Goal: Find specific page/section: Find specific page/section

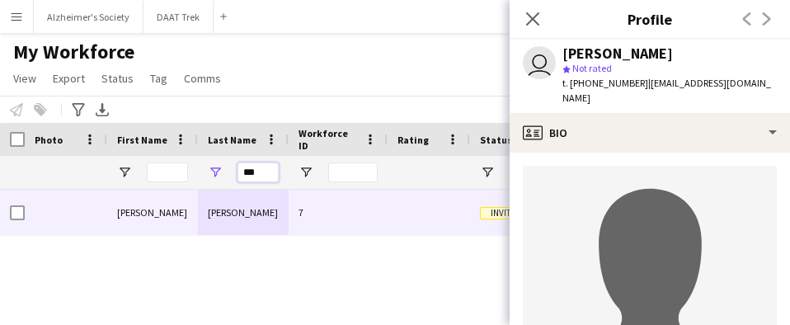
drag, startPoint x: 271, startPoint y: 173, endPoint x: 177, endPoint y: 169, distance: 93.3
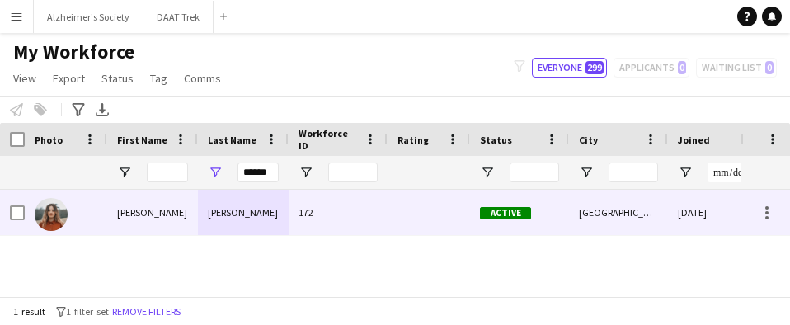
click at [219, 211] on div "[PERSON_NAME]" at bounding box center [243, 212] width 91 height 45
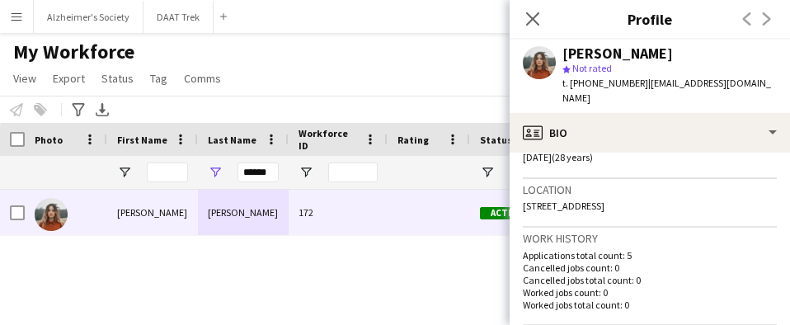
scroll to position [412, 0]
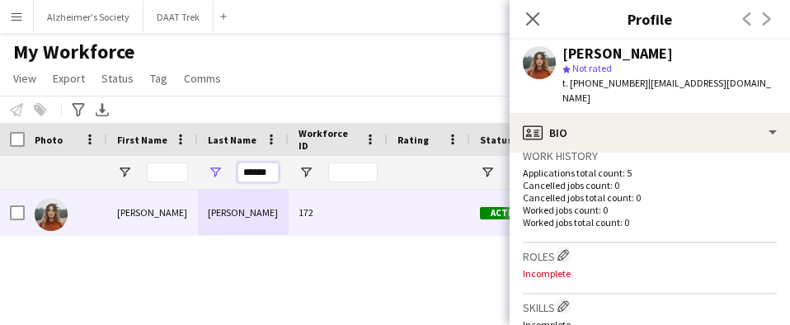
click at [261, 172] on input "******" at bounding box center [258, 172] width 41 height 20
drag, startPoint x: 269, startPoint y: 177, endPoint x: 185, endPoint y: 172, distance: 84.3
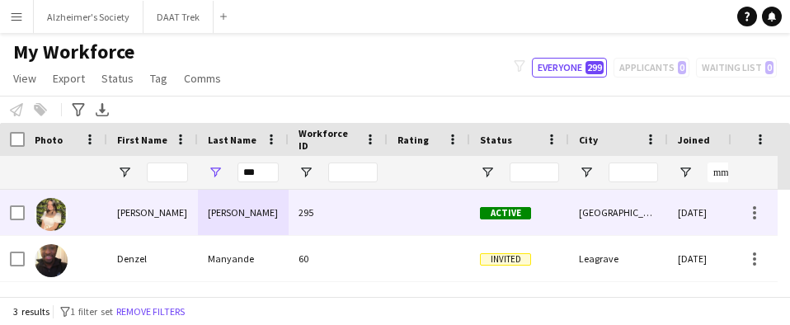
click at [265, 208] on div "[PERSON_NAME]" at bounding box center [243, 212] width 91 height 45
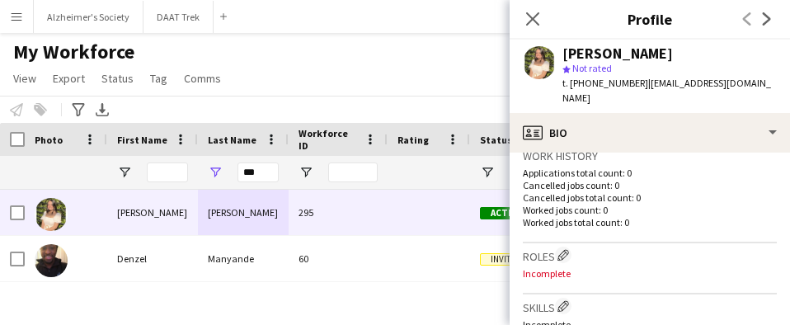
click at [236, 76] on div "My Workforce View Views Default view New view Update view Delete view Edit name…" at bounding box center [395, 68] width 790 height 56
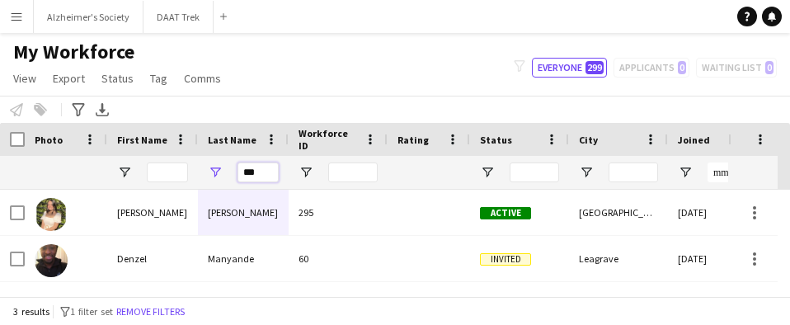
drag, startPoint x: 262, startPoint y: 171, endPoint x: 225, endPoint y: 160, distance: 38.6
click at [226, 160] on div "***" at bounding box center [243, 172] width 91 height 33
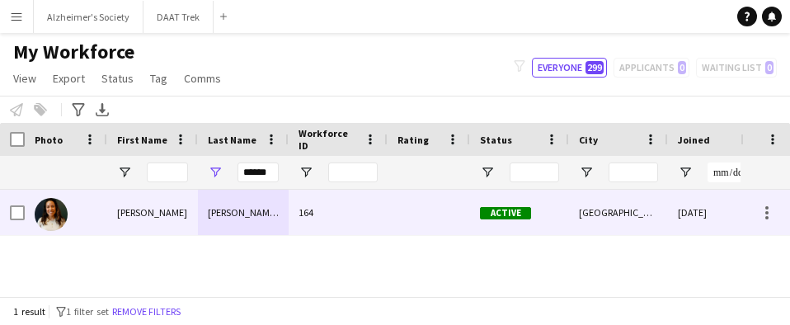
click at [237, 214] on div "[PERSON_NAME] [PERSON_NAME]" at bounding box center [243, 212] width 91 height 45
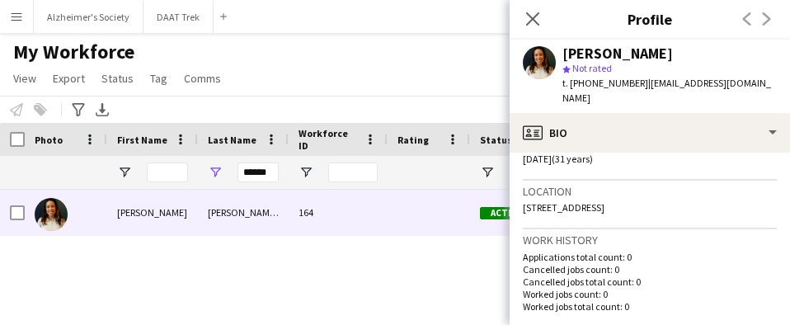
scroll to position [330, 0]
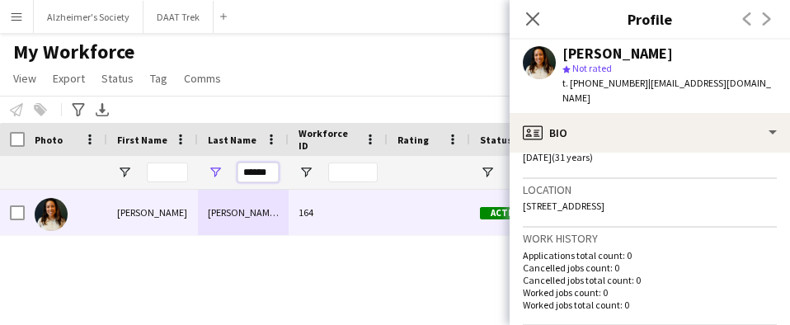
drag, startPoint x: 273, startPoint y: 174, endPoint x: 170, endPoint y: 154, distance: 105.0
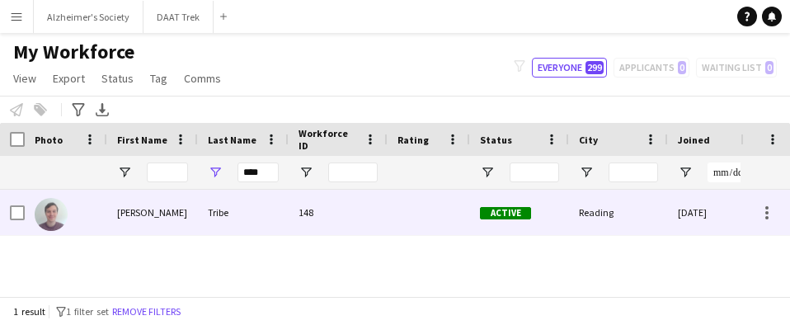
click at [215, 211] on div "Tribe" at bounding box center [243, 212] width 91 height 45
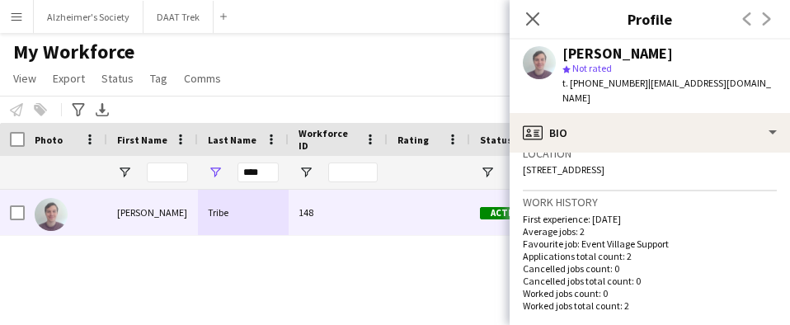
scroll to position [412, 0]
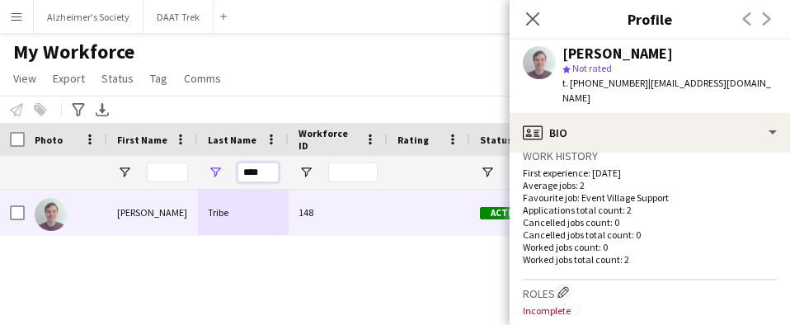
drag, startPoint x: 263, startPoint y: 167, endPoint x: 194, endPoint y: 172, distance: 69.5
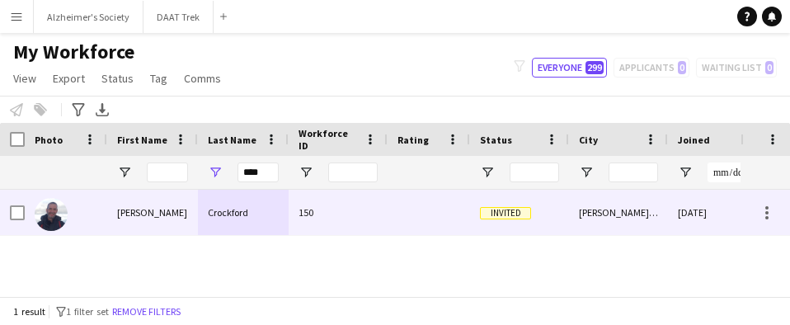
click at [214, 214] on div "Crockford" at bounding box center [243, 212] width 91 height 45
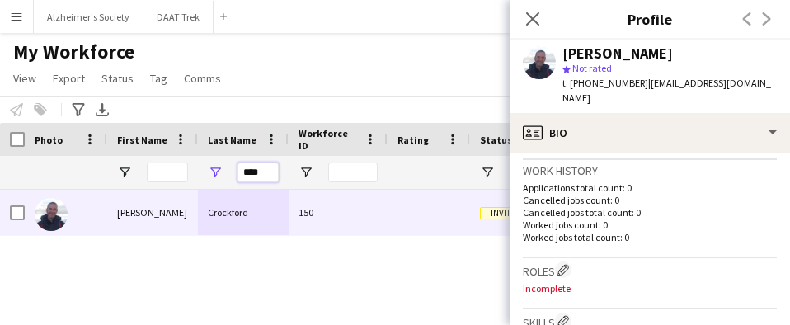
drag, startPoint x: 264, startPoint y: 176, endPoint x: 211, endPoint y: 170, distance: 53.1
click at [211, 170] on div "****" at bounding box center [243, 172] width 91 height 33
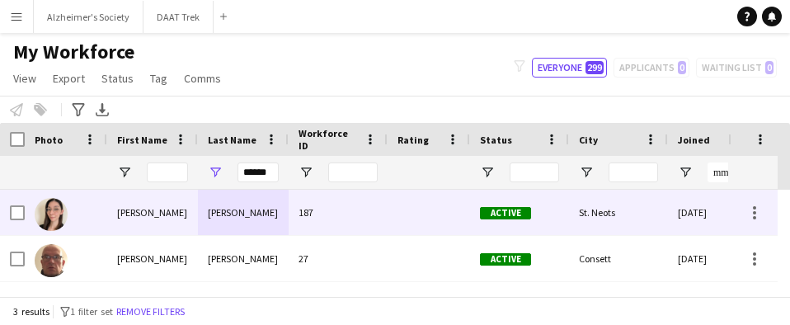
click at [263, 215] on div "[PERSON_NAME]" at bounding box center [243, 212] width 91 height 45
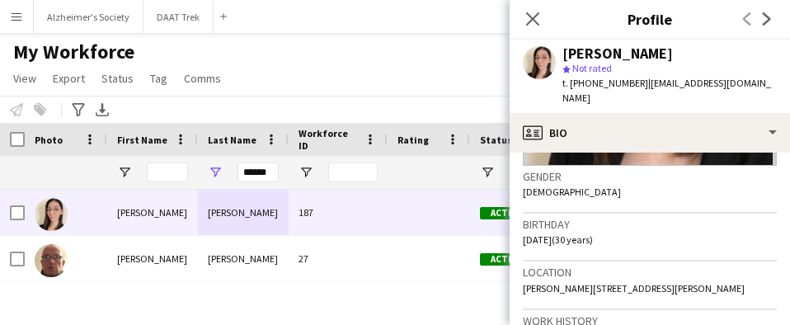
scroll to position [330, 0]
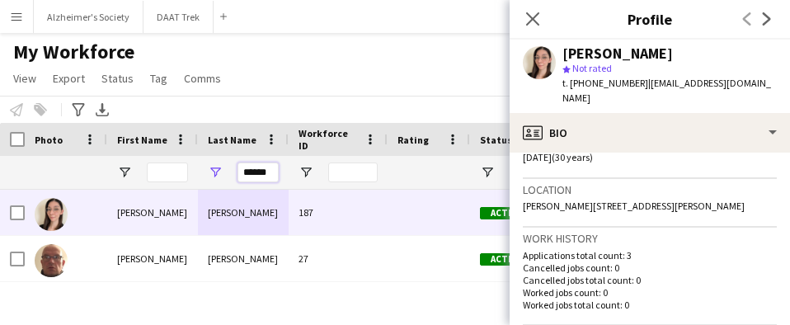
drag, startPoint x: 269, startPoint y: 170, endPoint x: 221, endPoint y: 170, distance: 47.8
click at [221, 170] on div "******" at bounding box center [243, 172] width 91 height 33
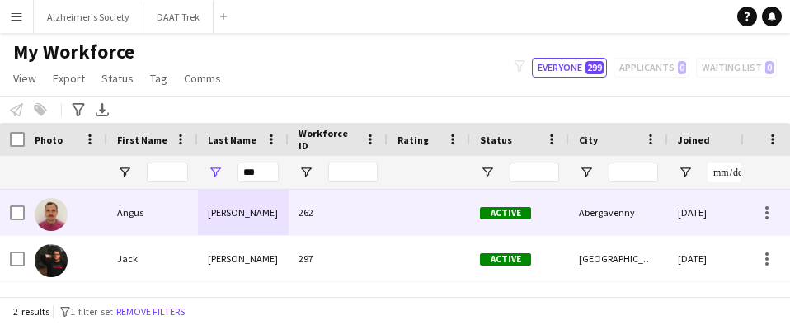
click at [224, 199] on div "[PERSON_NAME]" at bounding box center [243, 212] width 91 height 45
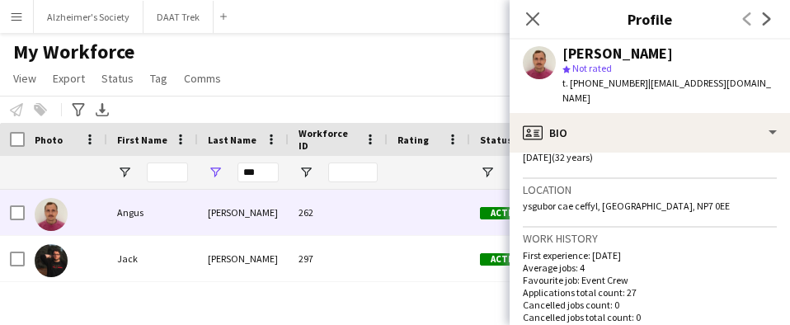
scroll to position [412, 0]
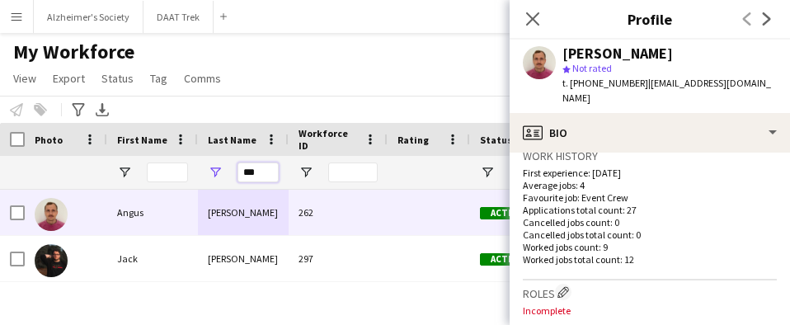
click at [271, 169] on input "***" at bounding box center [258, 172] width 41 height 20
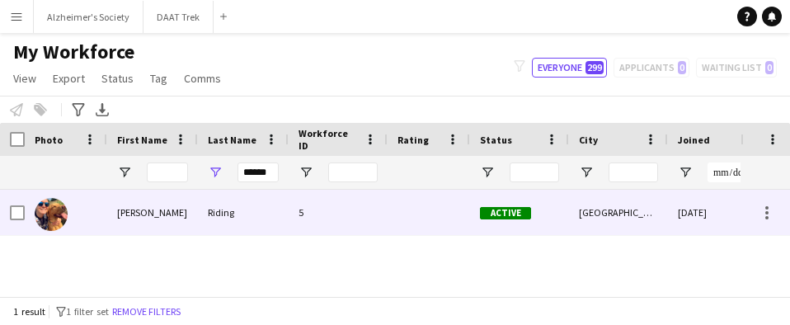
click at [266, 212] on div "Riding" at bounding box center [243, 212] width 91 height 45
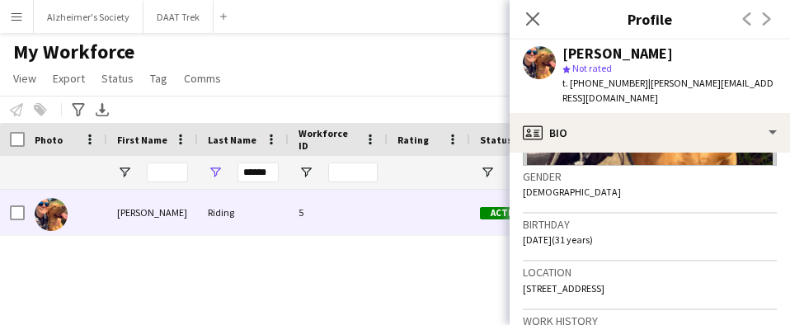
scroll to position [330, 0]
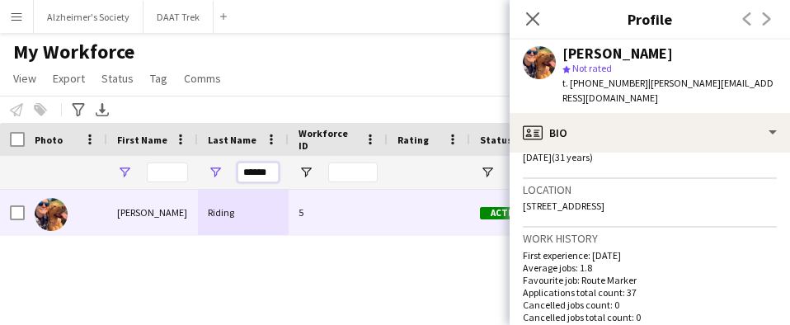
drag, startPoint x: 275, startPoint y: 173, endPoint x: 127, endPoint y: 166, distance: 147.8
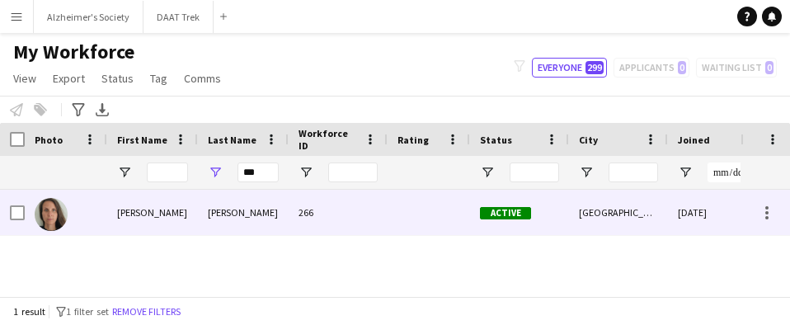
click at [125, 205] on div "[PERSON_NAME]" at bounding box center [152, 212] width 91 height 45
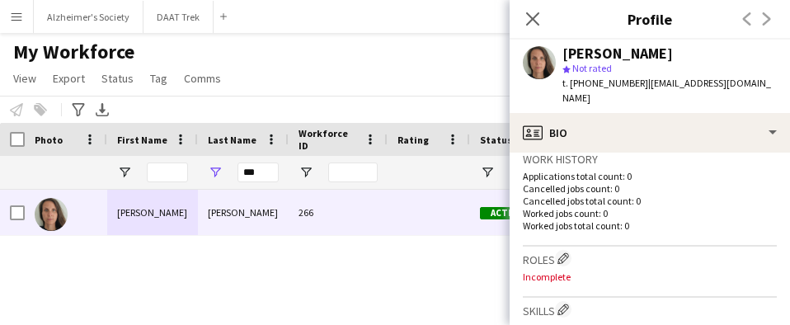
scroll to position [412, 0]
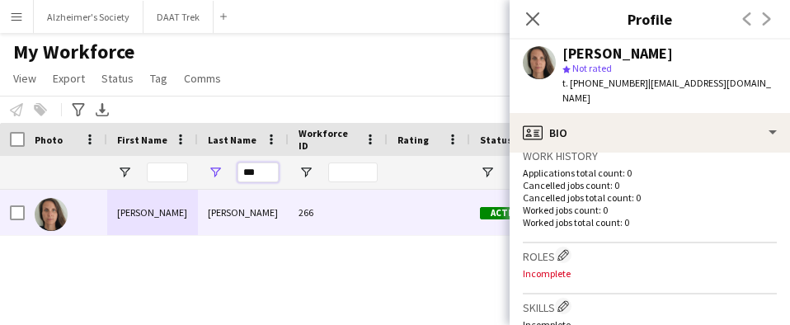
drag, startPoint x: 269, startPoint y: 172, endPoint x: 178, endPoint y: 178, distance: 91.0
type input "*"
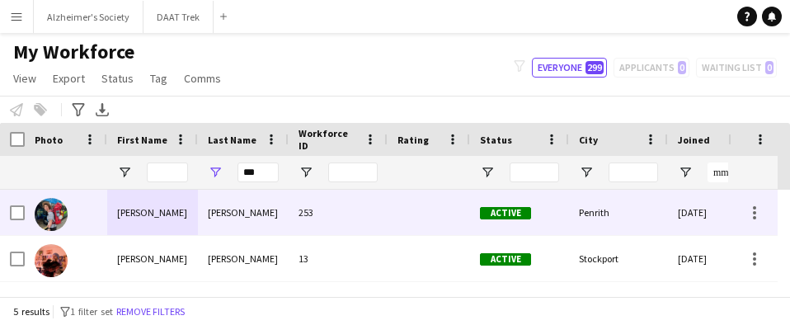
click at [216, 214] on div "[PERSON_NAME]" at bounding box center [243, 212] width 91 height 45
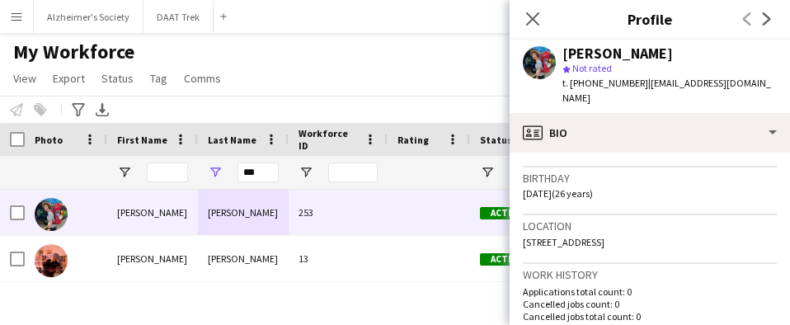
scroll to position [330, 0]
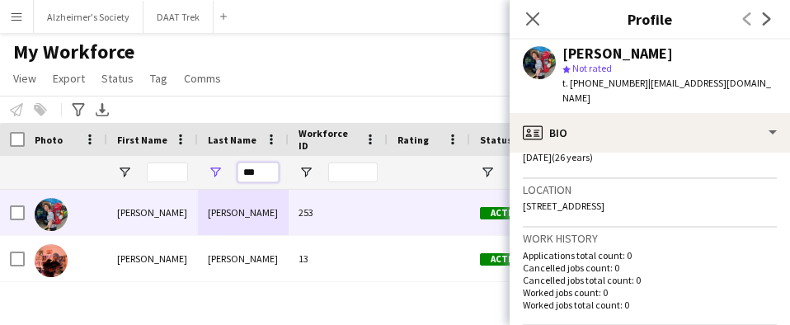
drag, startPoint x: 272, startPoint y: 175, endPoint x: 238, endPoint y: 172, distance: 34.7
click at [238, 172] on input "***" at bounding box center [258, 172] width 41 height 20
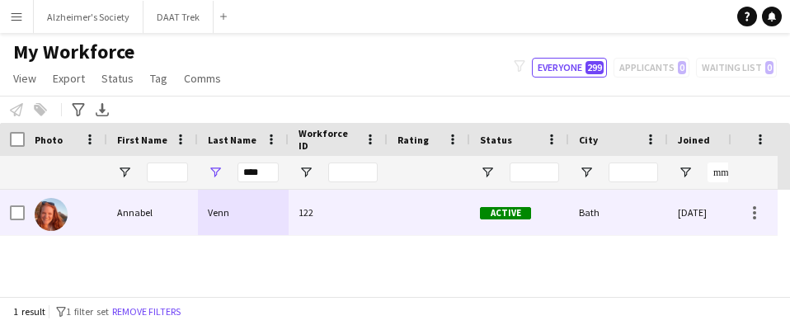
click at [235, 205] on div "Venn" at bounding box center [243, 212] width 91 height 45
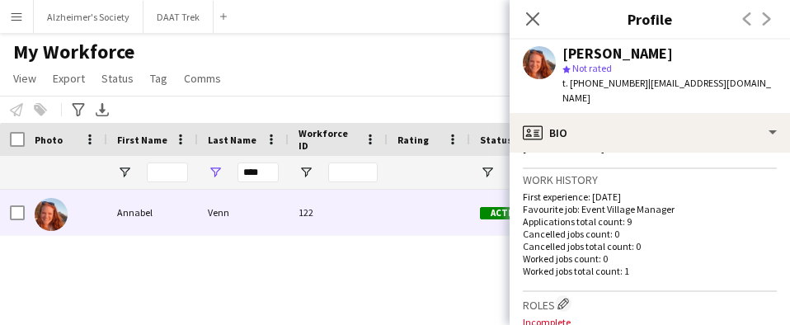
scroll to position [412, 0]
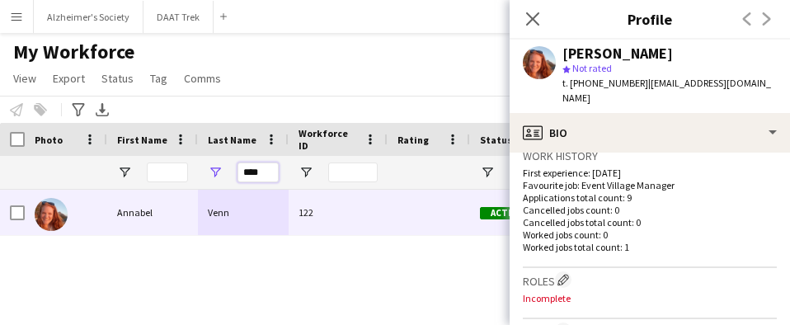
drag, startPoint x: 266, startPoint y: 177, endPoint x: 223, endPoint y: 176, distance: 43.7
click at [223, 179] on div "****" at bounding box center [243, 172] width 91 height 33
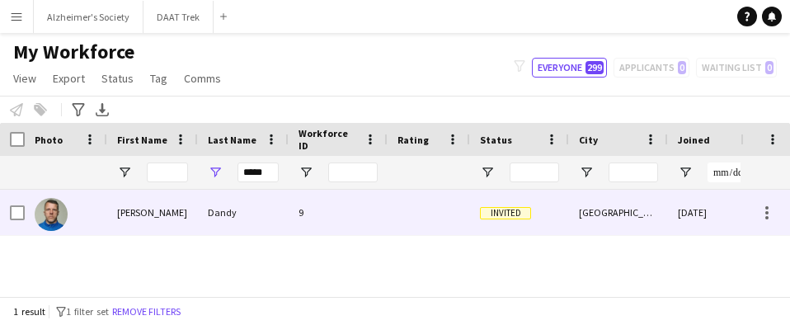
click at [219, 214] on div "Dandy" at bounding box center [243, 212] width 91 height 45
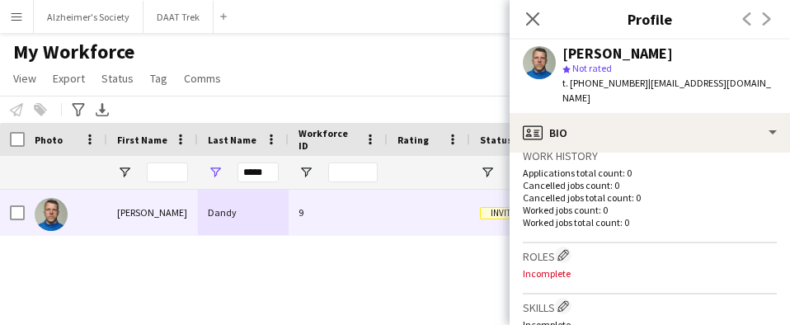
scroll to position [495, 0]
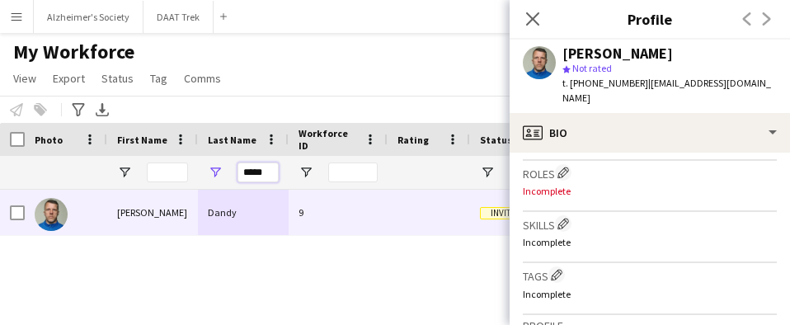
drag, startPoint x: 272, startPoint y: 172, endPoint x: 145, endPoint y: 167, distance: 127.1
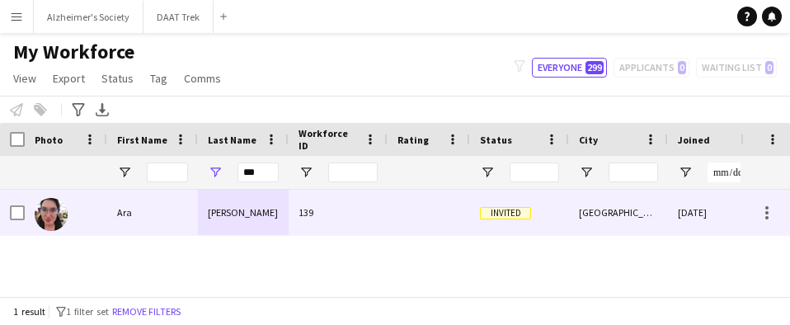
click at [246, 209] on div "[PERSON_NAME]" at bounding box center [243, 212] width 91 height 45
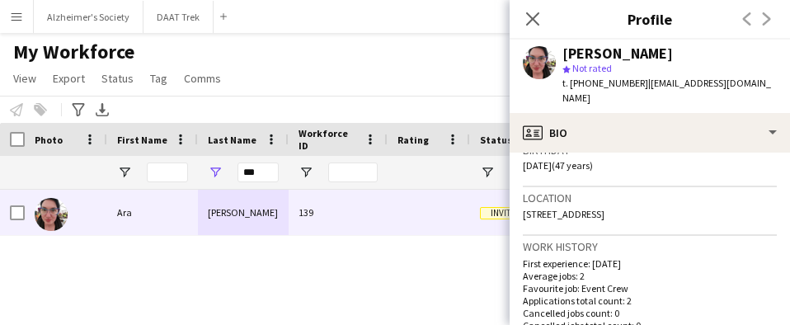
scroll to position [330, 0]
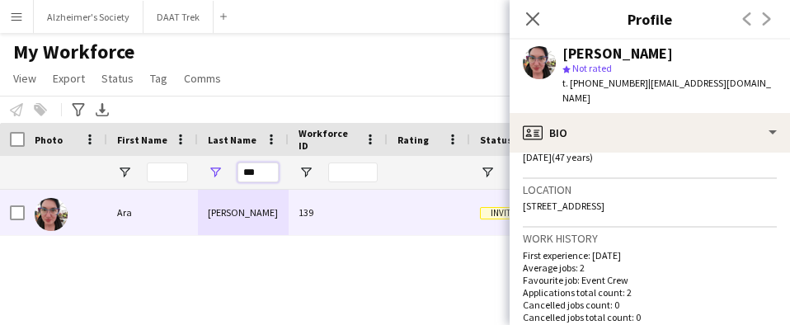
drag, startPoint x: 266, startPoint y: 170, endPoint x: 152, endPoint y: 180, distance: 114.3
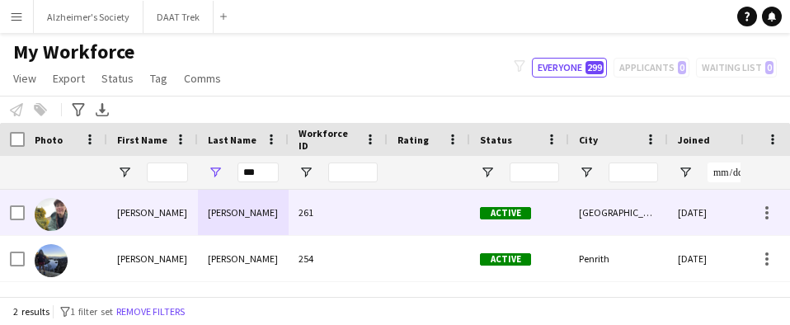
click at [220, 210] on div "[PERSON_NAME]" at bounding box center [243, 212] width 91 height 45
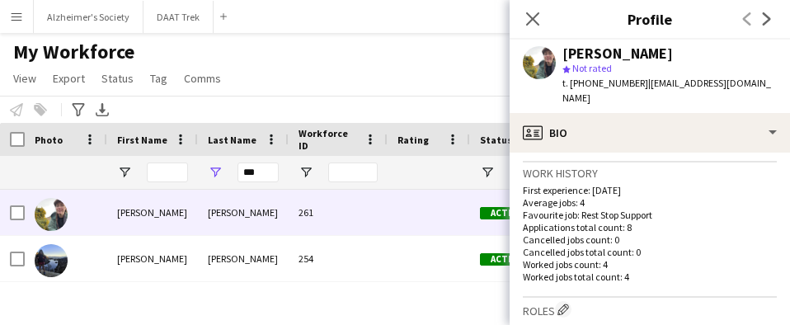
scroll to position [412, 0]
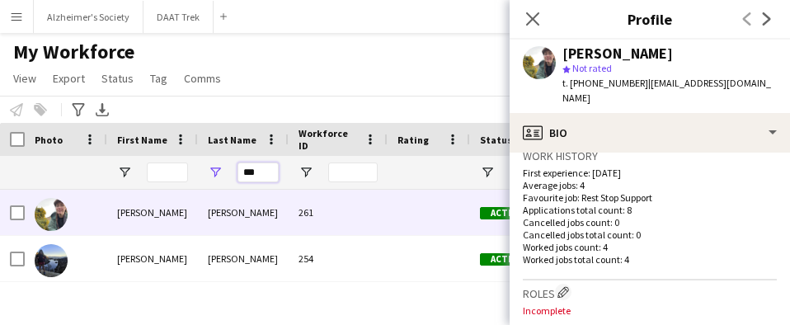
drag, startPoint x: 254, startPoint y: 173, endPoint x: 116, endPoint y: 171, distance: 137.8
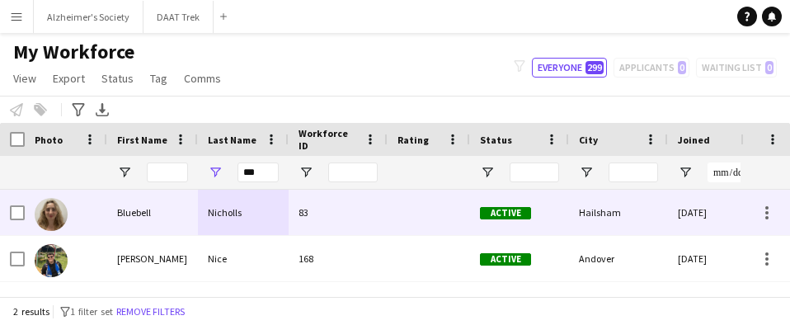
click at [223, 223] on div "Nicholls" at bounding box center [243, 212] width 91 height 45
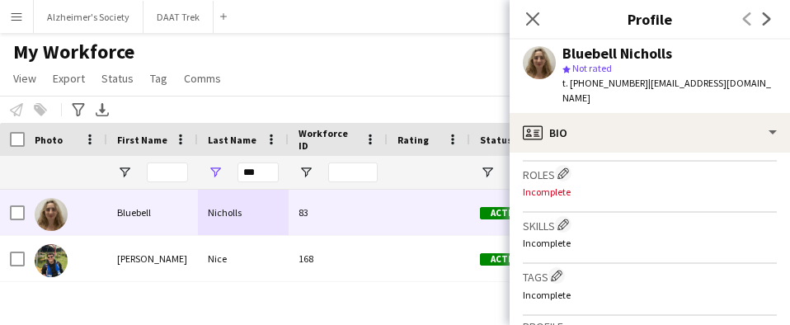
scroll to position [495, 0]
drag, startPoint x: 257, startPoint y: 175, endPoint x: 153, endPoint y: 182, distance: 105.0
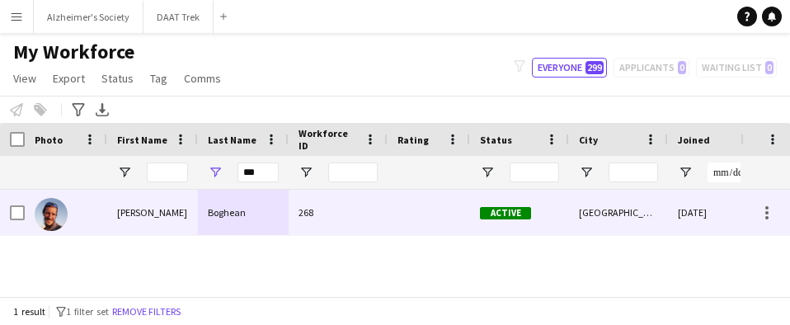
click at [219, 205] on div "Boghean" at bounding box center [243, 212] width 91 height 45
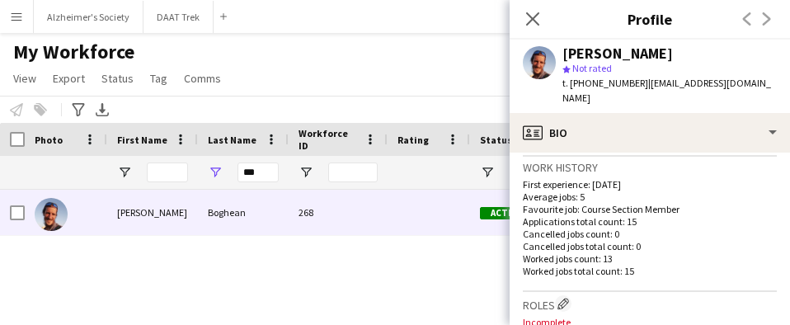
scroll to position [412, 0]
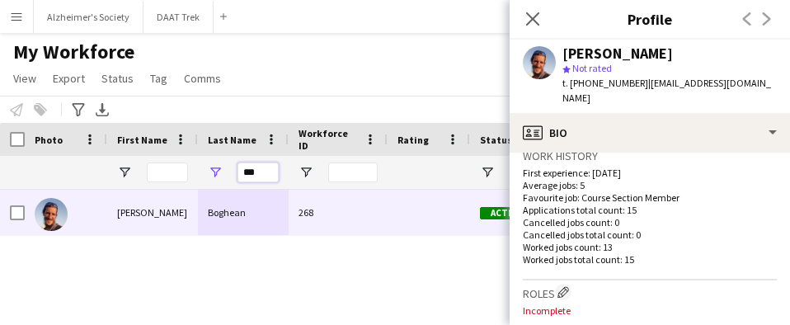
drag, startPoint x: 270, startPoint y: 168, endPoint x: 59, endPoint y: 134, distance: 214.0
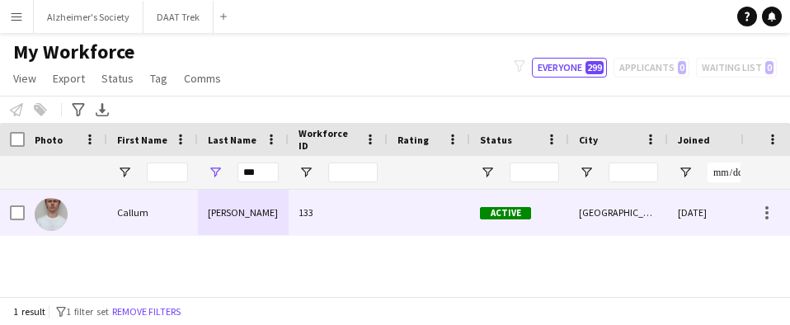
click at [214, 204] on div "[PERSON_NAME]" at bounding box center [243, 212] width 91 height 45
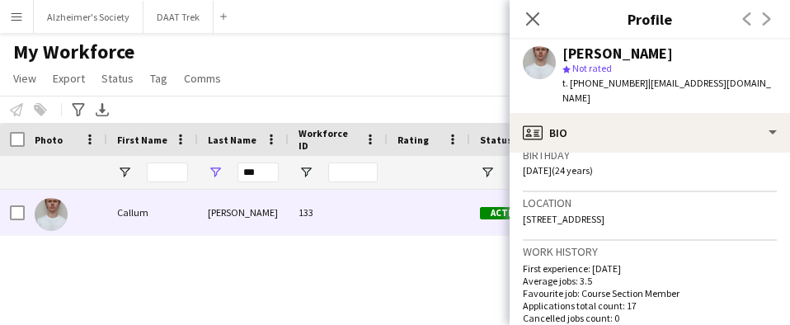
scroll to position [330, 0]
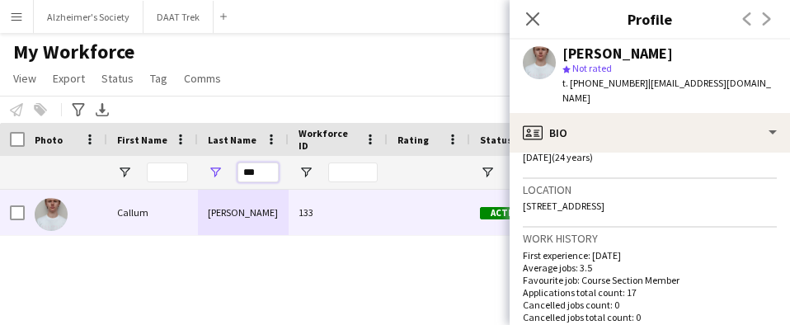
drag, startPoint x: 264, startPoint y: 177, endPoint x: 178, endPoint y: 153, distance: 88.8
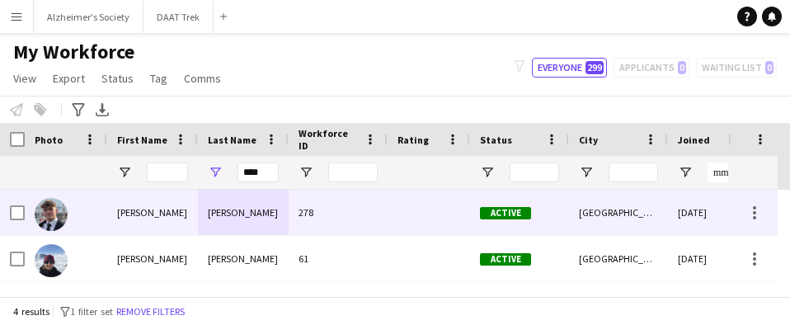
click at [222, 214] on div "[PERSON_NAME]" at bounding box center [243, 212] width 91 height 45
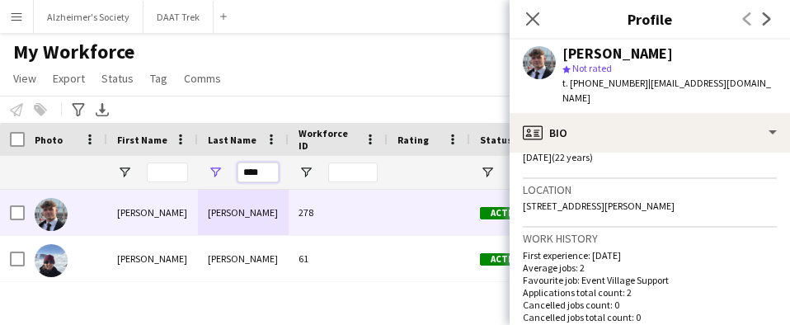
drag, startPoint x: 256, startPoint y: 169, endPoint x: 167, endPoint y: 167, distance: 89.1
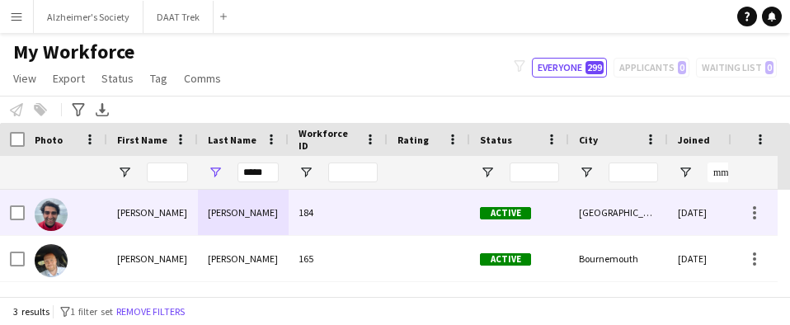
click at [159, 206] on div "[PERSON_NAME]" at bounding box center [152, 212] width 91 height 45
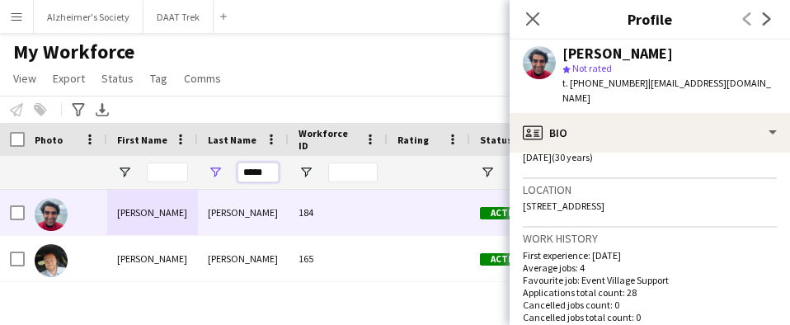
drag, startPoint x: 270, startPoint y: 175, endPoint x: 67, endPoint y: 139, distance: 206.1
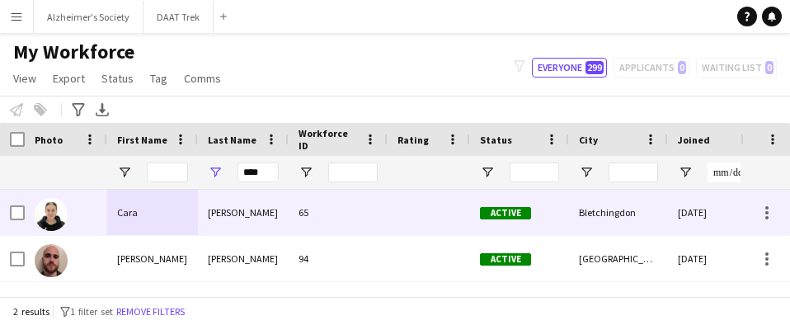
click at [198, 223] on div "[PERSON_NAME]" at bounding box center [243, 212] width 91 height 45
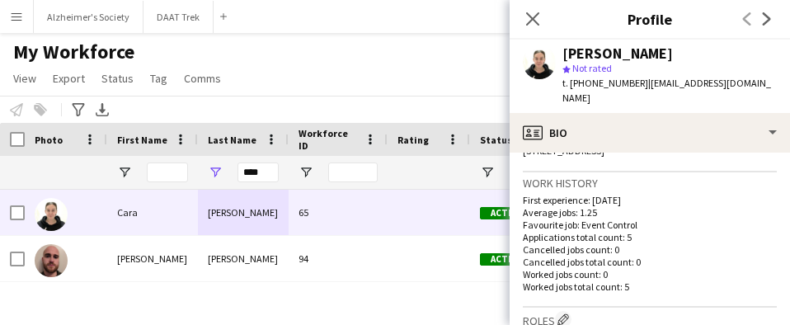
scroll to position [412, 0]
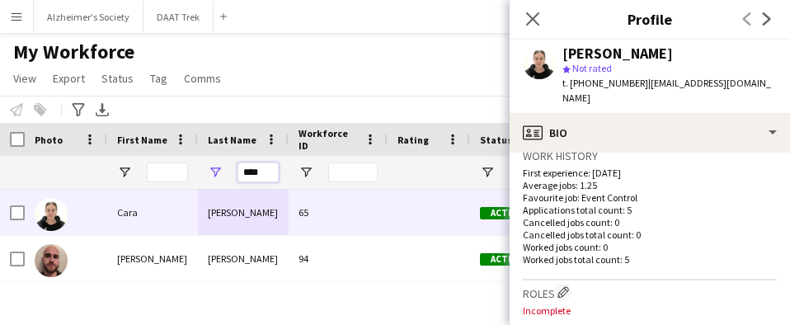
drag, startPoint x: 261, startPoint y: 172, endPoint x: 152, endPoint y: 167, distance: 109.8
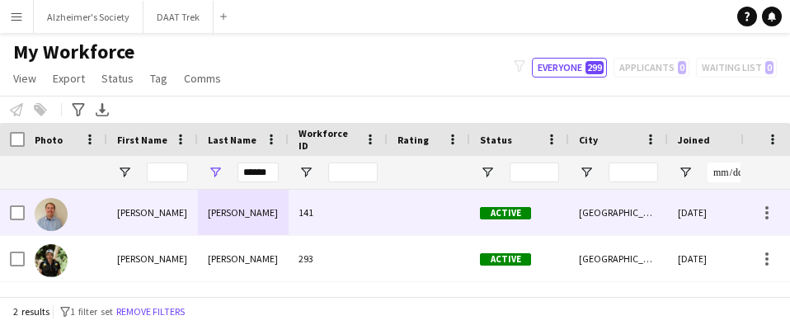
click at [247, 207] on div "[PERSON_NAME]" at bounding box center [243, 212] width 91 height 45
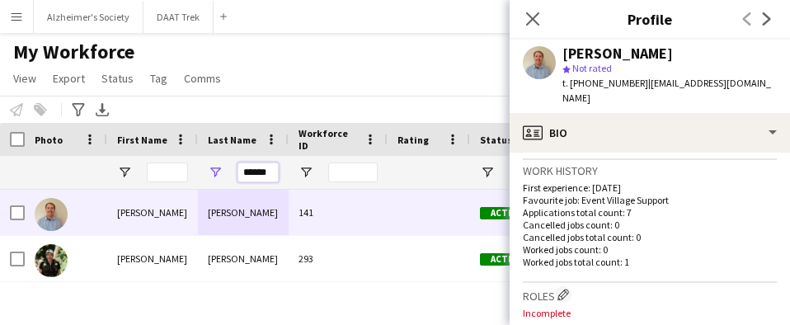
drag, startPoint x: 266, startPoint y: 174, endPoint x: 191, endPoint y: 166, distance: 74.7
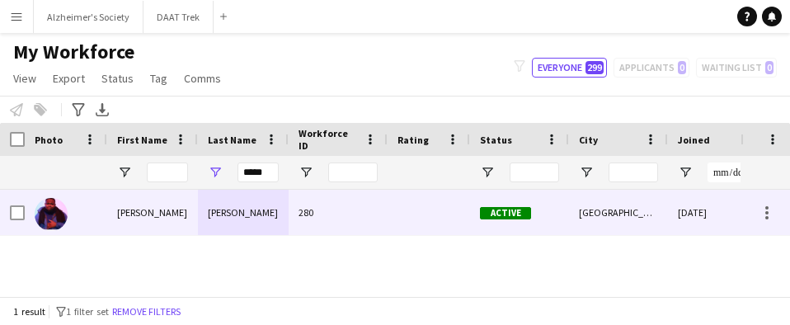
click at [224, 219] on div "[PERSON_NAME]" at bounding box center [243, 212] width 91 height 45
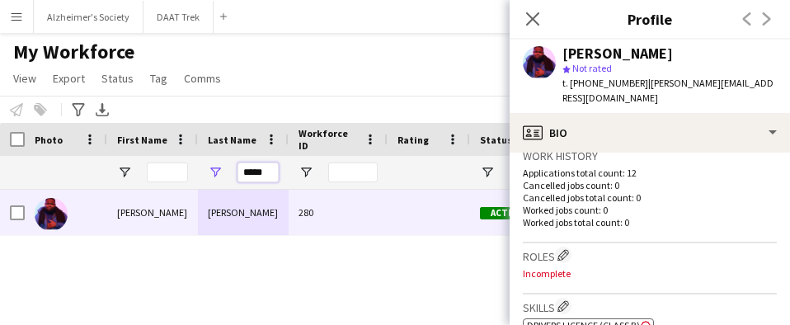
drag, startPoint x: 269, startPoint y: 175, endPoint x: 107, endPoint y: 177, distance: 161.7
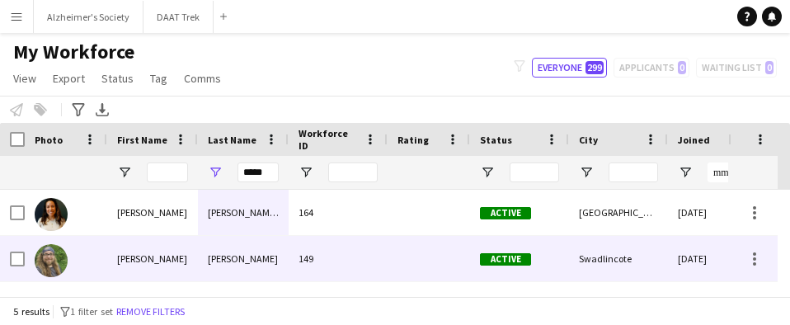
click at [246, 259] on div "[PERSON_NAME]" at bounding box center [243, 258] width 91 height 45
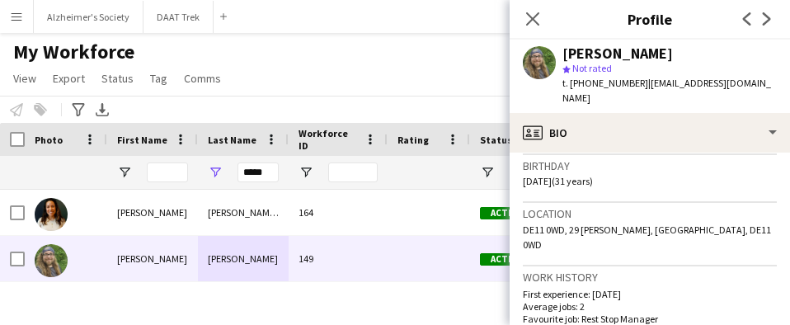
scroll to position [330, 0]
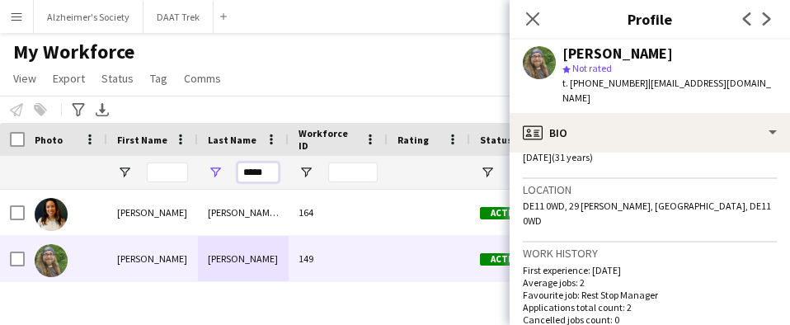
drag, startPoint x: 271, startPoint y: 167, endPoint x: 120, endPoint y: 153, distance: 152.5
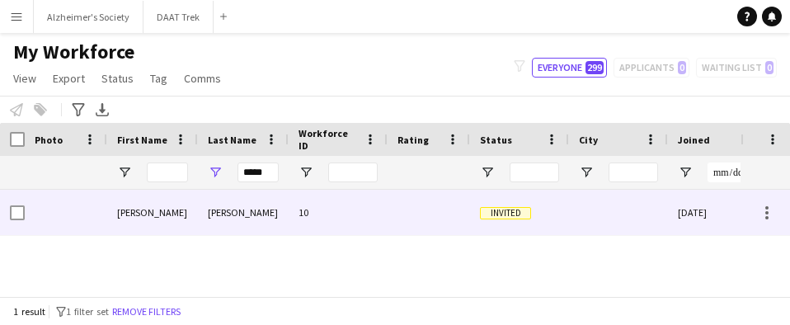
click at [234, 209] on div "[PERSON_NAME]" at bounding box center [243, 212] width 91 height 45
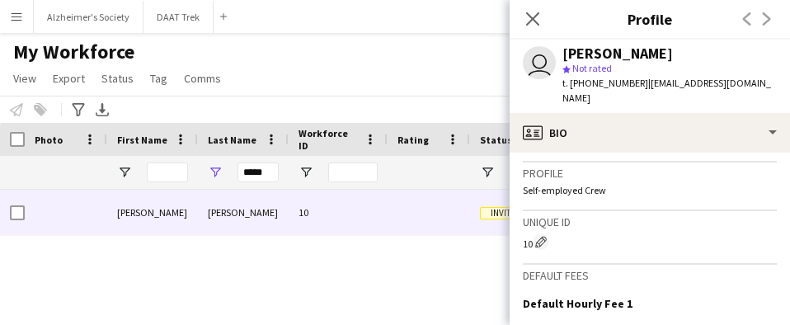
scroll to position [742, 0]
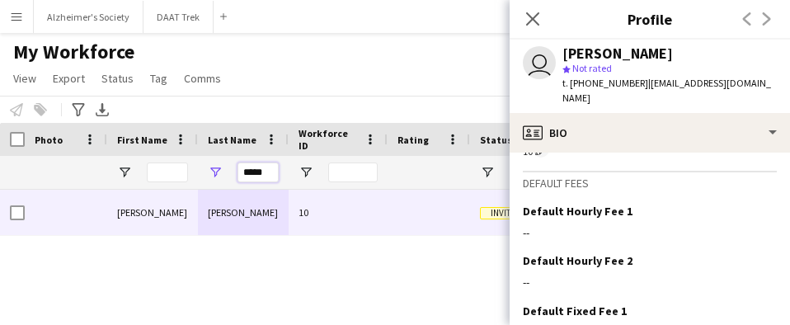
drag, startPoint x: 266, startPoint y: 177, endPoint x: 209, endPoint y: 170, distance: 58.2
click at [211, 173] on div "*****" at bounding box center [243, 172] width 91 height 33
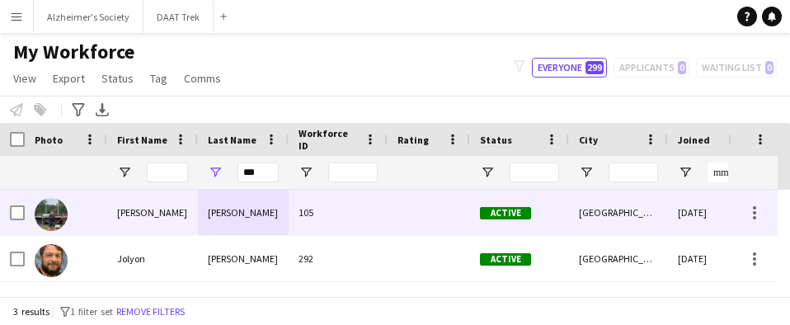
click at [205, 200] on div "[PERSON_NAME]" at bounding box center [243, 212] width 91 height 45
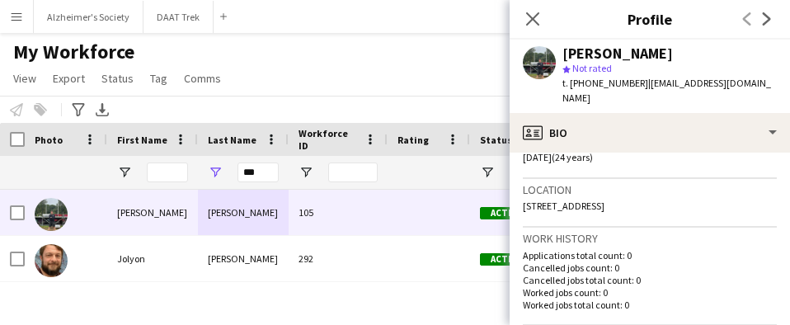
scroll to position [412, 0]
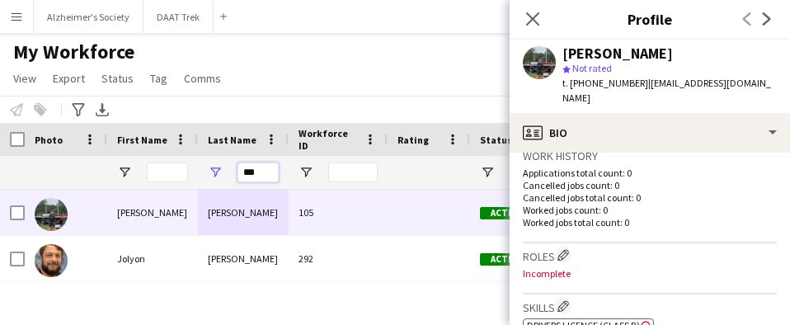
drag, startPoint x: 270, startPoint y: 168, endPoint x: 181, endPoint y: 157, distance: 89.0
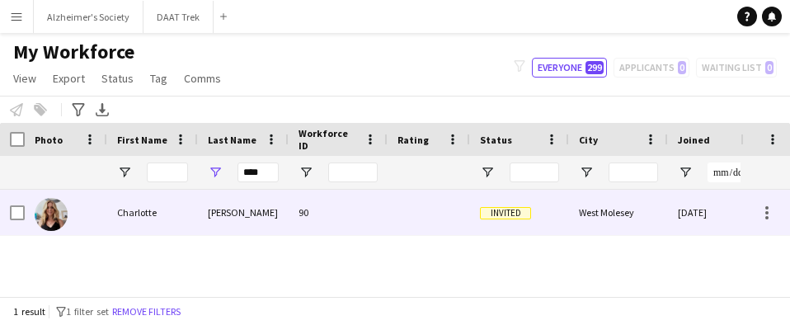
click at [152, 216] on div "Charlotte" at bounding box center [152, 212] width 91 height 45
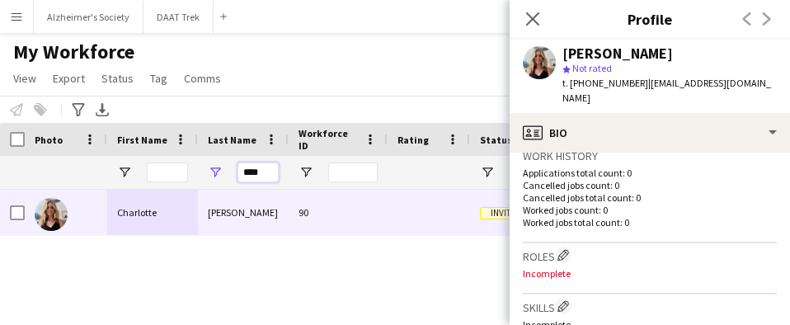
drag, startPoint x: 265, startPoint y: 175, endPoint x: 31, endPoint y: 165, distance: 233.6
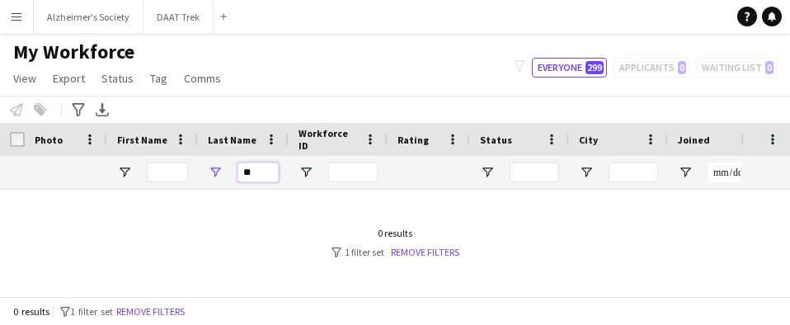
type input "*"
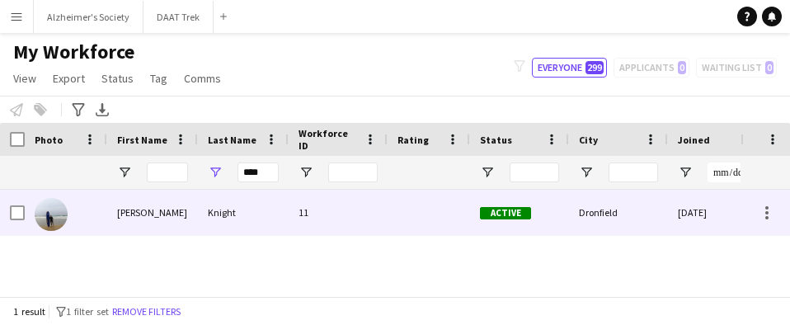
click at [115, 225] on div "[PERSON_NAME]" at bounding box center [152, 212] width 91 height 45
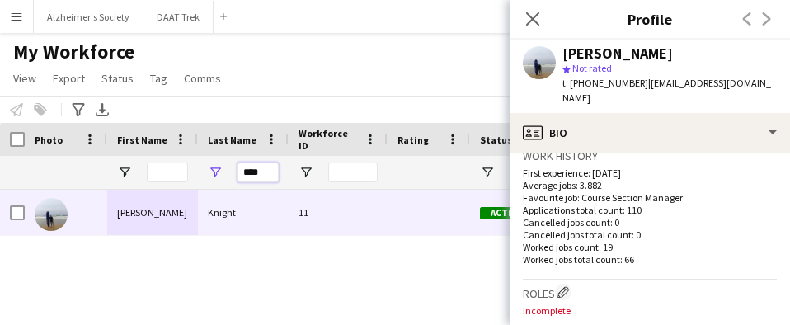
drag, startPoint x: 267, startPoint y: 170, endPoint x: 177, endPoint y: 170, distance: 89.9
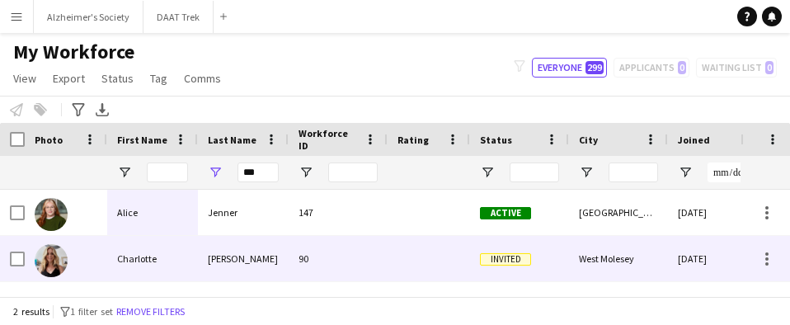
click at [214, 255] on div "[PERSON_NAME]" at bounding box center [243, 258] width 91 height 45
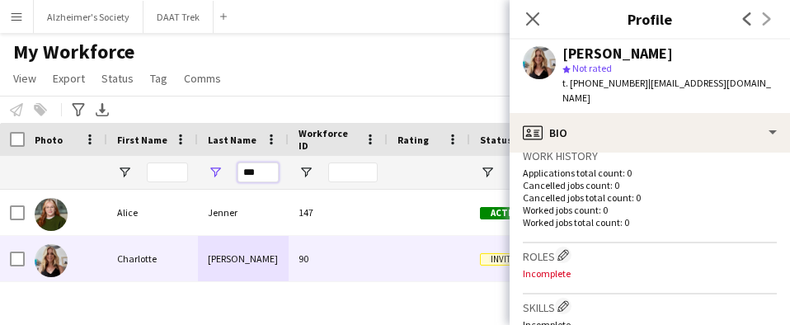
drag, startPoint x: 270, startPoint y: 176, endPoint x: 185, endPoint y: 172, distance: 85.0
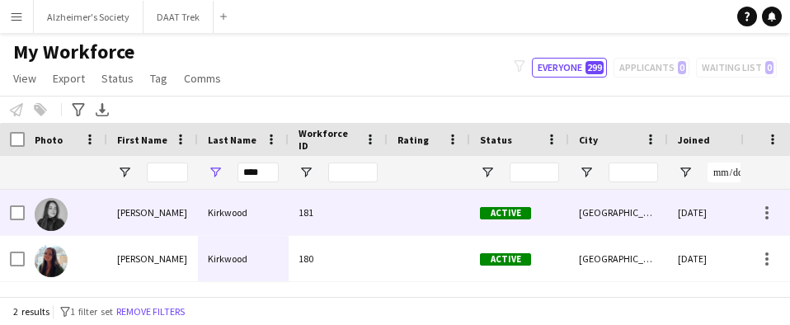
click at [261, 217] on div "Kirkwood" at bounding box center [243, 212] width 91 height 45
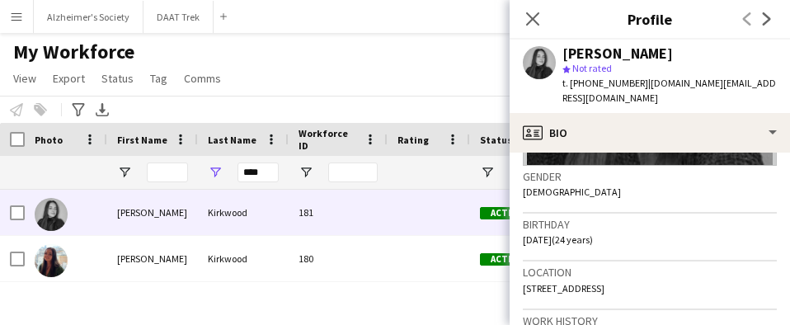
scroll to position [330, 0]
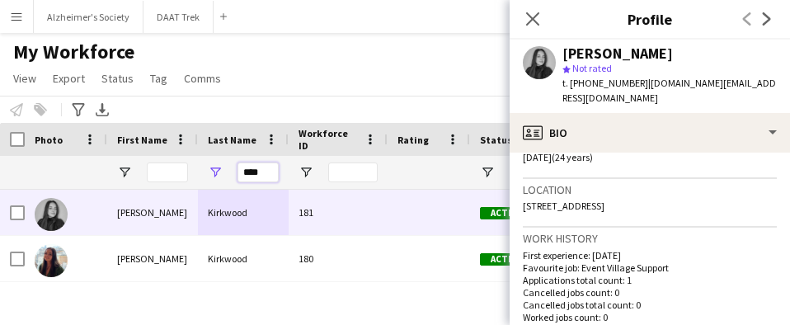
drag, startPoint x: 219, startPoint y: 170, endPoint x: 120, endPoint y: 145, distance: 102.8
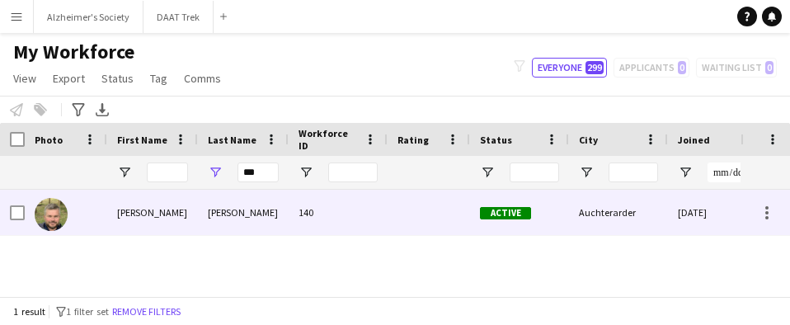
click at [220, 222] on div "[PERSON_NAME]" at bounding box center [243, 212] width 91 height 45
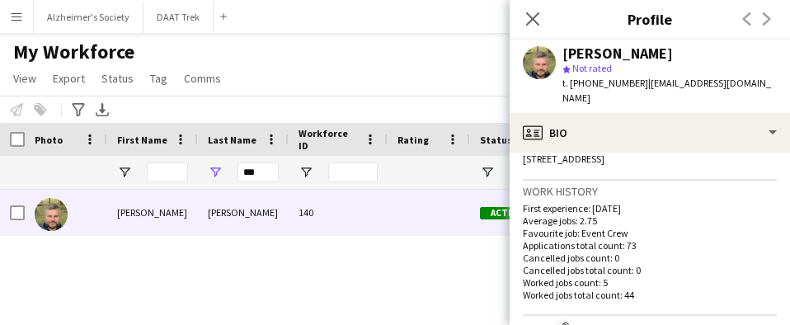
scroll to position [412, 0]
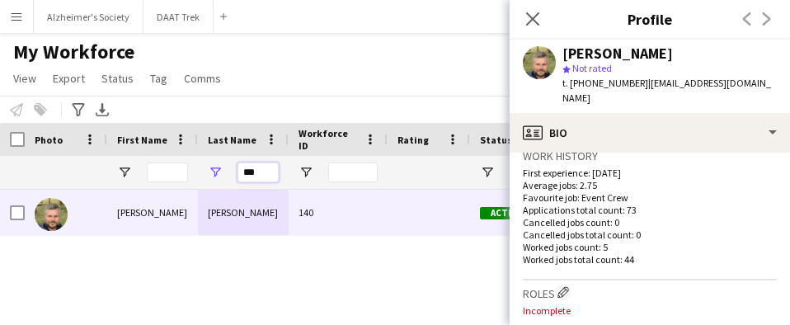
drag, startPoint x: 265, startPoint y: 171, endPoint x: 136, endPoint y: 167, distance: 128.7
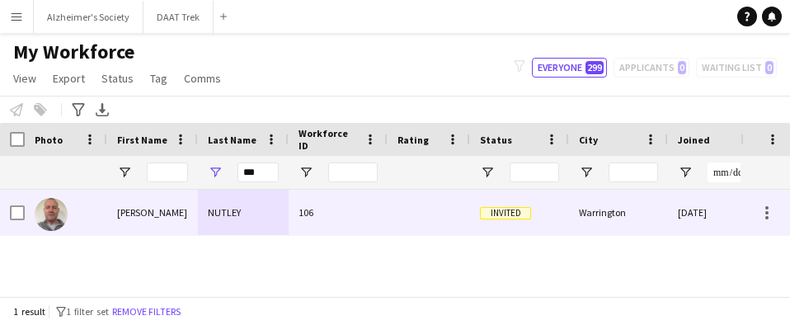
click at [219, 218] on div "NUTLEY" at bounding box center [243, 212] width 91 height 45
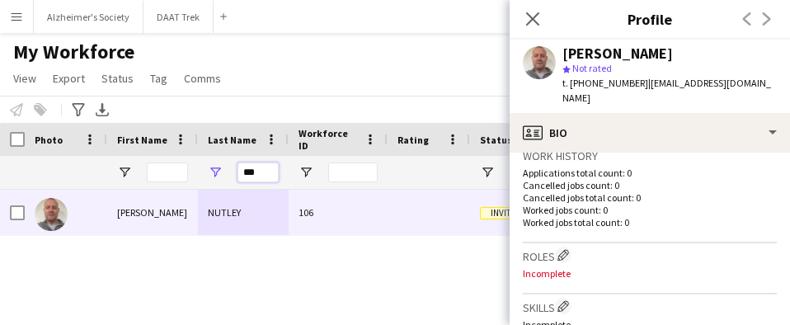
drag, startPoint x: 259, startPoint y: 176, endPoint x: 99, endPoint y: 138, distance: 164.5
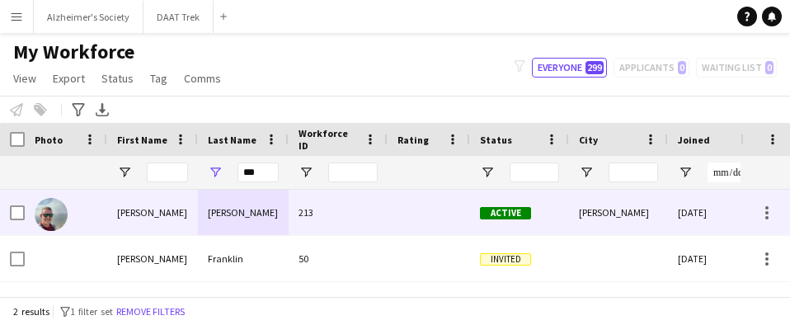
click at [254, 224] on div "[PERSON_NAME]" at bounding box center [243, 212] width 91 height 45
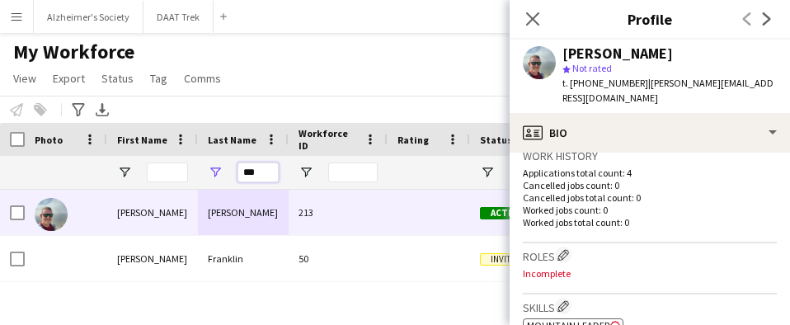
drag, startPoint x: 264, startPoint y: 171, endPoint x: 135, endPoint y: 175, distance: 128.7
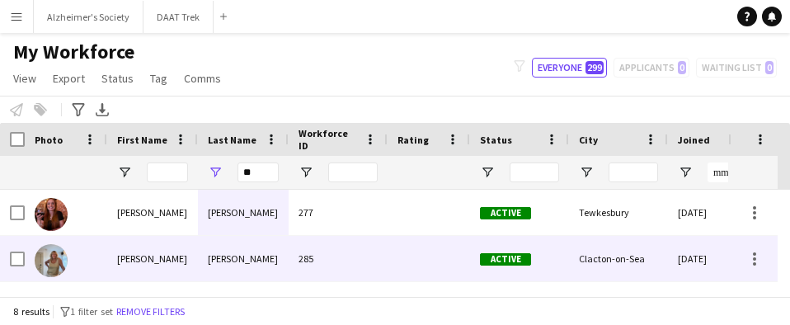
click at [217, 255] on div "[PERSON_NAME]" at bounding box center [243, 258] width 91 height 45
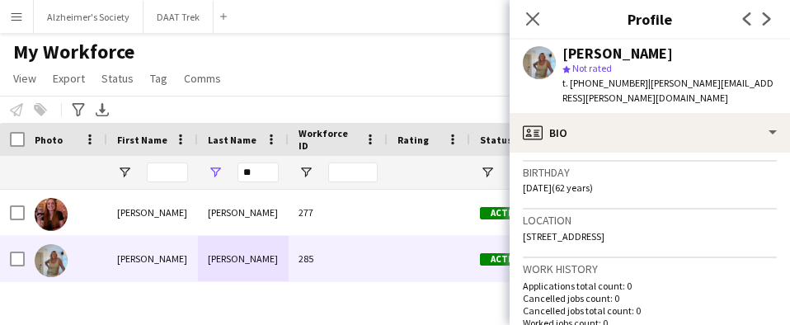
scroll to position [330, 0]
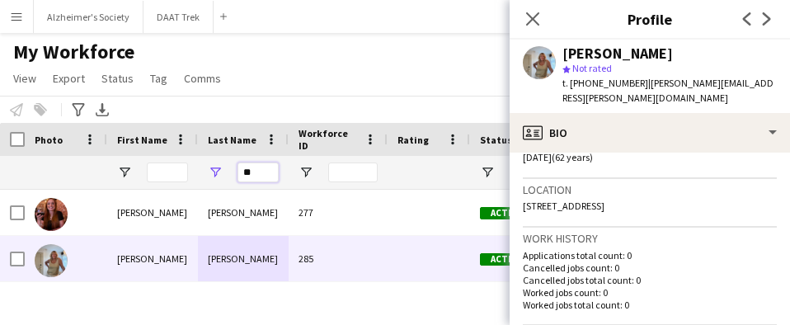
drag, startPoint x: 260, startPoint y: 177, endPoint x: 155, endPoint y: 168, distance: 105.1
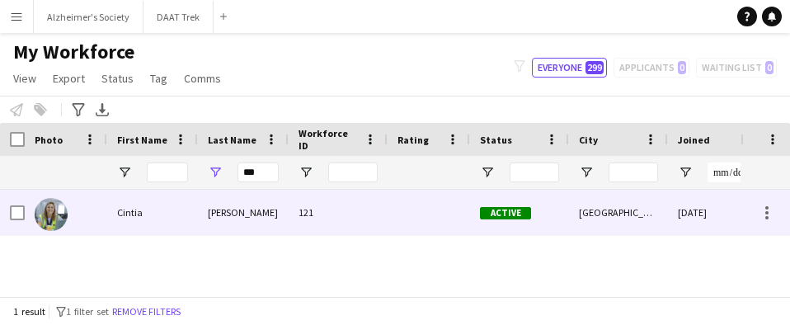
click at [255, 209] on div "[PERSON_NAME]" at bounding box center [243, 212] width 91 height 45
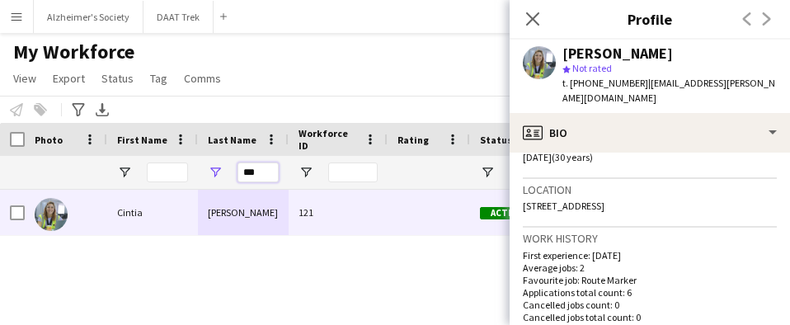
drag, startPoint x: 266, startPoint y: 178, endPoint x: 146, endPoint y: 163, distance: 120.5
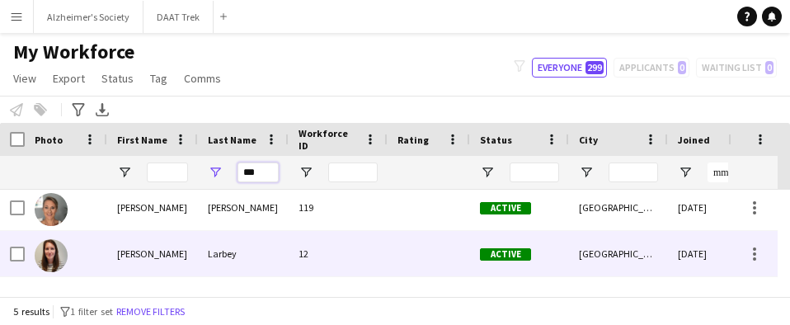
scroll to position [82, 0]
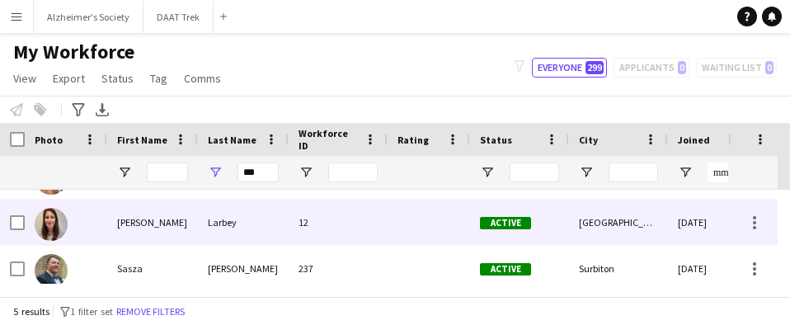
click at [259, 223] on div "Larbey" at bounding box center [243, 222] width 91 height 45
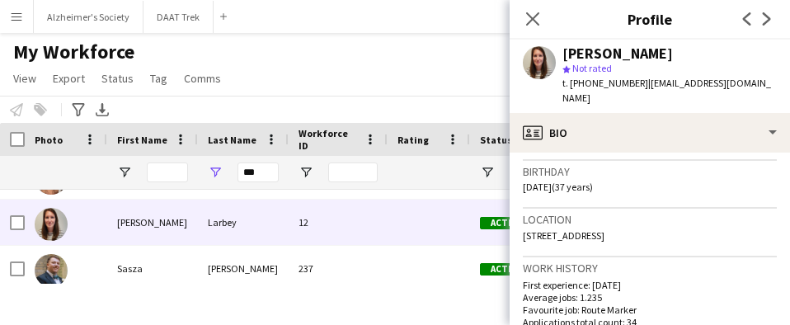
scroll to position [330, 0]
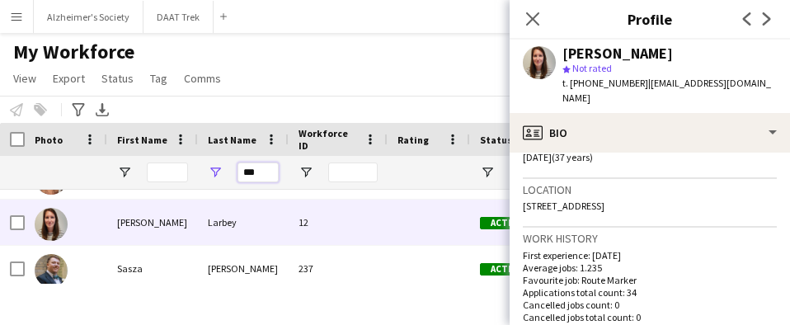
drag, startPoint x: 261, startPoint y: 172, endPoint x: 101, endPoint y: 161, distance: 160.4
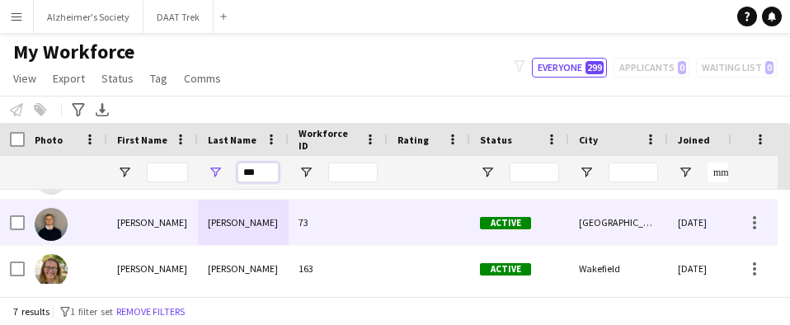
scroll to position [0, 0]
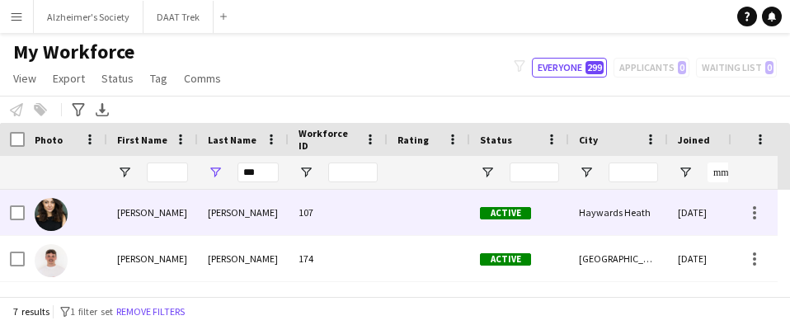
click at [234, 204] on div "[PERSON_NAME]" at bounding box center [243, 212] width 91 height 45
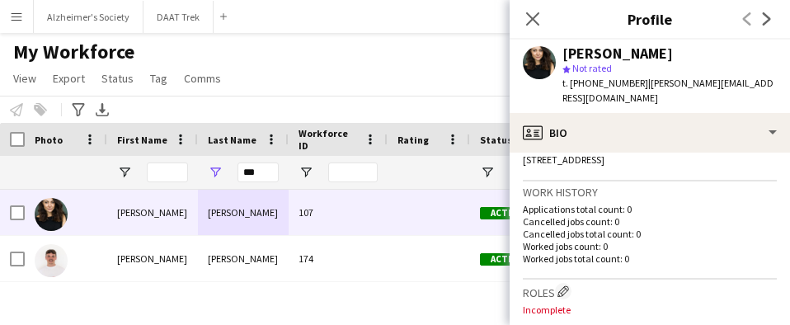
scroll to position [412, 0]
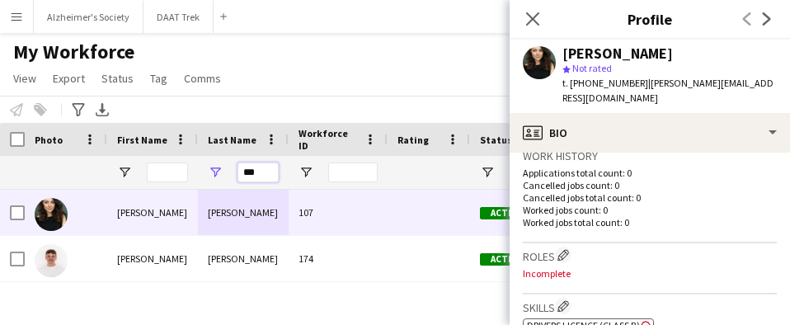
drag, startPoint x: 259, startPoint y: 175, endPoint x: 219, endPoint y: 173, distance: 39.6
click at [224, 173] on div "***" at bounding box center [243, 172] width 91 height 33
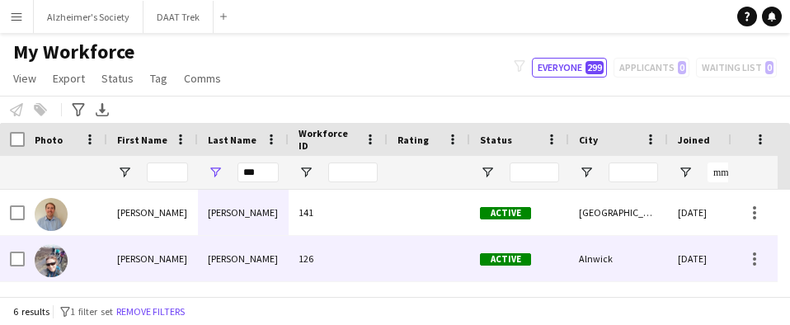
click at [209, 254] on div "[PERSON_NAME]" at bounding box center [243, 258] width 91 height 45
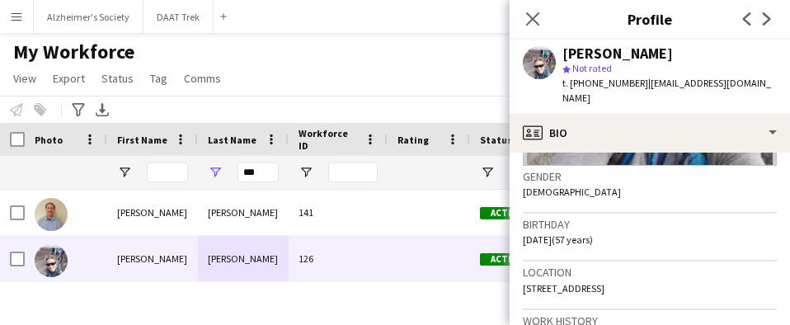
scroll to position [330, 0]
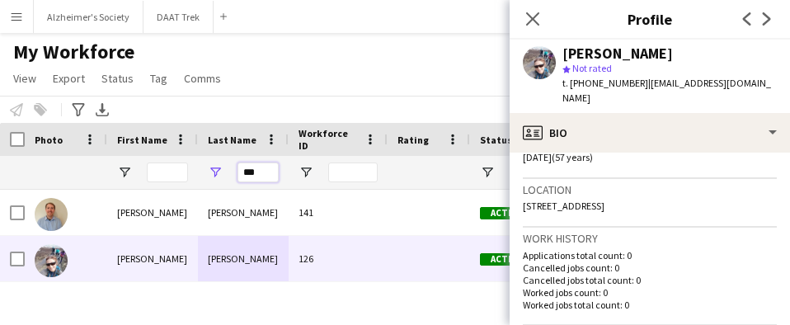
drag, startPoint x: 262, startPoint y: 171, endPoint x: 190, endPoint y: 165, distance: 72.8
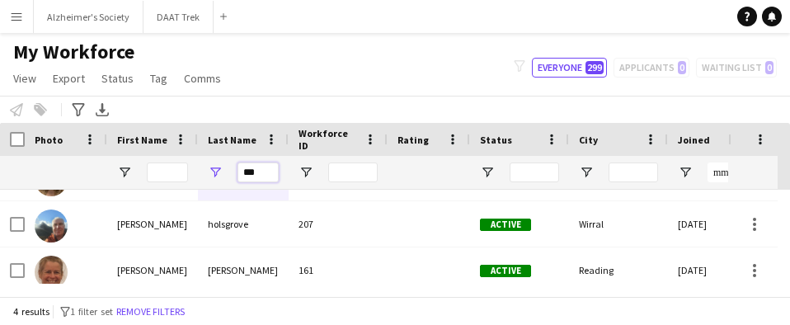
scroll to position [82, 0]
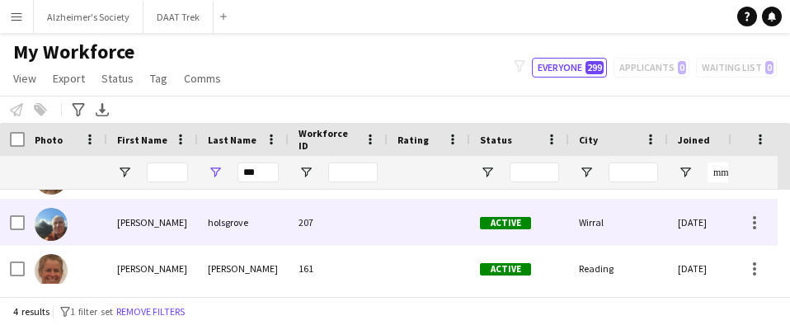
click at [247, 228] on div "holsgrove" at bounding box center [243, 222] width 91 height 45
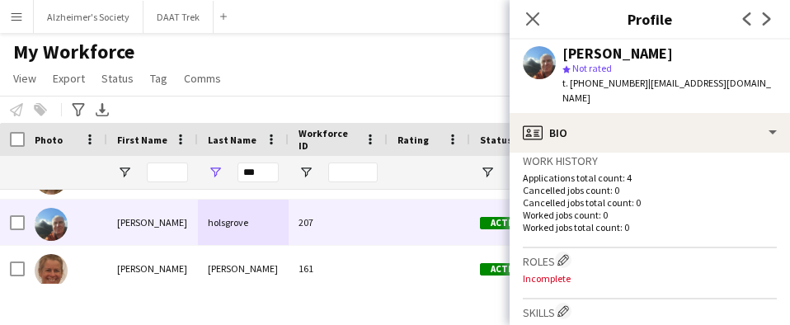
scroll to position [412, 0]
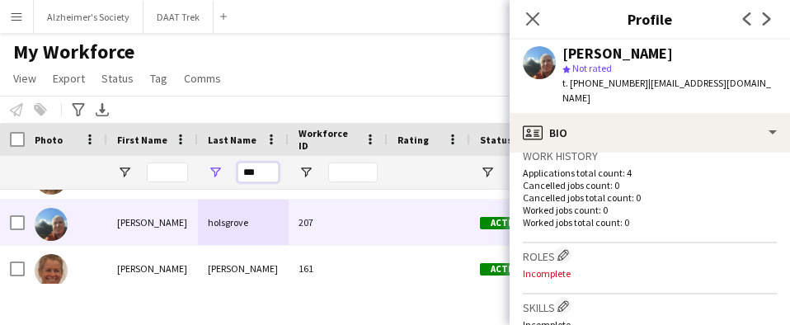
drag, startPoint x: 261, startPoint y: 175, endPoint x: 128, endPoint y: 163, distance: 133.3
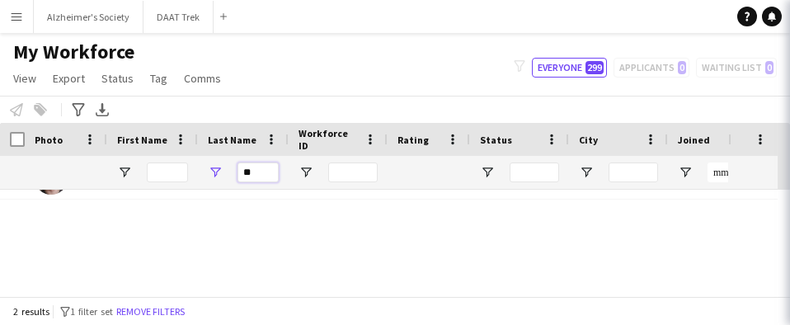
scroll to position [0, 0]
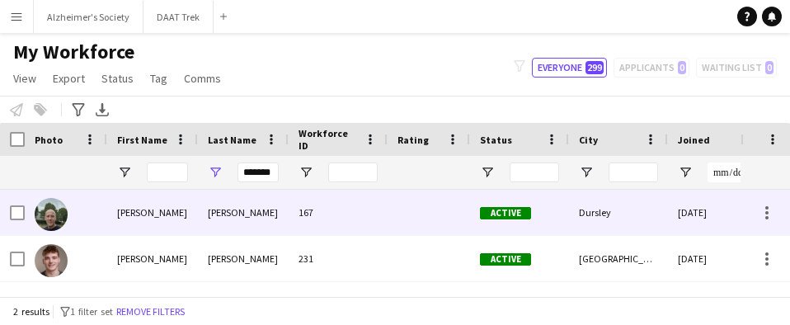
click at [228, 218] on div "[PERSON_NAME]" at bounding box center [243, 212] width 91 height 45
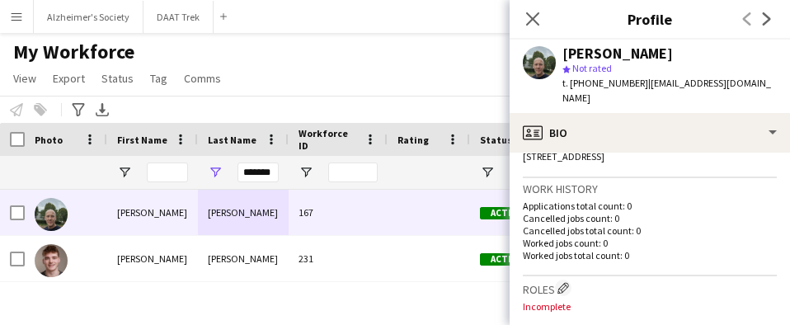
scroll to position [412, 0]
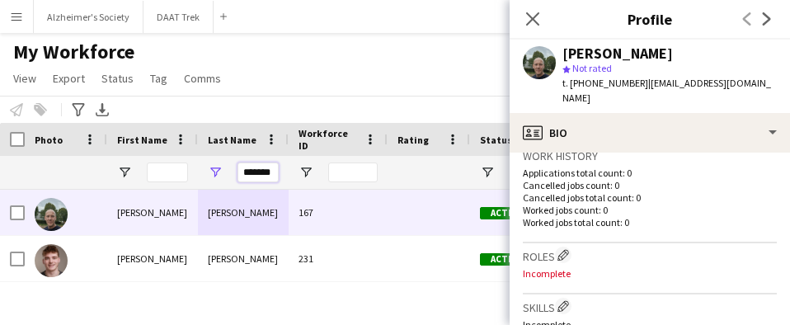
click at [258, 179] on input "*******" at bounding box center [258, 172] width 41 height 20
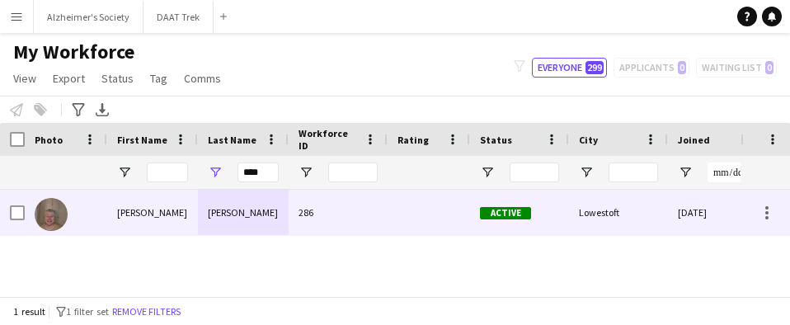
click at [257, 209] on div "[PERSON_NAME]" at bounding box center [243, 212] width 91 height 45
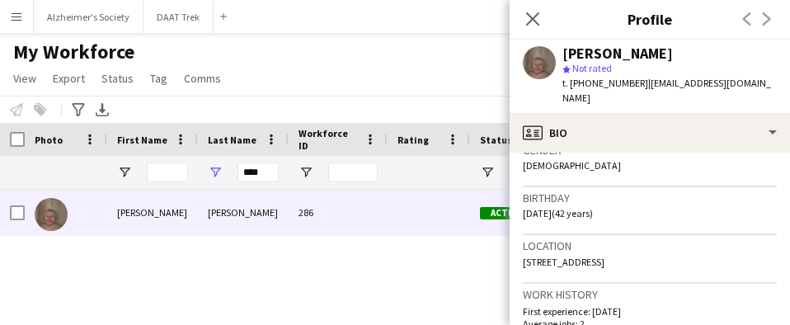
scroll to position [330, 0]
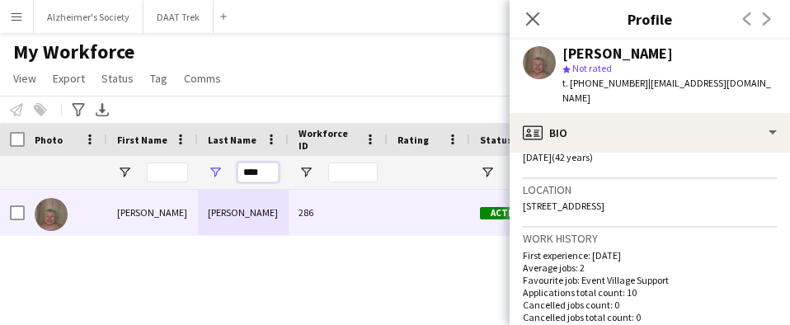
drag, startPoint x: 271, startPoint y: 177, endPoint x: 192, endPoint y: 185, distance: 79.6
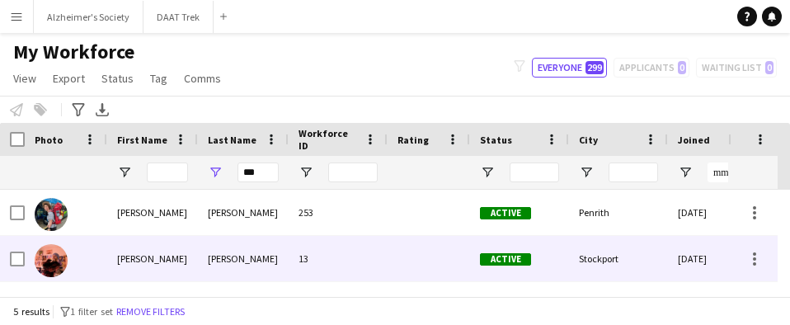
click at [213, 251] on div "[PERSON_NAME]" at bounding box center [243, 258] width 91 height 45
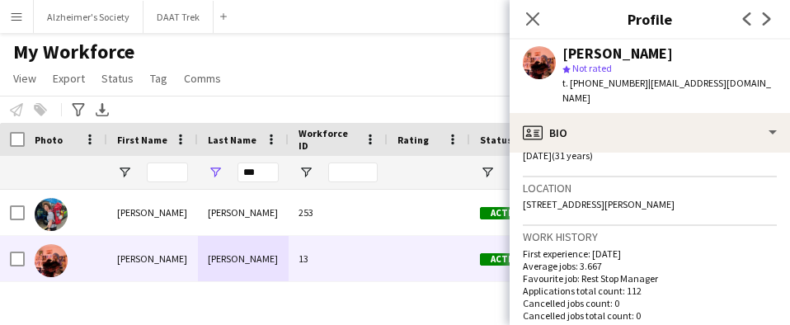
scroll to position [412, 0]
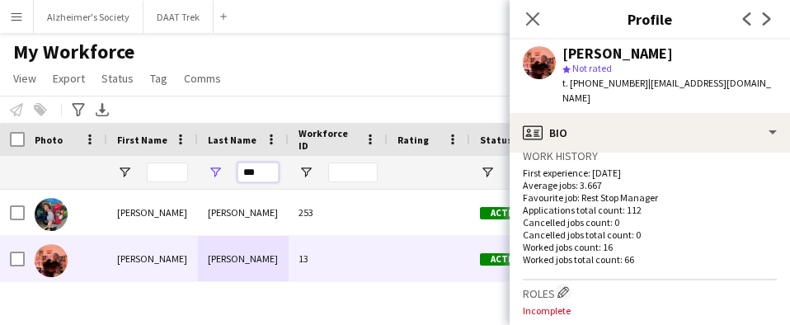
drag, startPoint x: 243, startPoint y: 171, endPoint x: 180, endPoint y: 170, distance: 62.7
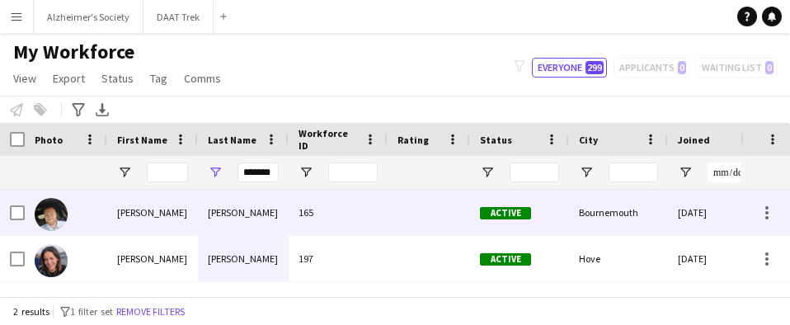
click at [231, 206] on div "[PERSON_NAME]" at bounding box center [243, 212] width 91 height 45
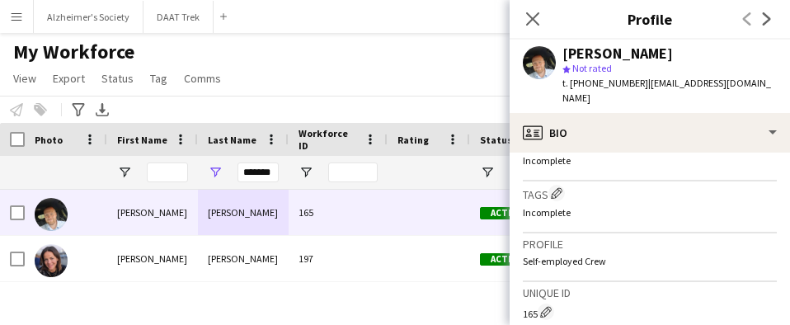
scroll to position [577, 0]
click at [249, 171] on input "*******" at bounding box center [258, 172] width 41 height 20
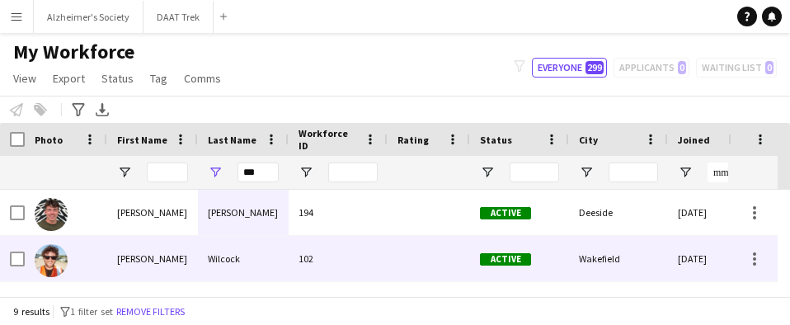
click at [243, 248] on div "Wilcock" at bounding box center [243, 258] width 91 height 45
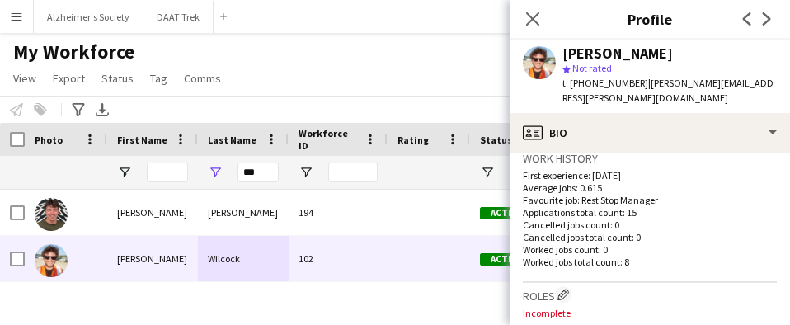
scroll to position [412, 0]
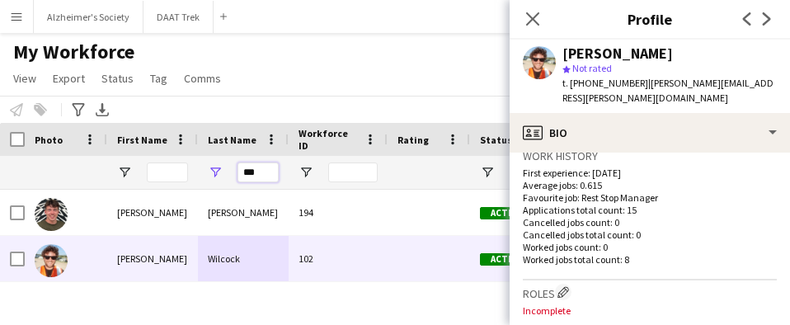
drag, startPoint x: 259, startPoint y: 177, endPoint x: 201, endPoint y: 172, distance: 58.0
click at [206, 177] on div "***" at bounding box center [243, 172] width 91 height 33
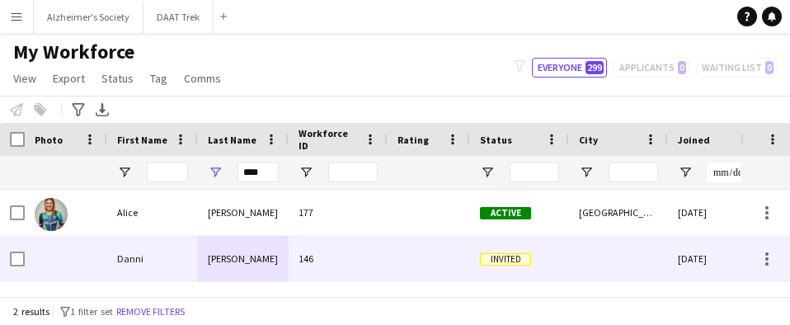
click at [210, 259] on div "[PERSON_NAME]" at bounding box center [243, 258] width 91 height 45
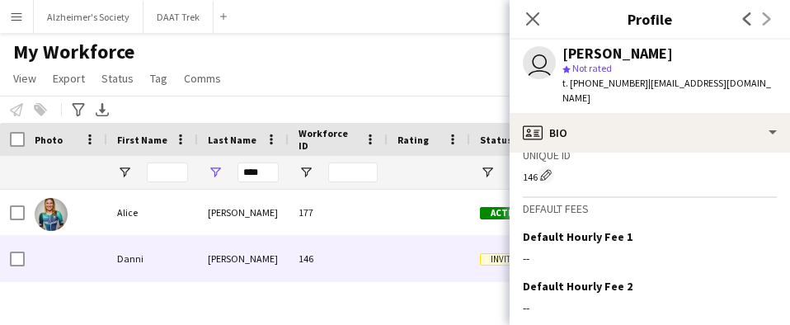
scroll to position [742, 0]
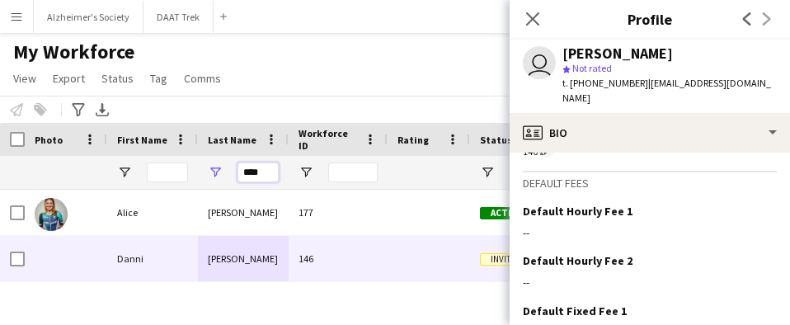
drag, startPoint x: 264, startPoint y: 172, endPoint x: 115, endPoint y: 139, distance: 152.1
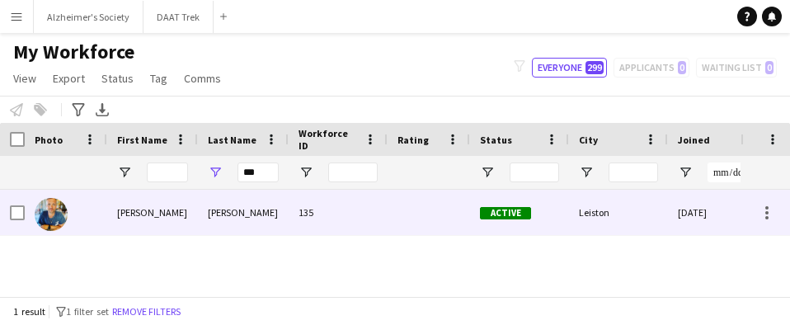
click at [176, 220] on div "[PERSON_NAME]" at bounding box center [152, 212] width 91 height 45
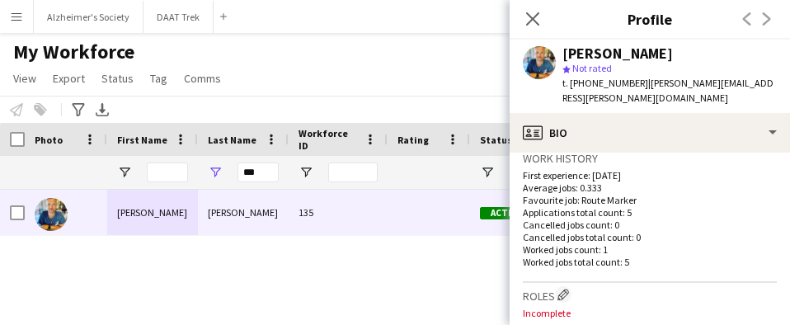
scroll to position [412, 0]
drag, startPoint x: 260, startPoint y: 175, endPoint x: 156, endPoint y: 146, distance: 107.9
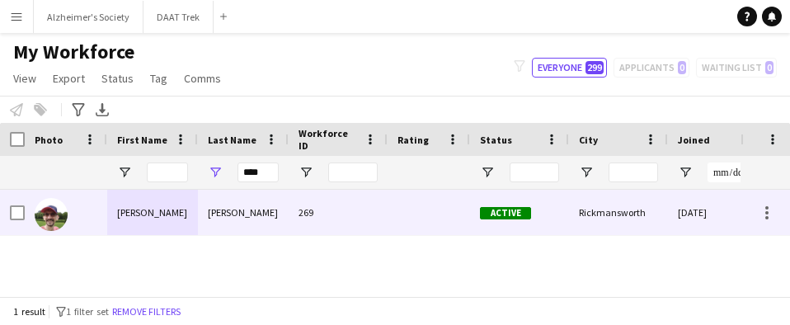
click at [224, 213] on div "[PERSON_NAME]" at bounding box center [243, 212] width 91 height 45
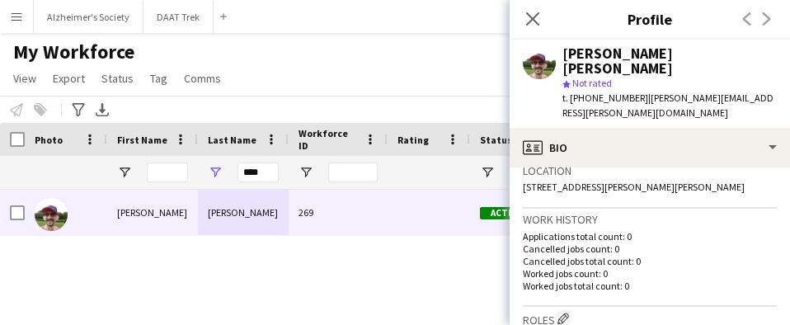
scroll to position [330, 0]
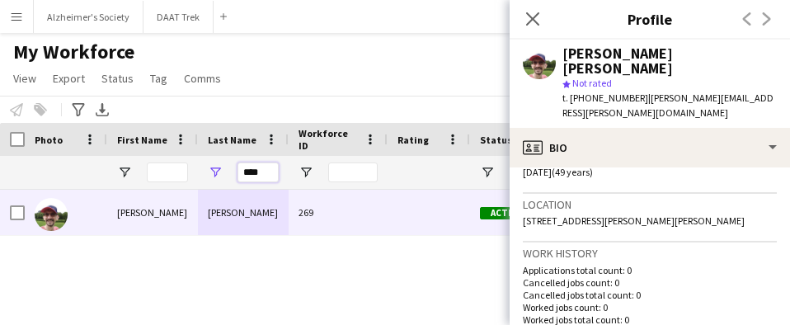
drag, startPoint x: 275, startPoint y: 172, endPoint x: 176, endPoint y: 158, distance: 100.0
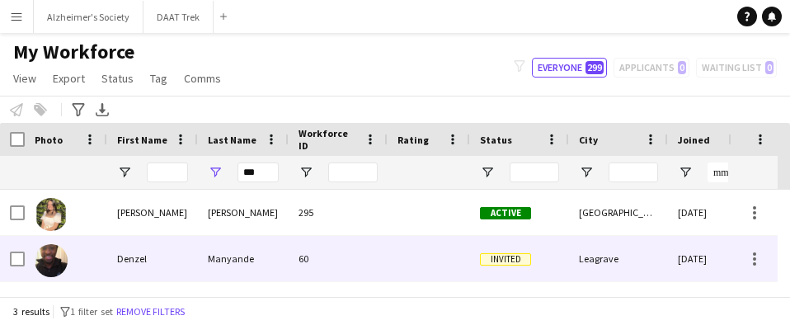
click at [242, 251] on div "Manyande" at bounding box center [243, 258] width 91 height 45
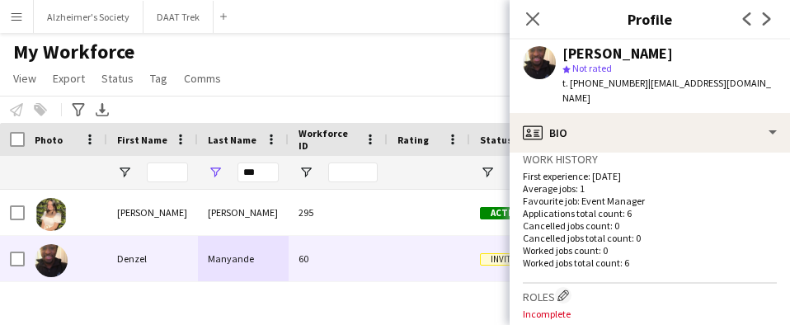
scroll to position [412, 0]
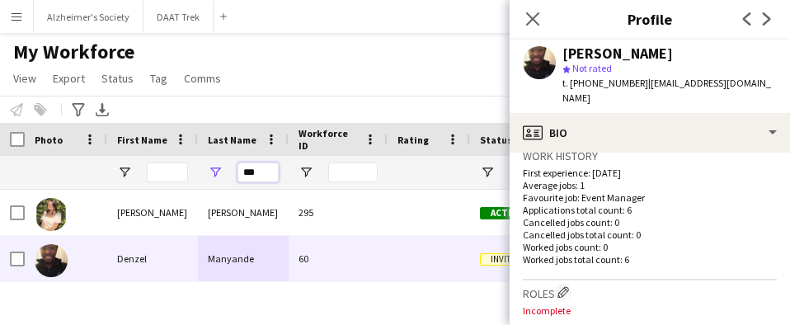
drag, startPoint x: 263, startPoint y: 169, endPoint x: 66, endPoint y: 134, distance: 200.3
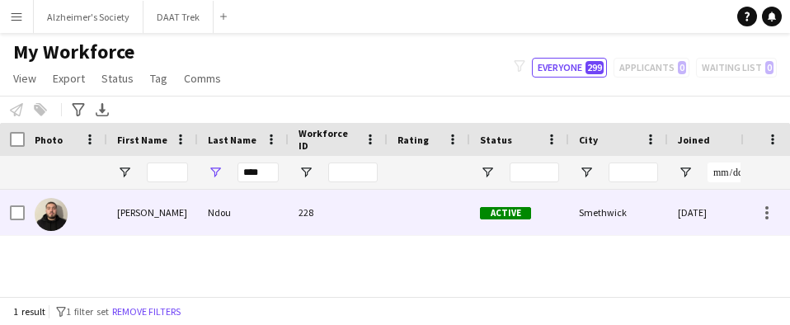
click at [257, 217] on div "Ndou" at bounding box center [243, 212] width 91 height 45
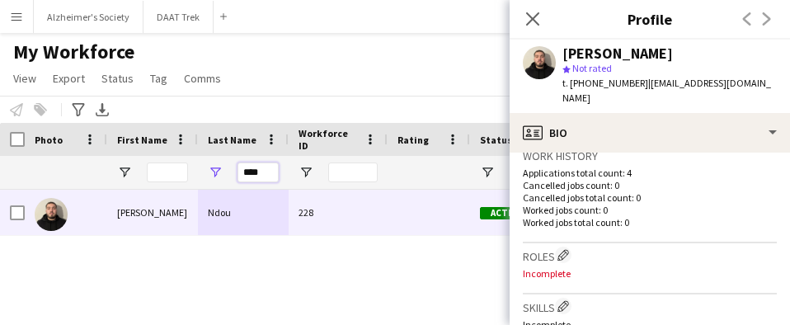
drag, startPoint x: 265, startPoint y: 173, endPoint x: 168, endPoint y: 167, distance: 96.7
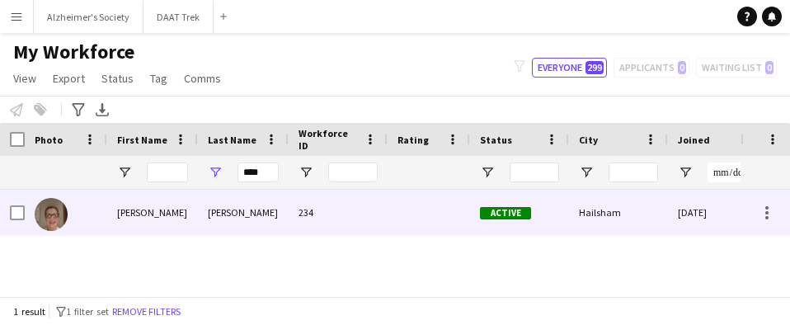
click at [257, 214] on div "[PERSON_NAME]" at bounding box center [243, 212] width 91 height 45
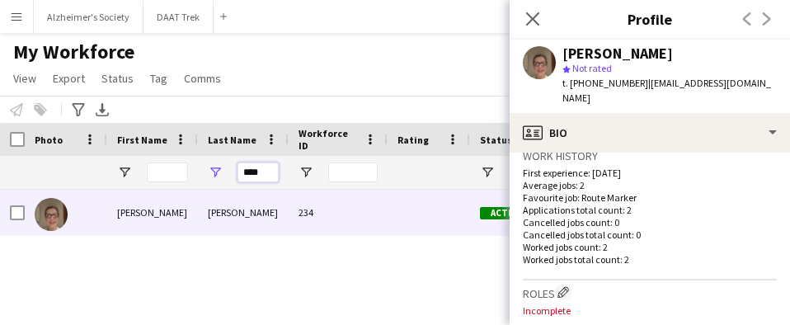
drag, startPoint x: 266, startPoint y: 175, endPoint x: 82, endPoint y: 147, distance: 186.9
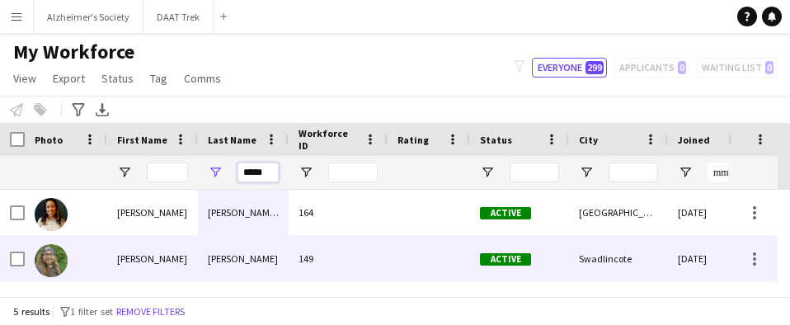
scroll to position [82, 0]
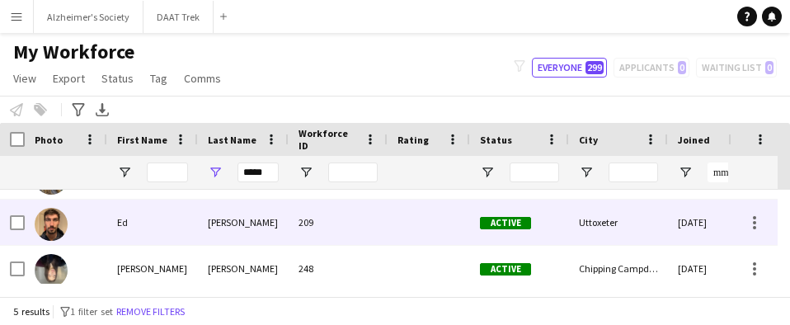
click at [231, 222] on div "[PERSON_NAME]" at bounding box center [243, 222] width 91 height 45
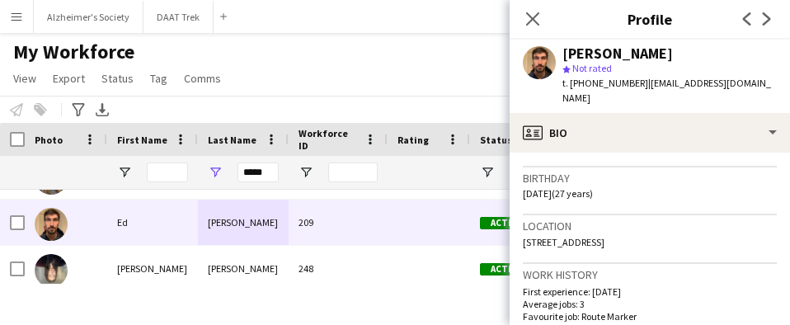
scroll to position [330, 0]
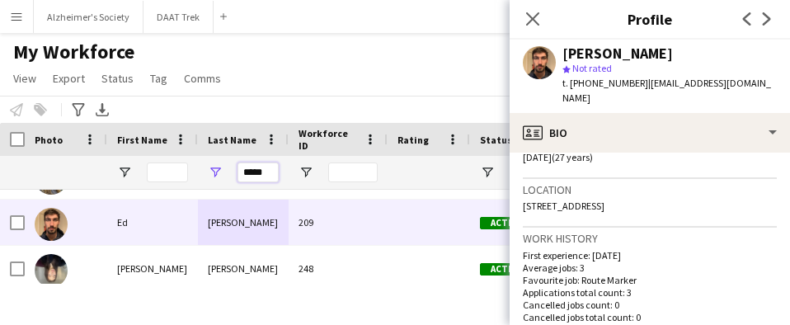
drag, startPoint x: 270, startPoint y: 177, endPoint x: 133, endPoint y: 159, distance: 138.0
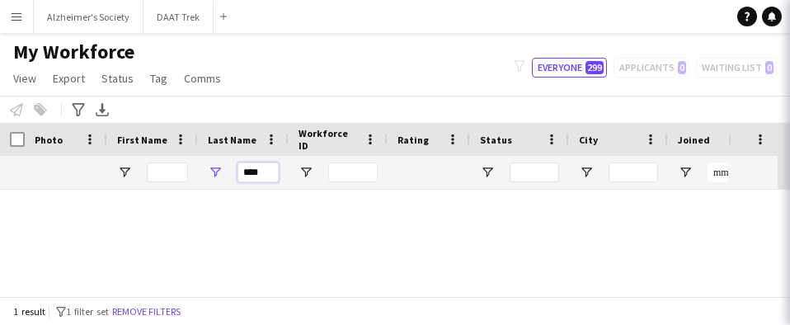
scroll to position [0, 0]
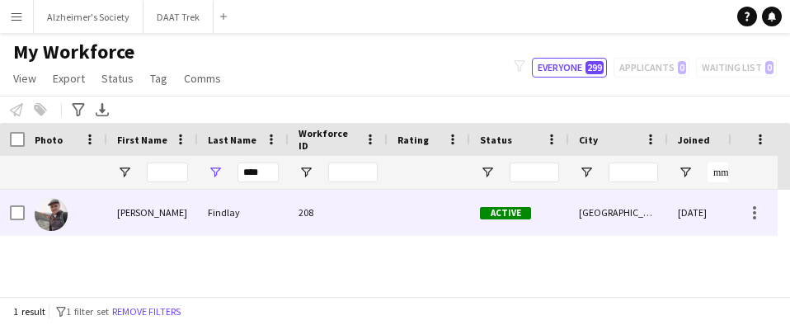
click at [248, 218] on div "Findlay" at bounding box center [243, 212] width 91 height 45
click at [432, 210] on div at bounding box center [429, 212] width 82 height 45
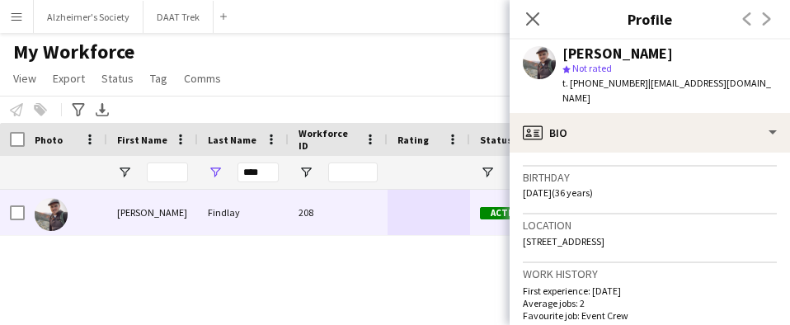
scroll to position [330, 0]
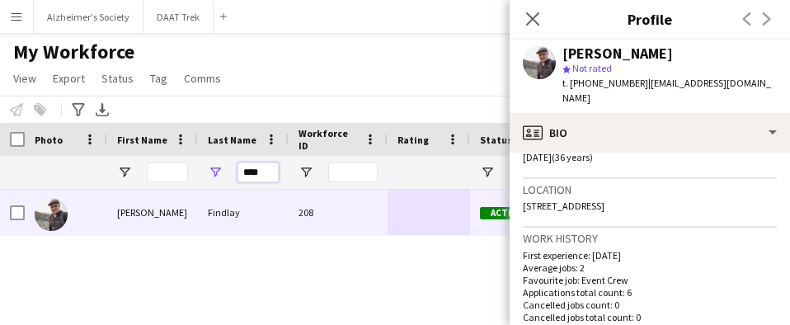
drag, startPoint x: 260, startPoint y: 169, endPoint x: 106, endPoint y: 151, distance: 154.5
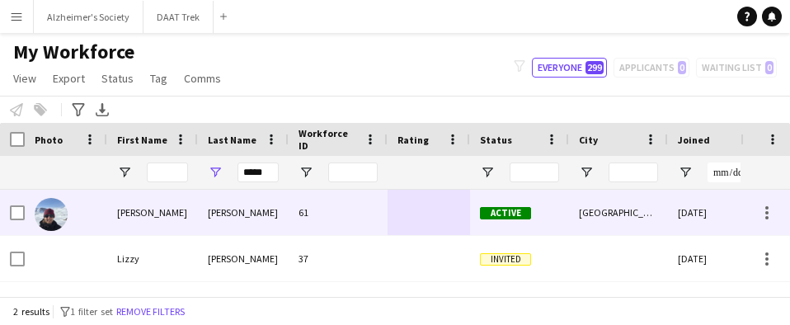
click at [236, 222] on div "[PERSON_NAME]" at bounding box center [243, 212] width 91 height 45
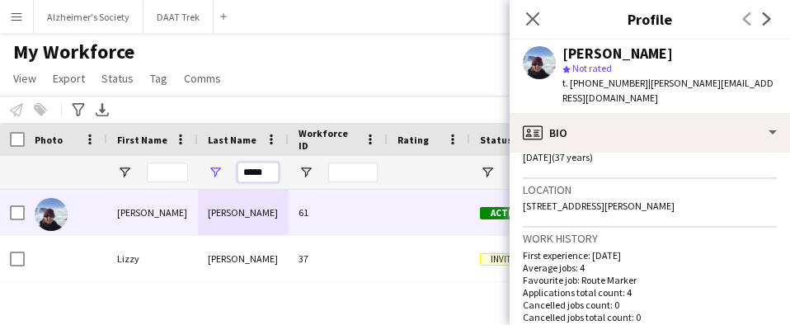
drag, startPoint x: 263, startPoint y: 177, endPoint x: 170, endPoint y: 162, distance: 94.4
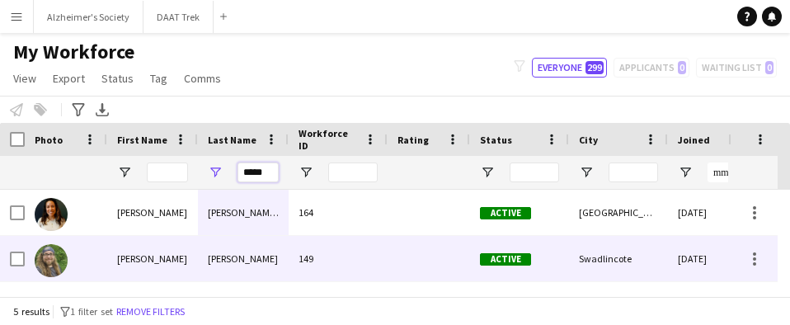
scroll to position [82, 0]
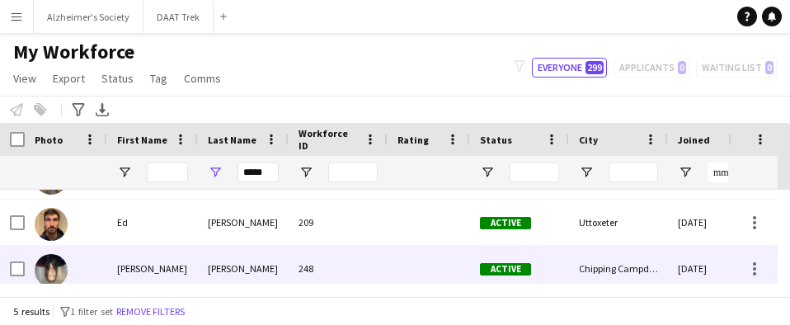
click at [228, 247] on div "[PERSON_NAME]" at bounding box center [243, 268] width 91 height 45
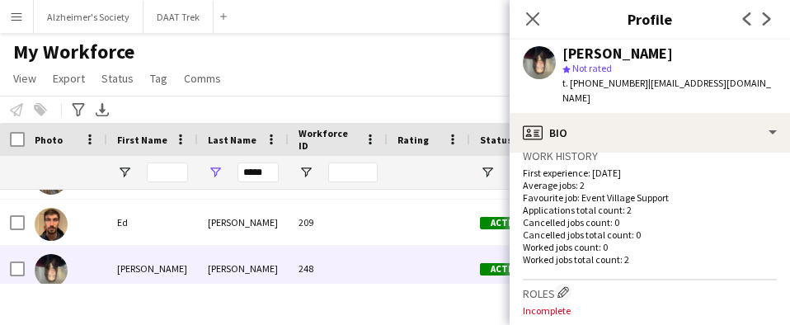
scroll to position [91, 0]
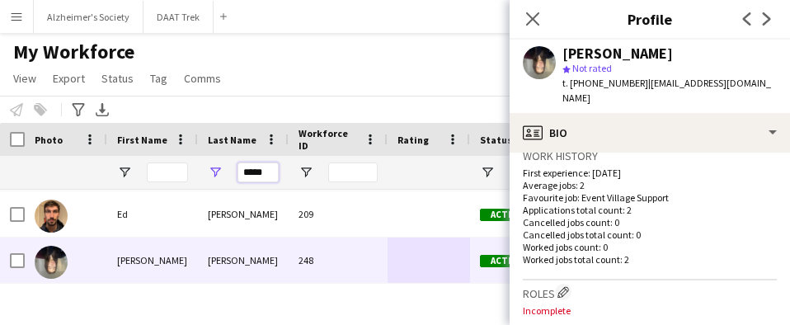
drag, startPoint x: 266, startPoint y: 174, endPoint x: 172, endPoint y: 155, distance: 95.9
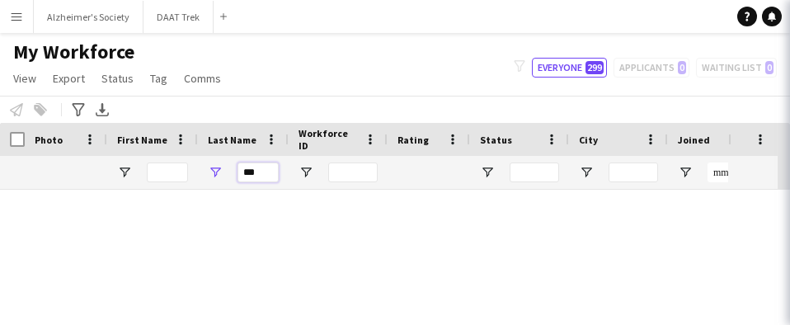
scroll to position [0, 0]
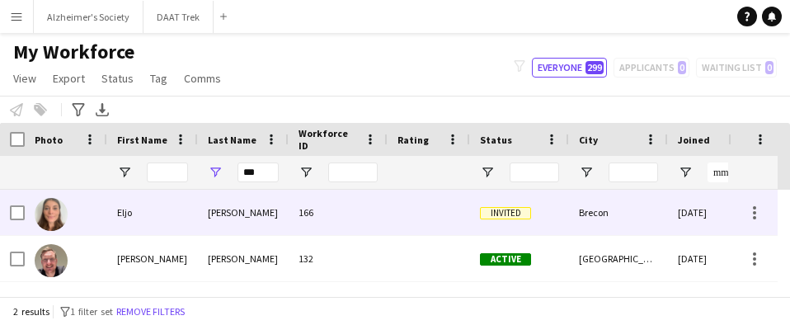
click at [222, 216] on div "[PERSON_NAME]" at bounding box center [243, 212] width 91 height 45
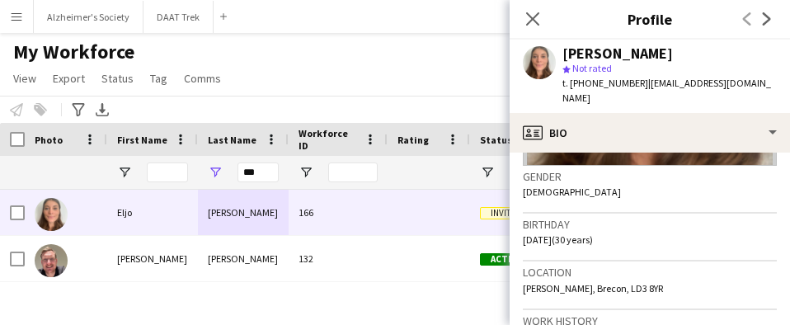
scroll to position [330, 0]
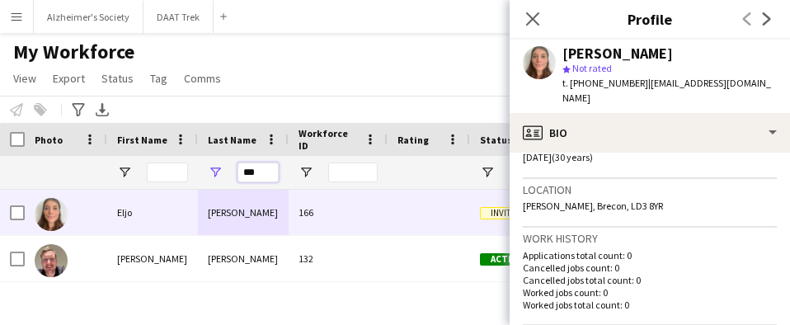
drag, startPoint x: 252, startPoint y: 171, endPoint x: 125, endPoint y: 162, distance: 128.2
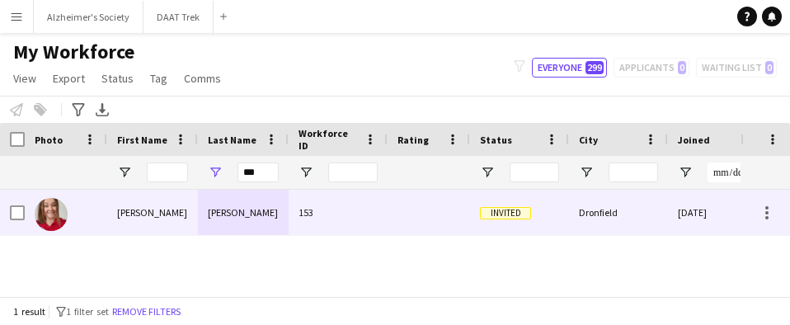
click at [212, 211] on div "[PERSON_NAME]" at bounding box center [243, 212] width 91 height 45
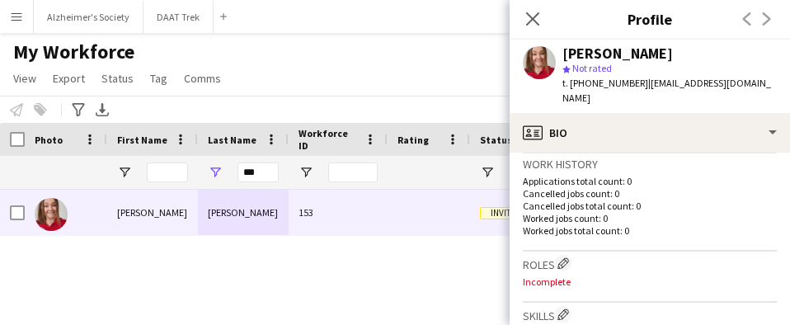
scroll to position [412, 0]
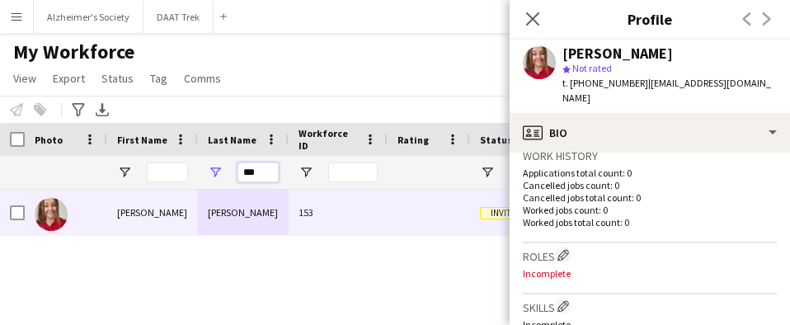
drag, startPoint x: 260, startPoint y: 172, endPoint x: 231, endPoint y: 175, distance: 29.1
click at [231, 175] on div "***" at bounding box center [243, 172] width 91 height 33
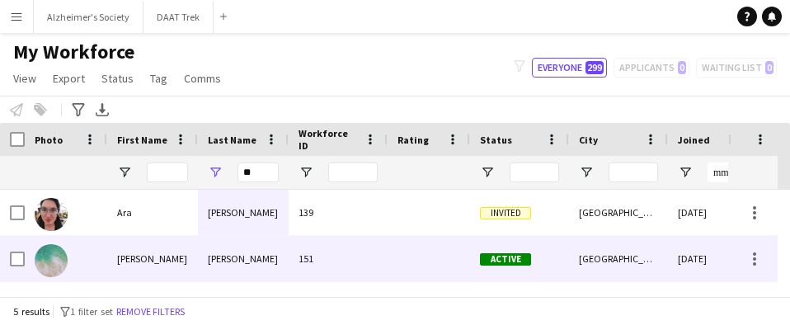
click at [241, 249] on div "[PERSON_NAME]" at bounding box center [243, 258] width 91 height 45
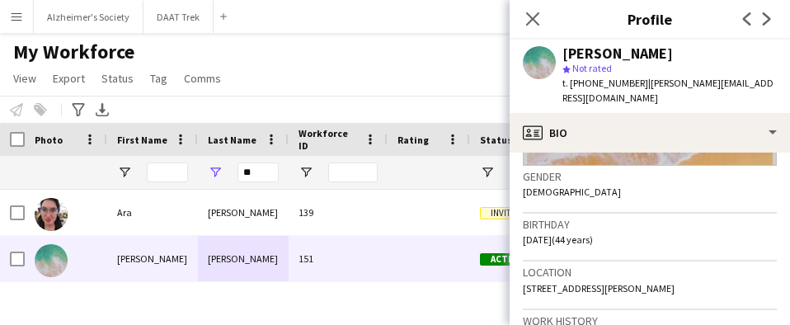
scroll to position [330, 0]
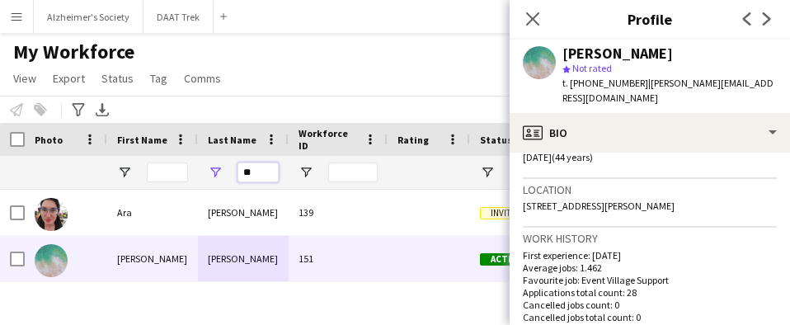
drag, startPoint x: 257, startPoint y: 177, endPoint x: 113, endPoint y: 184, distance: 144.5
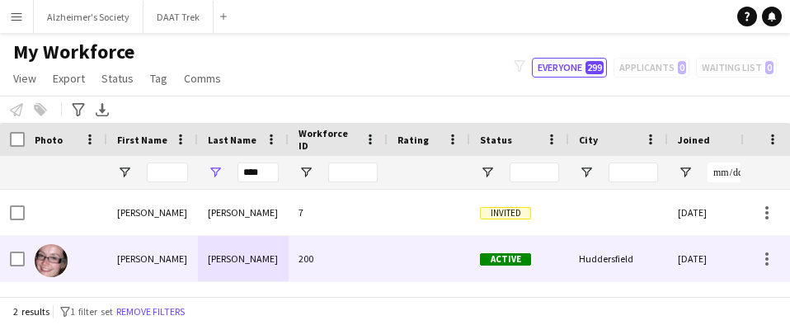
click at [216, 268] on div "[PERSON_NAME]" at bounding box center [243, 258] width 91 height 45
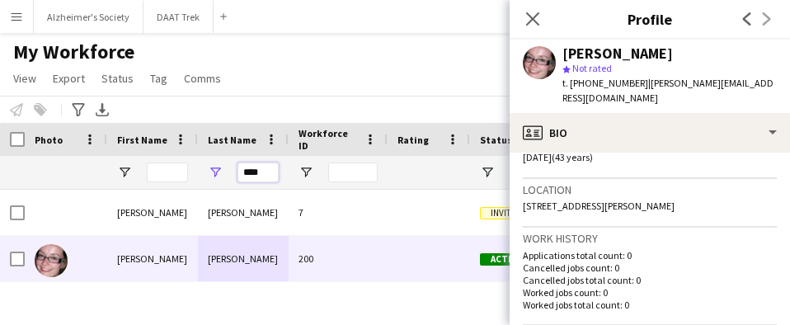
drag, startPoint x: 271, startPoint y: 172, endPoint x: 138, endPoint y: 181, distance: 133.9
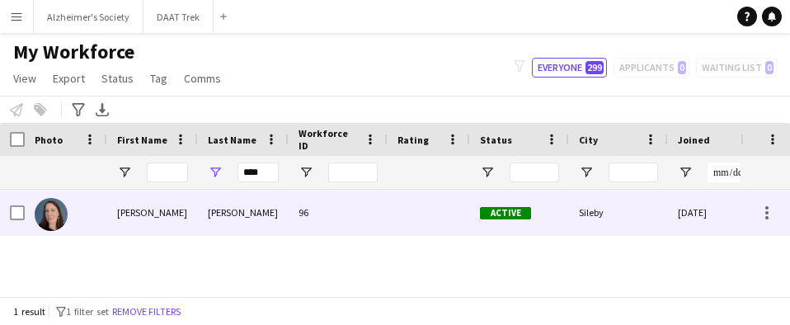
click at [251, 208] on div "[PERSON_NAME]" at bounding box center [243, 212] width 91 height 45
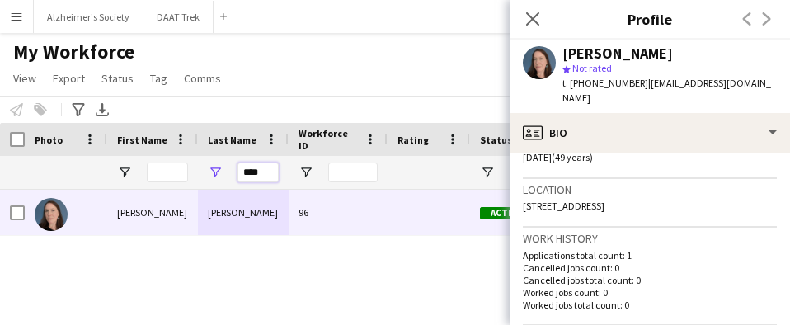
drag, startPoint x: 261, startPoint y: 173, endPoint x: 181, endPoint y: 179, distance: 80.2
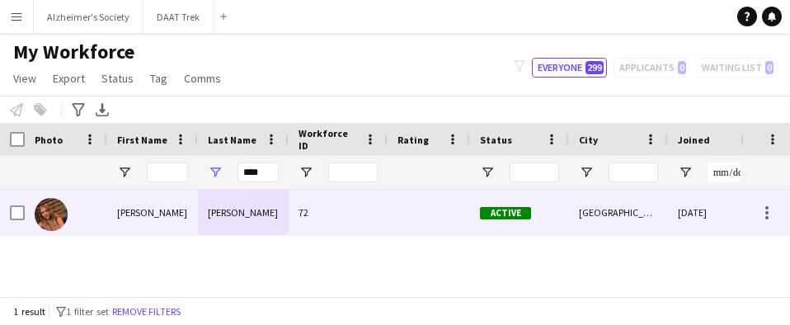
click at [215, 205] on div "[PERSON_NAME]" at bounding box center [243, 212] width 91 height 45
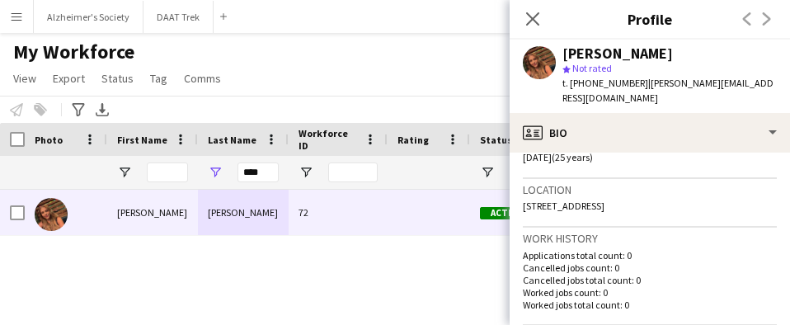
scroll to position [412, 0]
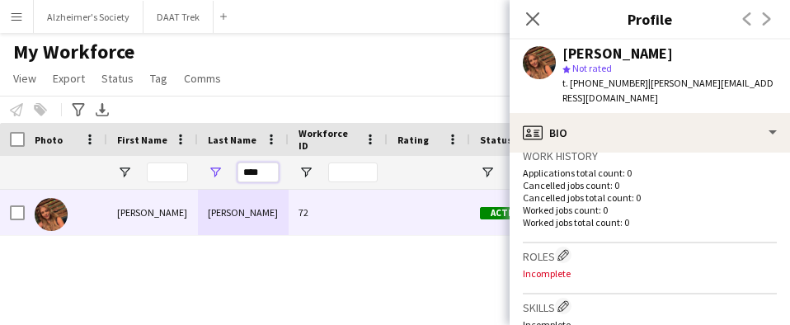
drag, startPoint x: 268, startPoint y: 172, endPoint x: 112, endPoint y: 167, distance: 156.0
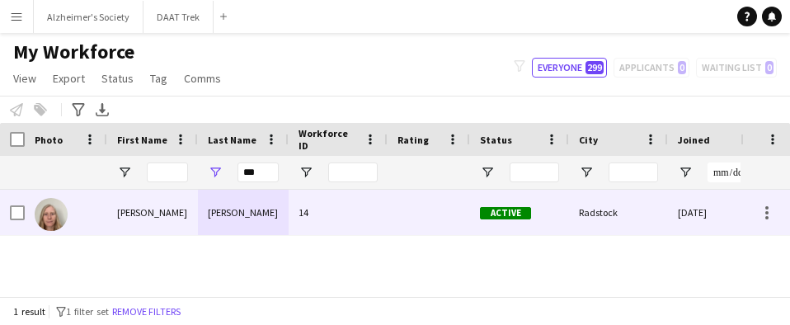
click at [214, 224] on div "[PERSON_NAME]" at bounding box center [243, 212] width 91 height 45
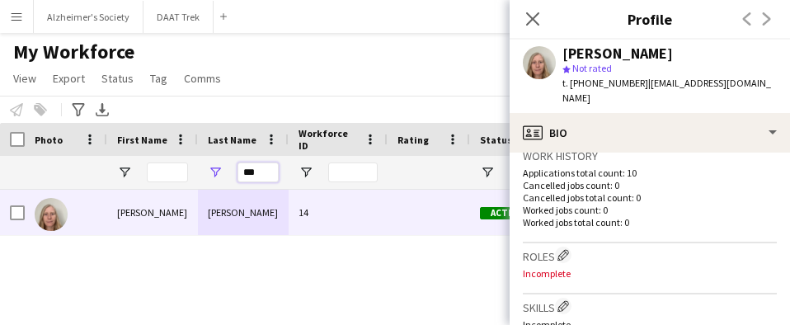
drag, startPoint x: 265, startPoint y: 175, endPoint x: 162, endPoint y: 169, distance: 102.4
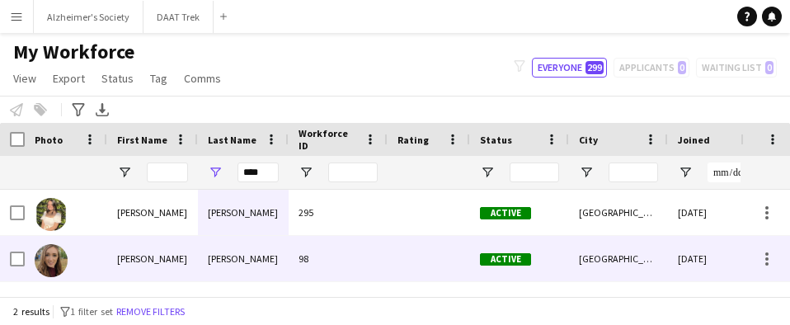
click at [264, 254] on div "[PERSON_NAME]" at bounding box center [243, 258] width 91 height 45
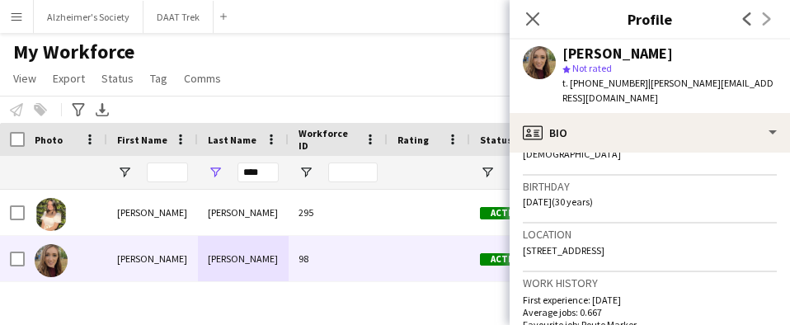
scroll to position [330, 0]
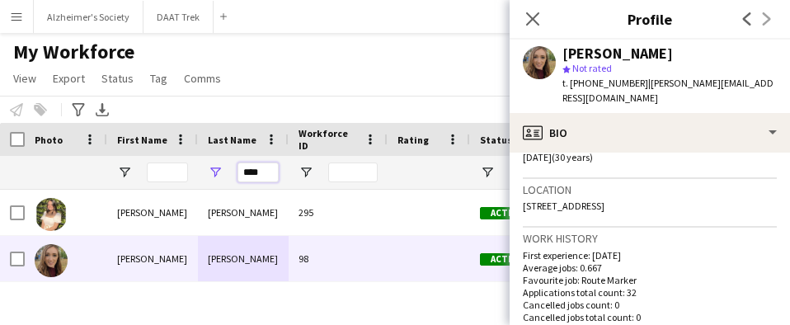
drag, startPoint x: 266, startPoint y: 174, endPoint x: 136, endPoint y: 179, distance: 129.6
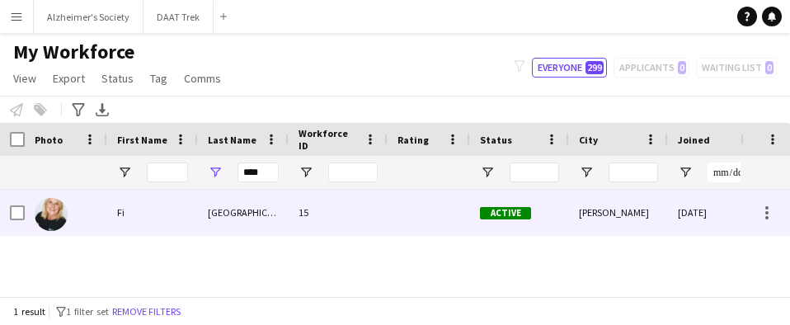
click at [218, 224] on div "[GEOGRAPHIC_DATA]" at bounding box center [243, 212] width 91 height 45
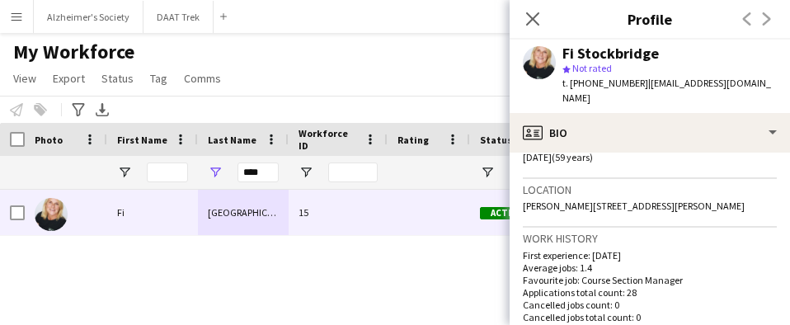
scroll to position [412, 0]
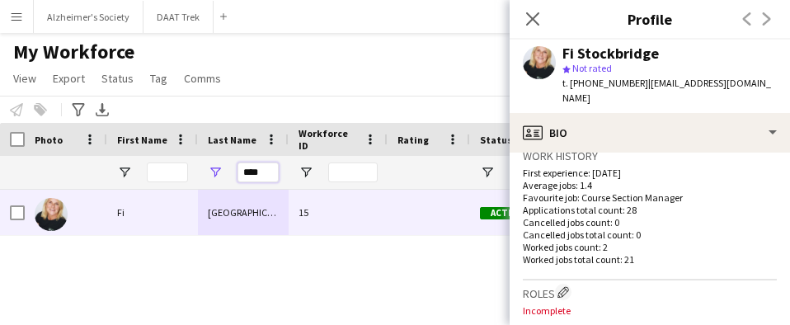
drag, startPoint x: 271, startPoint y: 172, endPoint x: 171, endPoint y: 173, distance: 100.6
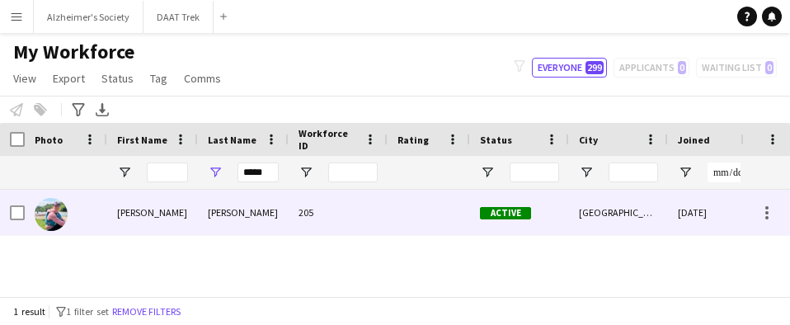
click at [256, 211] on div "[PERSON_NAME]" at bounding box center [243, 212] width 91 height 45
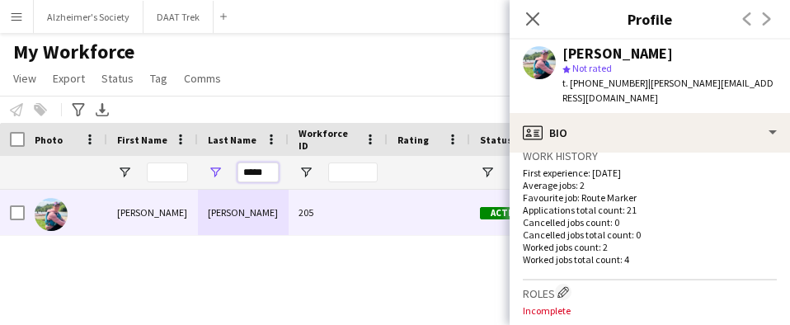
drag, startPoint x: 275, startPoint y: 173, endPoint x: 153, endPoint y: 159, distance: 122.9
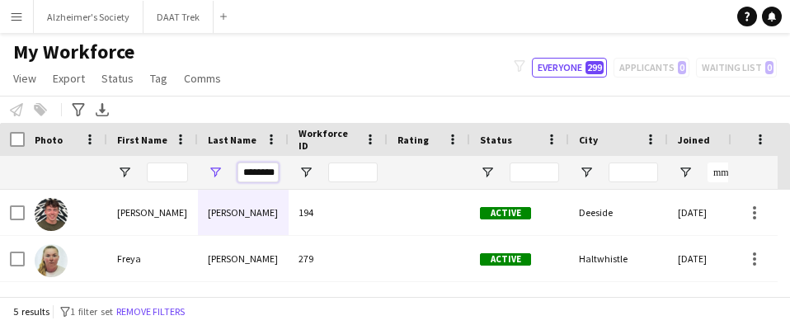
scroll to position [0, 1]
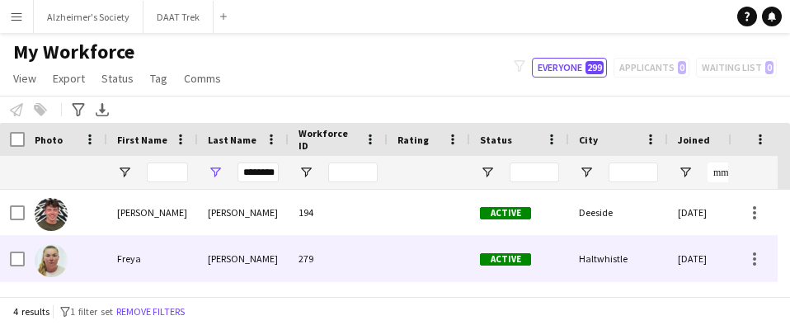
click at [258, 263] on div "[PERSON_NAME]" at bounding box center [243, 258] width 91 height 45
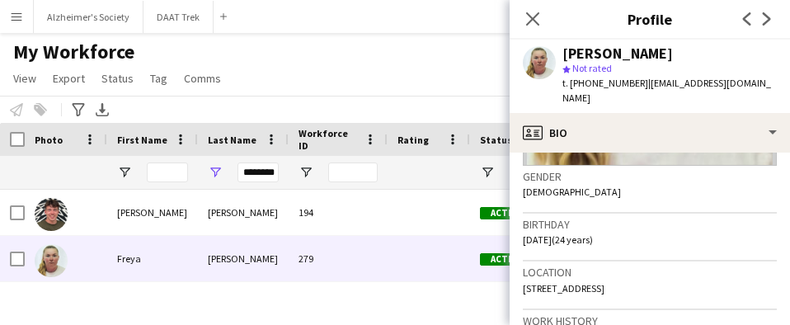
scroll to position [330, 0]
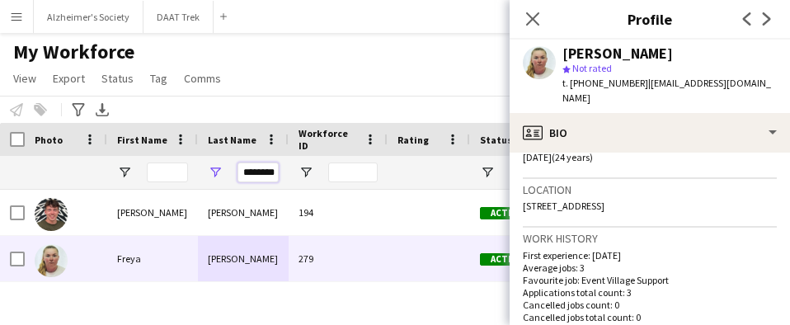
click at [275, 172] on input "********" at bounding box center [258, 172] width 41 height 20
click at [252, 177] on input "********" at bounding box center [258, 172] width 41 height 20
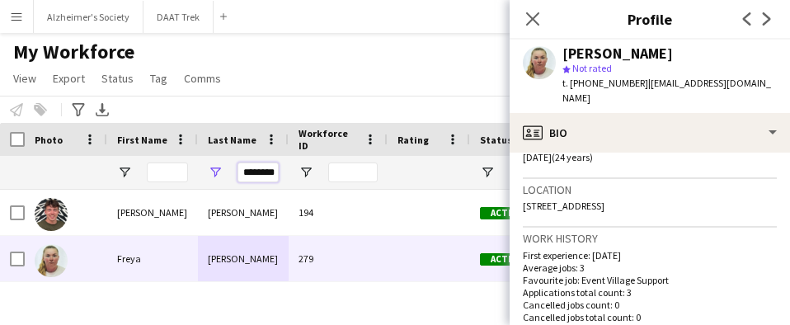
click at [252, 177] on input "********" at bounding box center [258, 172] width 41 height 20
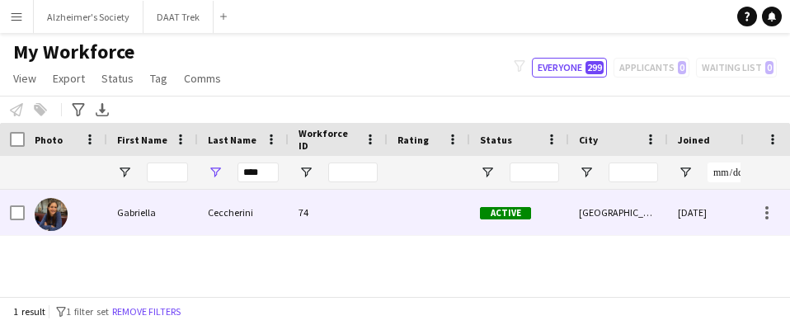
click at [239, 211] on div "Ceccherini" at bounding box center [243, 212] width 91 height 45
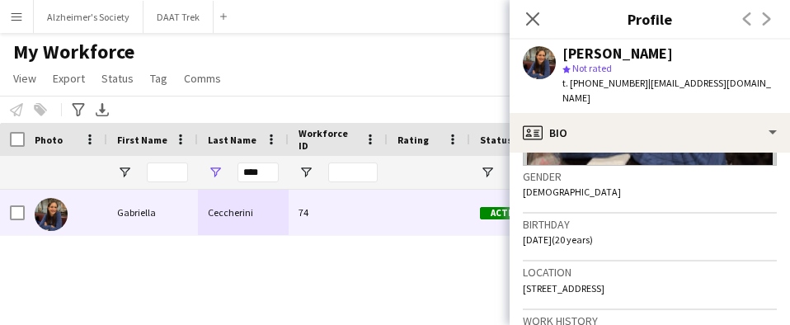
scroll to position [330, 0]
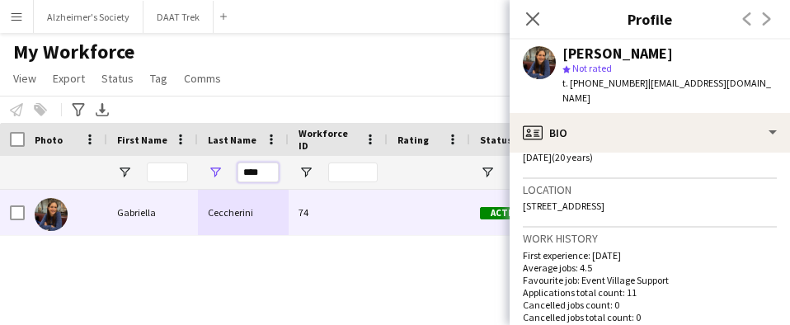
drag, startPoint x: 260, startPoint y: 175, endPoint x: 172, endPoint y: 173, distance: 87.4
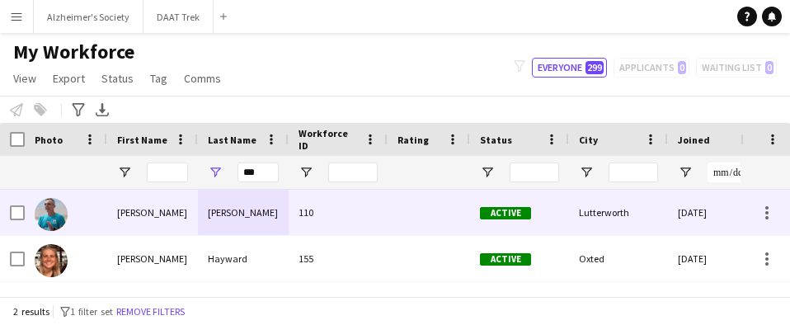
click at [243, 209] on div "[PERSON_NAME]" at bounding box center [243, 212] width 91 height 45
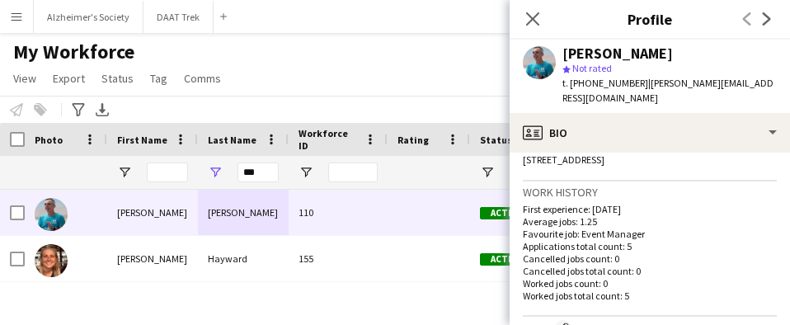
scroll to position [412, 0]
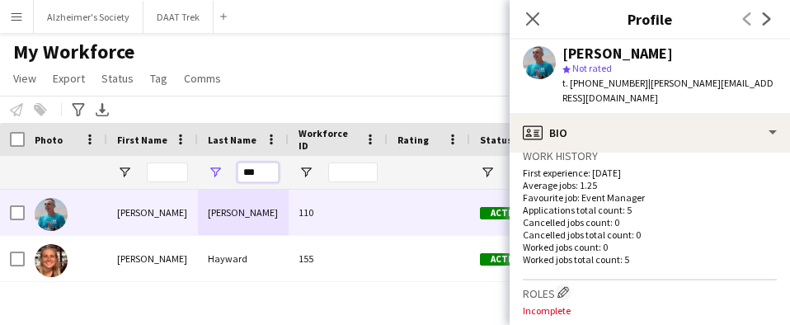
drag, startPoint x: 261, startPoint y: 168, endPoint x: 194, endPoint y: 171, distance: 67.7
type input "*"
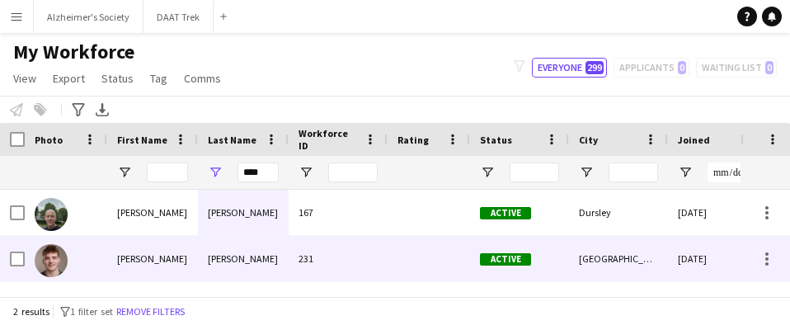
click at [245, 262] on div "[PERSON_NAME]" at bounding box center [243, 258] width 91 height 45
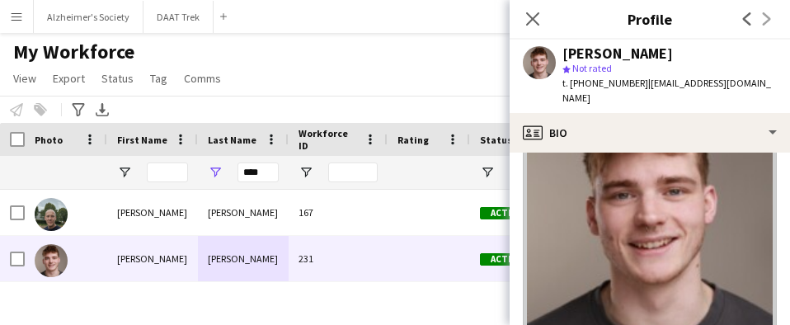
scroll to position [82, 0]
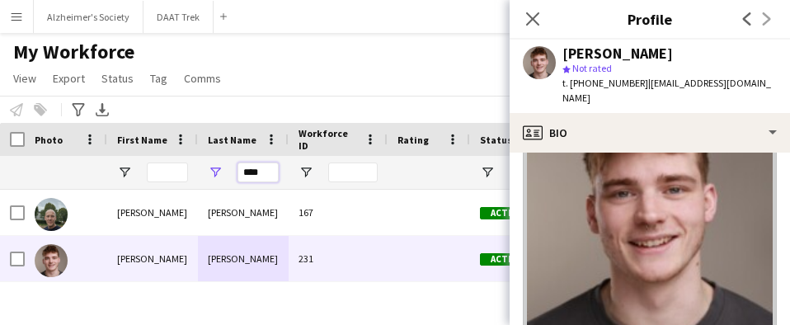
drag, startPoint x: 273, startPoint y: 172, endPoint x: 0, endPoint y: 185, distance: 273.3
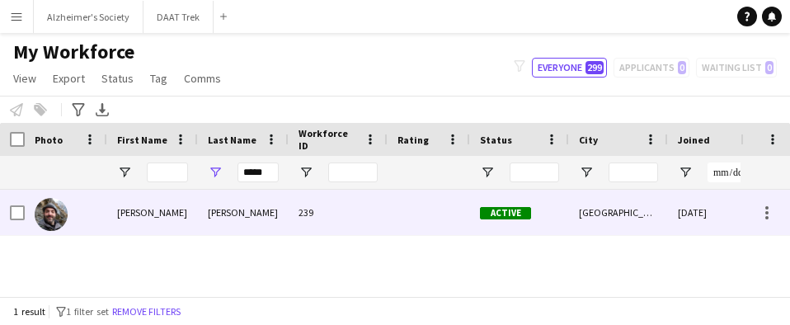
click at [177, 213] on div "[PERSON_NAME]" at bounding box center [152, 212] width 91 height 45
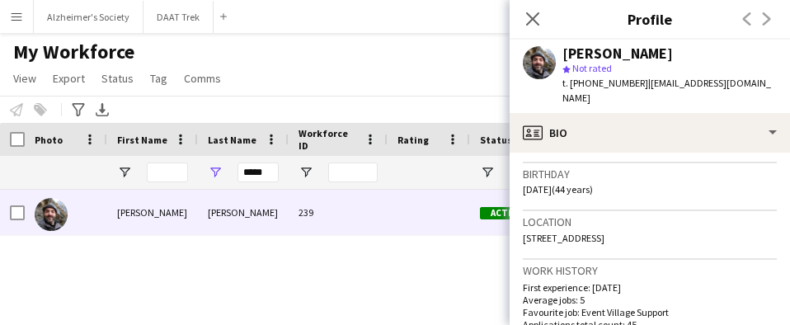
scroll to position [330, 0]
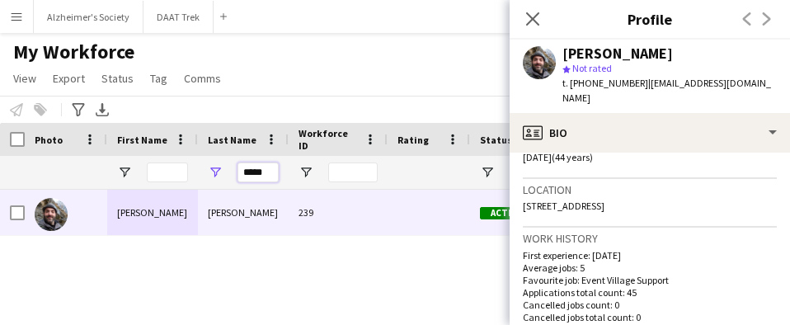
drag, startPoint x: 262, startPoint y: 176, endPoint x: 91, endPoint y: 153, distance: 173.0
type input "*"
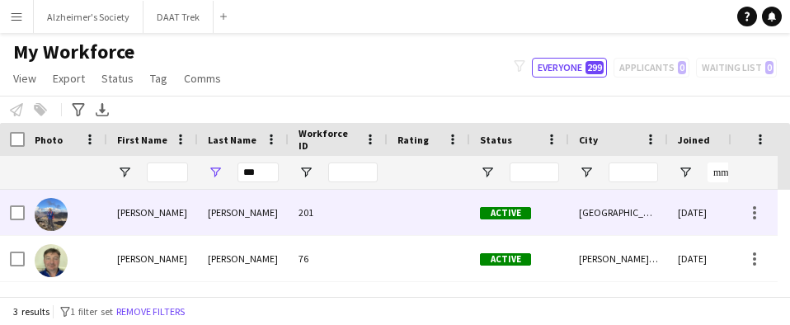
click at [197, 210] on div "[PERSON_NAME]" at bounding box center [152, 212] width 91 height 45
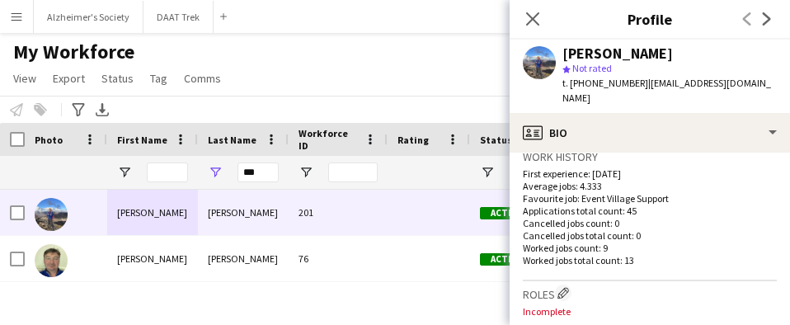
scroll to position [412, 0]
drag, startPoint x: 257, startPoint y: 174, endPoint x: 77, endPoint y: 172, distance: 179.8
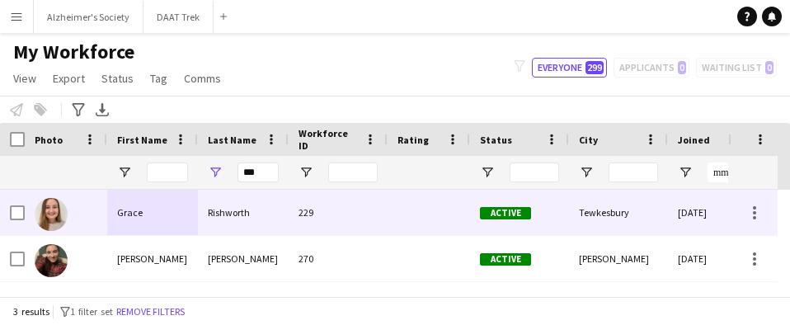
click at [235, 210] on div "Rishworth" at bounding box center [243, 212] width 91 height 45
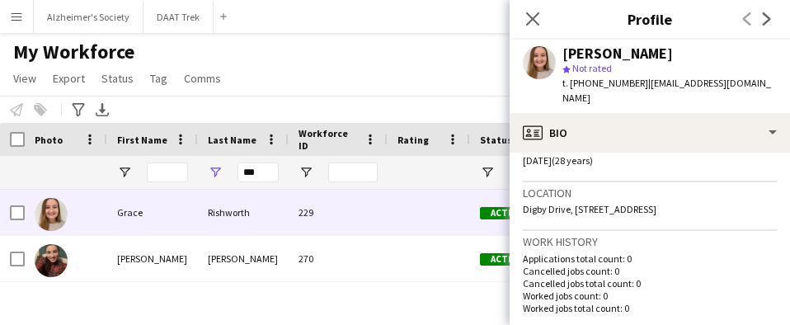
scroll to position [330, 0]
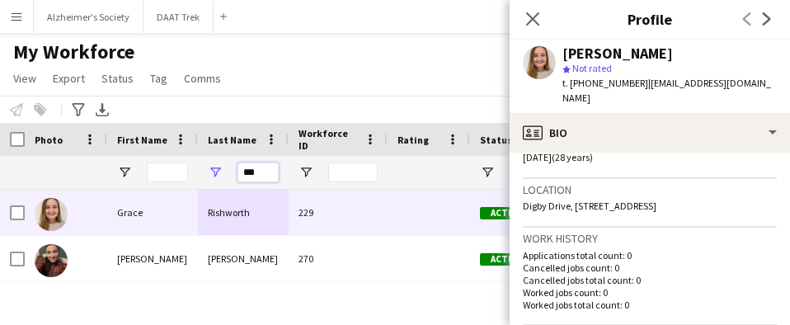
drag, startPoint x: 265, startPoint y: 172, endPoint x: 139, endPoint y: 153, distance: 126.8
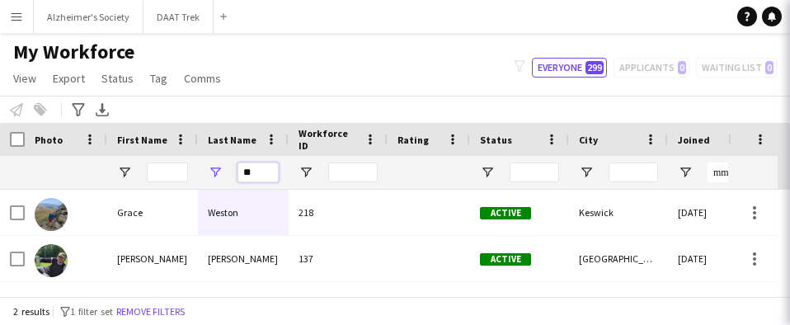
type input "*"
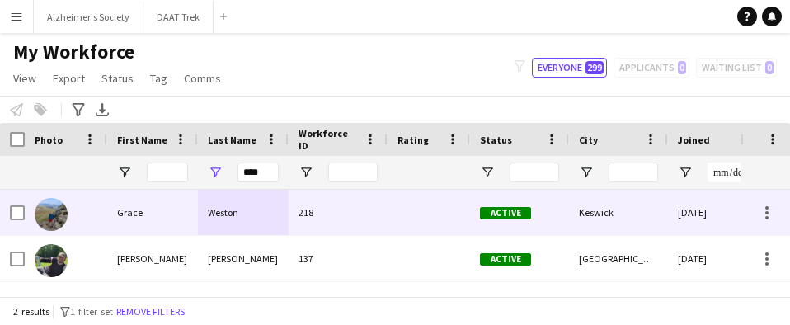
click at [224, 231] on div "Weston" at bounding box center [243, 212] width 91 height 45
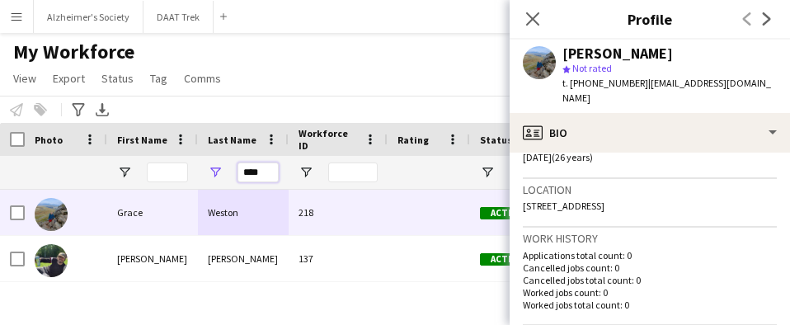
drag, startPoint x: 274, startPoint y: 173, endPoint x: 172, endPoint y: 166, distance: 102.5
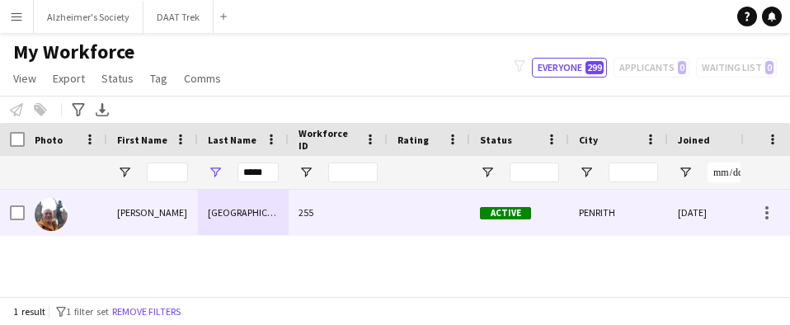
click at [241, 221] on div "[GEOGRAPHIC_DATA]" at bounding box center [243, 212] width 91 height 45
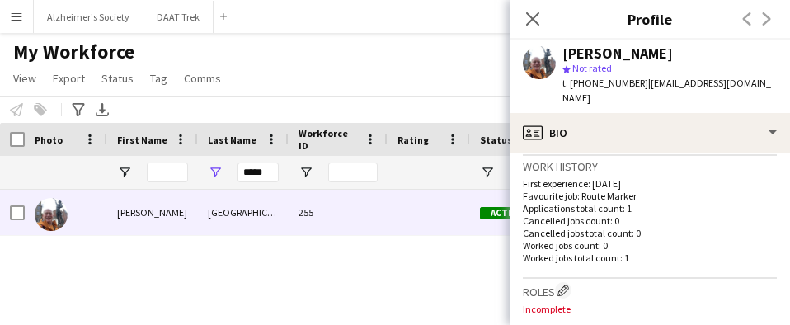
scroll to position [412, 0]
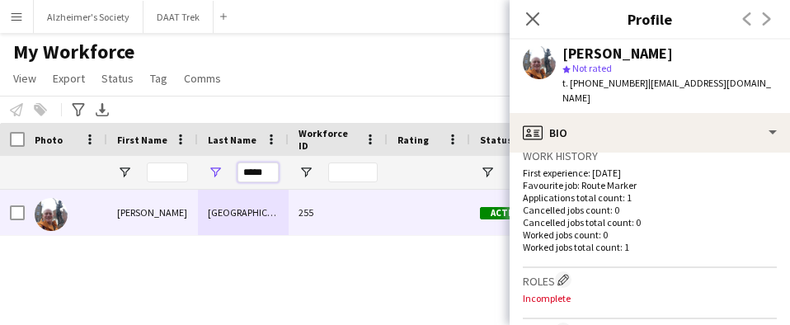
drag, startPoint x: 269, startPoint y: 172, endPoint x: 196, endPoint y: 186, distance: 73.9
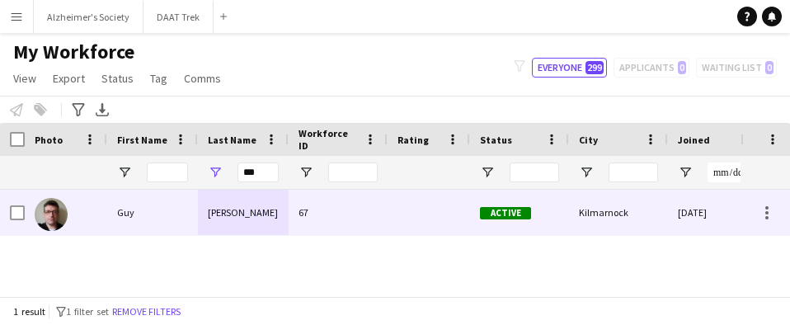
click at [252, 218] on div "[PERSON_NAME]" at bounding box center [243, 212] width 91 height 45
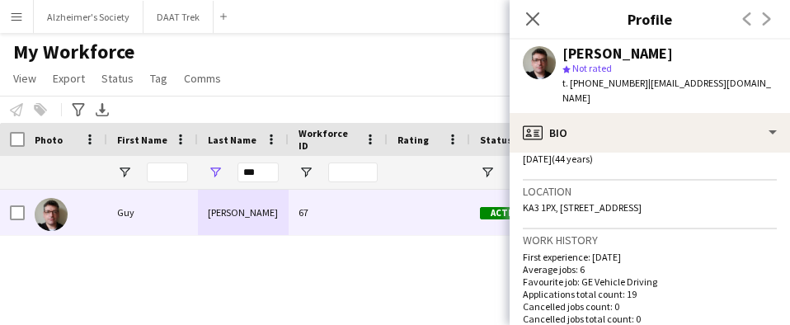
scroll to position [330, 0]
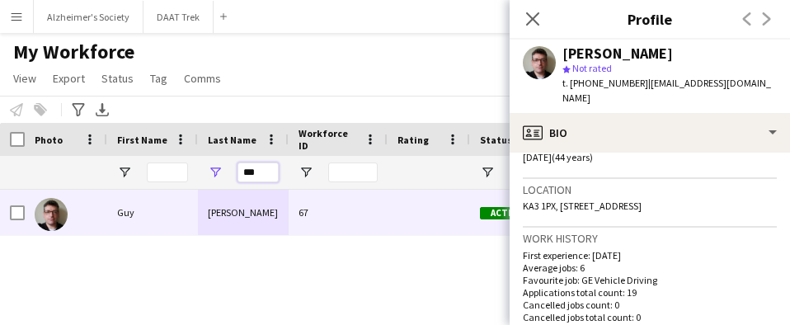
drag, startPoint x: 266, startPoint y: 169, endPoint x: 87, endPoint y: 161, distance: 179.2
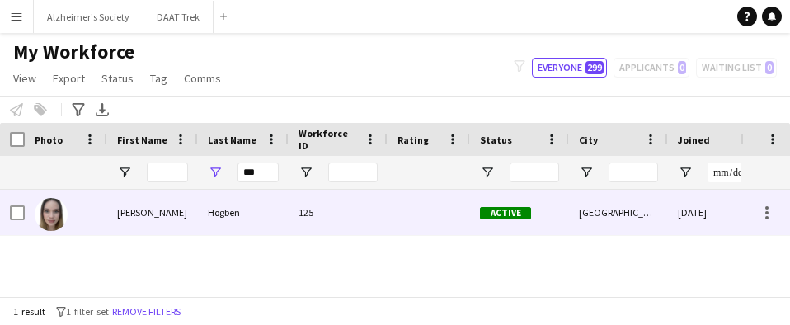
click at [197, 206] on div "[PERSON_NAME]" at bounding box center [152, 212] width 91 height 45
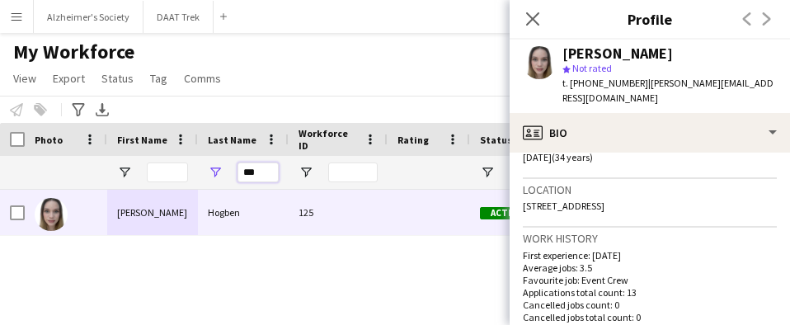
drag, startPoint x: 219, startPoint y: 169, endPoint x: 157, endPoint y: 163, distance: 62.1
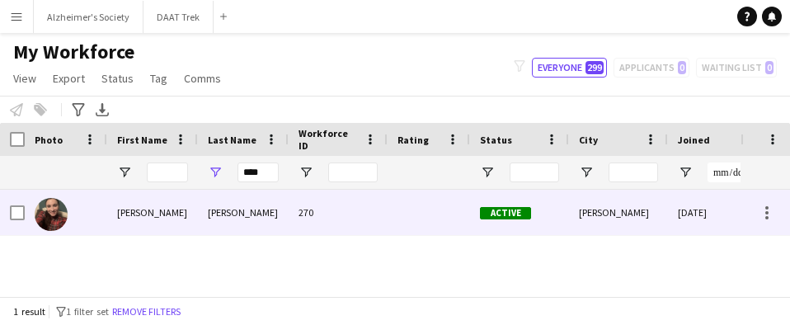
click at [200, 202] on div "[PERSON_NAME]" at bounding box center [243, 212] width 91 height 45
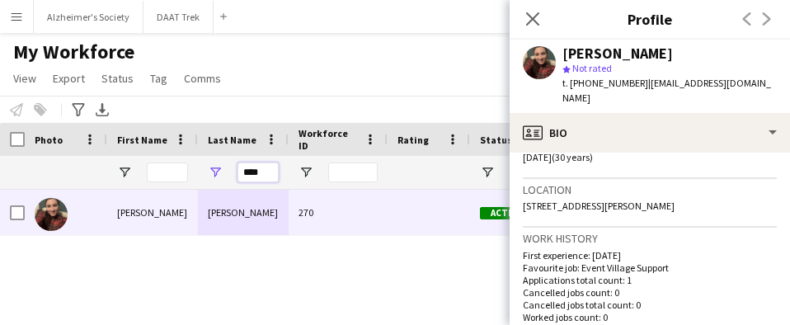
drag, startPoint x: 263, startPoint y: 178, endPoint x: 78, endPoint y: 130, distance: 190.9
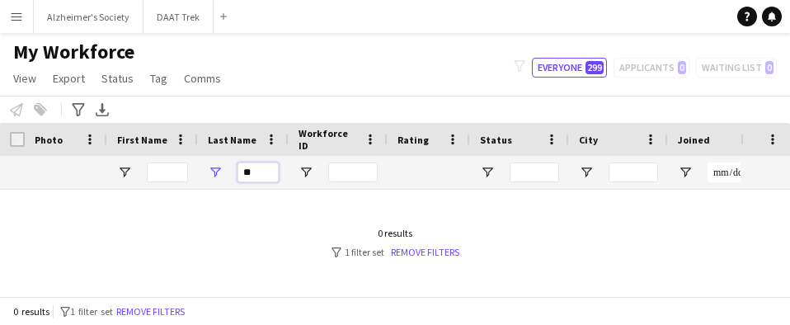
type input "*"
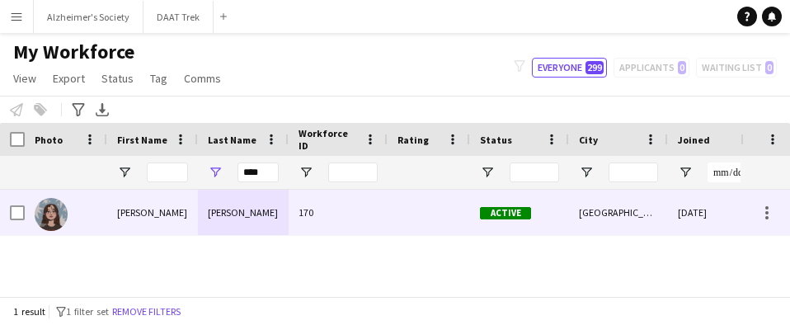
click at [228, 210] on div "[PERSON_NAME]" at bounding box center [243, 212] width 91 height 45
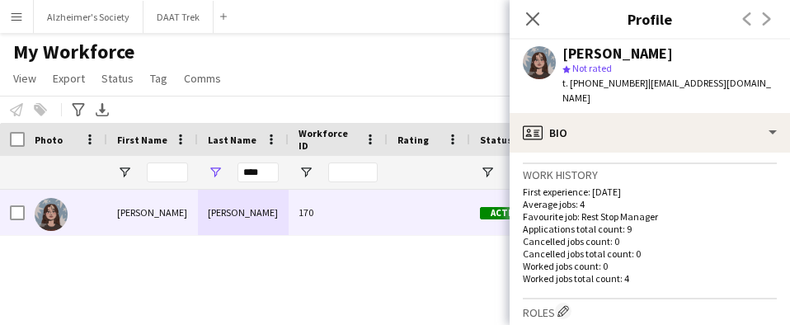
scroll to position [412, 0]
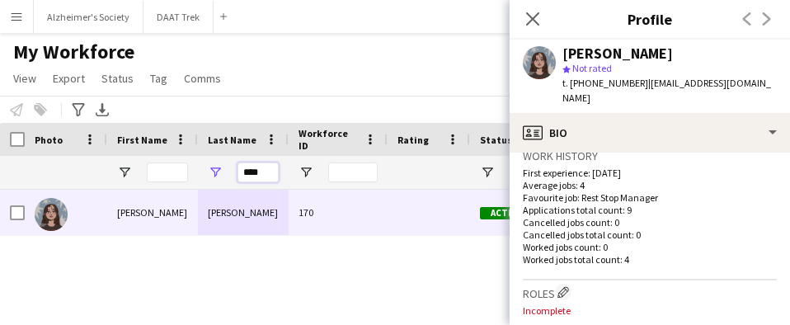
drag, startPoint x: 269, startPoint y: 177, endPoint x: 194, endPoint y: 177, distance: 75.1
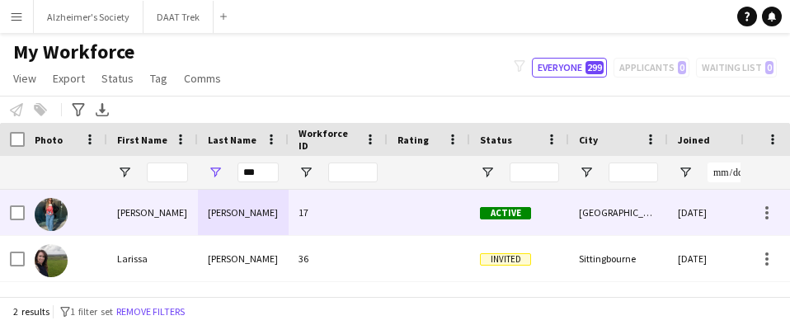
click at [231, 219] on div "[PERSON_NAME]" at bounding box center [243, 212] width 91 height 45
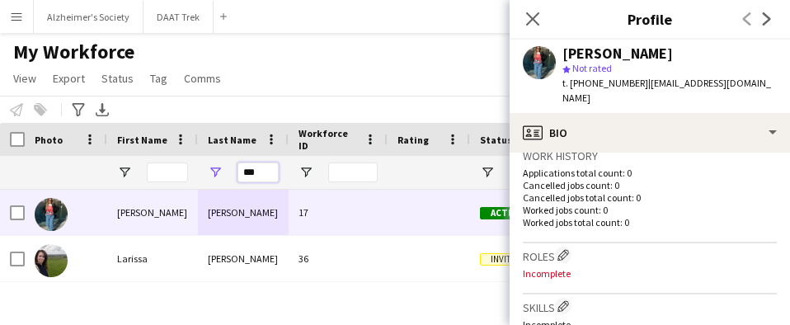
drag, startPoint x: 259, startPoint y: 172, endPoint x: 191, endPoint y: 173, distance: 67.6
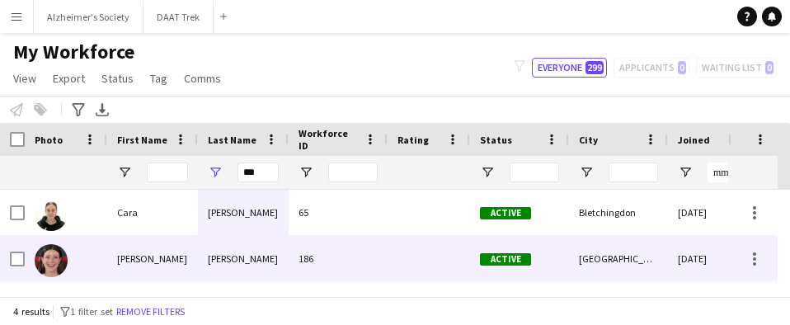
click at [228, 261] on div "[PERSON_NAME]" at bounding box center [243, 258] width 91 height 45
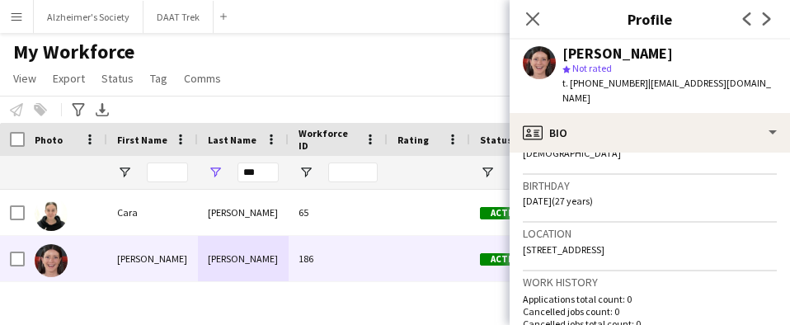
scroll to position [330, 0]
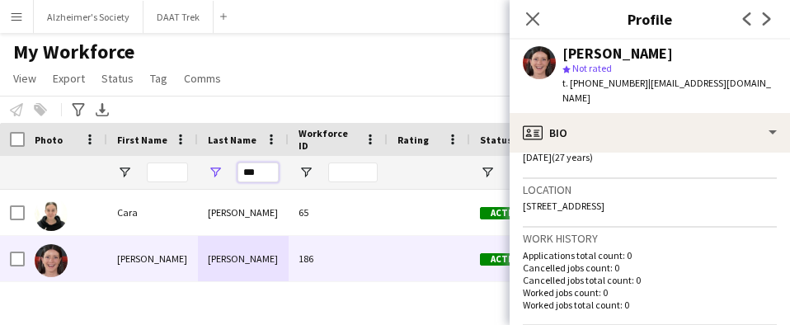
drag, startPoint x: 271, startPoint y: 173, endPoint x: 165, endPoint y: 177, distance: 105.6
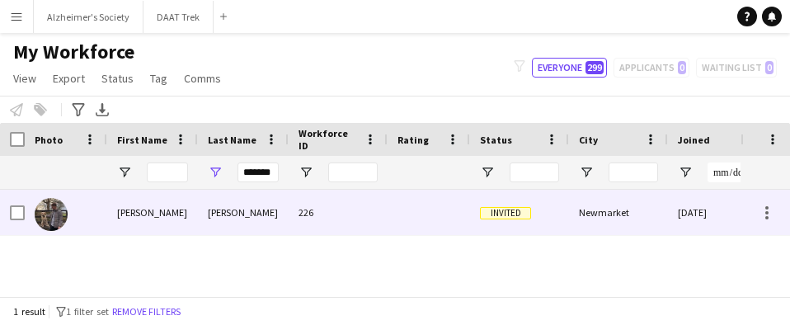
click at [229, 214] on div "[PERSON_NAME]" at bounding box center [243, 212] width 91 height 45
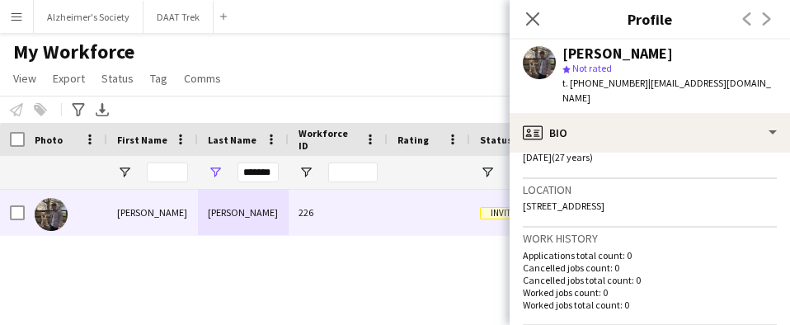
scroll to position [412, 0]
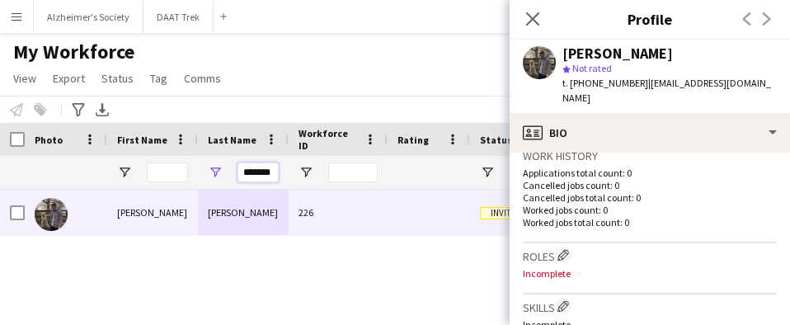
click at [271, 173] on input "*******" at bounding box center [258, 172] width 41 height 20
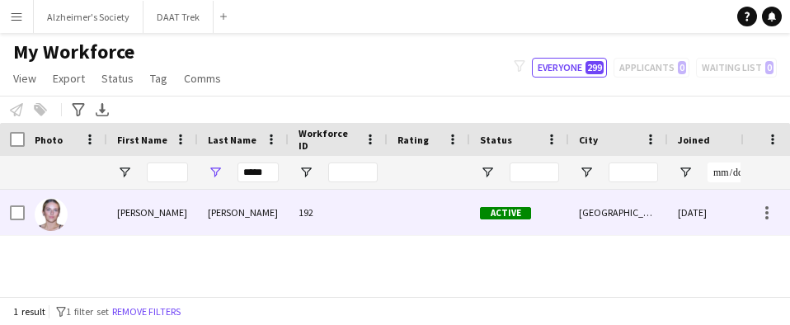
click at [268, 200] on div "[PERSON_NAME]" at bounding box center [243, 212] width 91 height 45
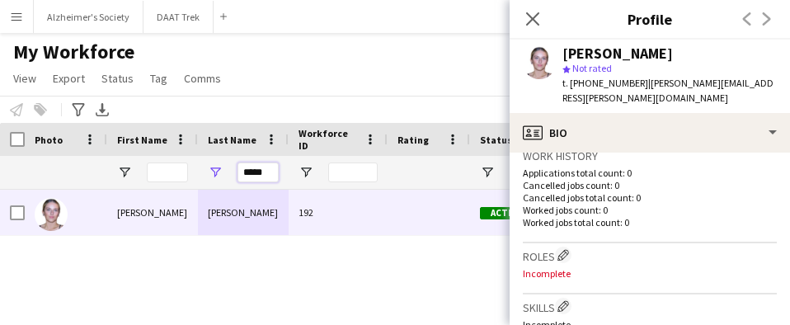
click at [254, 176] on input "*****" at bounding box center [258, 172] width 41 height 20
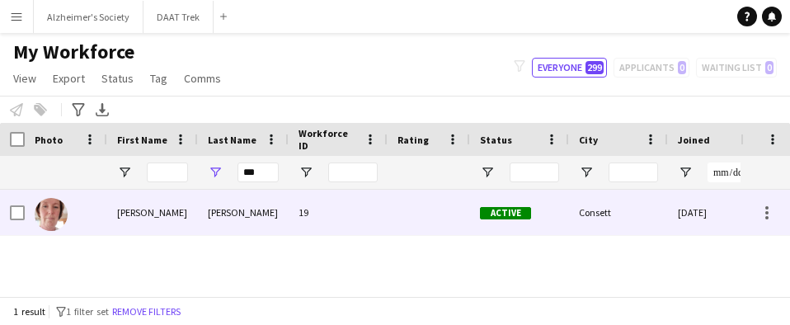
click at [250, 220] on div "[PERSON_NAME]" at bounding box center [243, 212] width 91 height 45
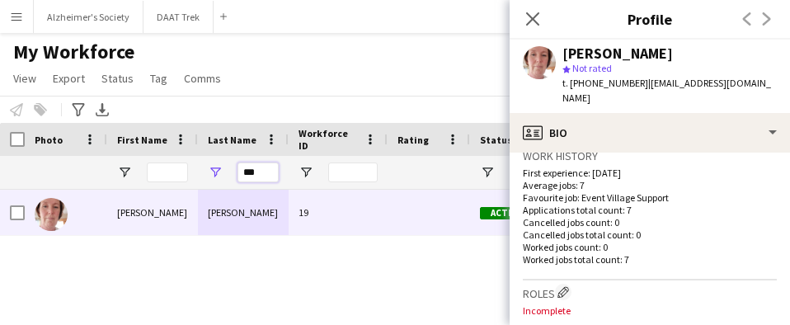
drag, startPoint x: 261, startPoint y: 172, endPoint x: 179, endPoint y: 165, distance: 82.0
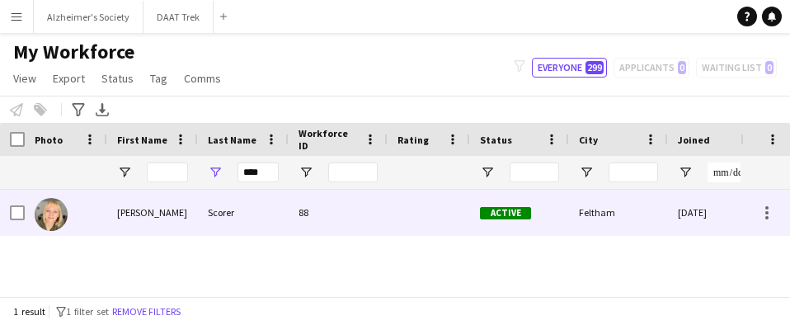
click at [243, 224] on div "Scorer" at bounding box center [243, 212] width 91 height 45
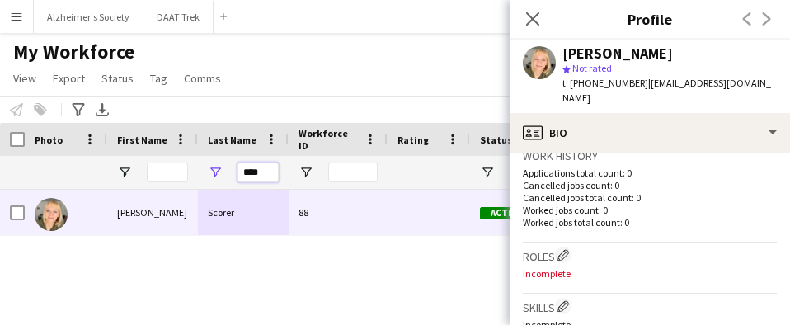
click at [254, 171] on input "****" at bounding box center [258, 172] width 41 height 20
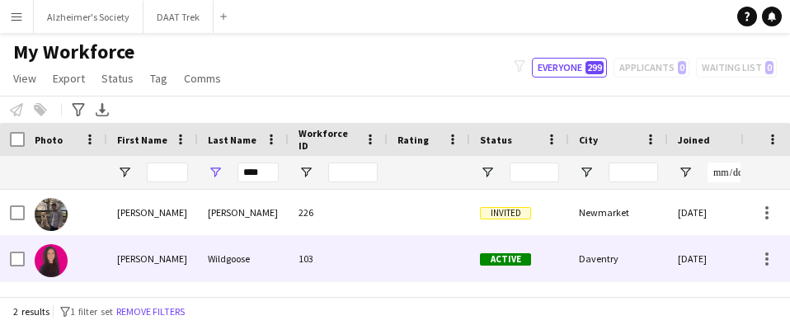
click at [241, 248] on div "Wildgoose" at bounding box center [243, 258] width 91 height 45
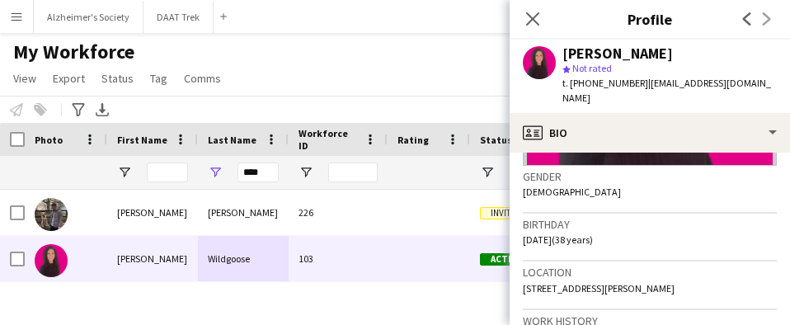
scroll to position [330, 0]
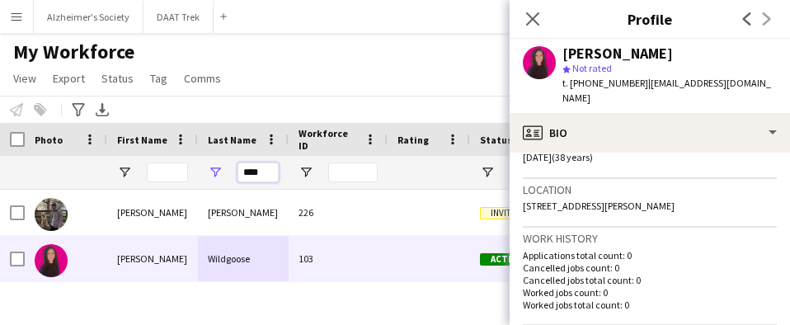
drag, startPoint x: 266, startPoint y: 169, endPoint x: 148, endPoint y: 165, distance: 118.8
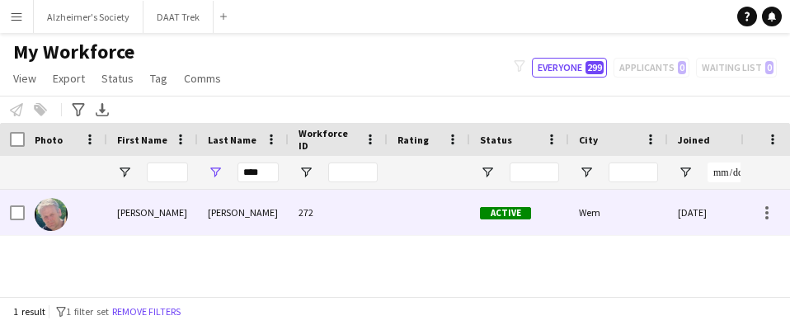
click at [209, 220] on div "[PERSON_NAME]" at bounding box center [243, 212] width 91 height 45
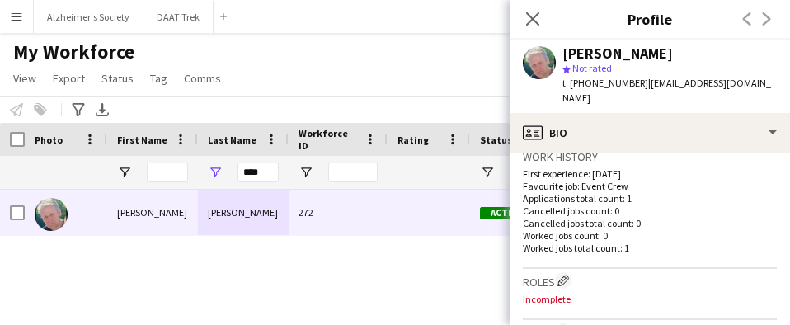
scroll to position [412, 0]
drag, startPoint x: 271, startPoint y: 175, endPoint x: 161, endPoint y: 167, distance: 110.0
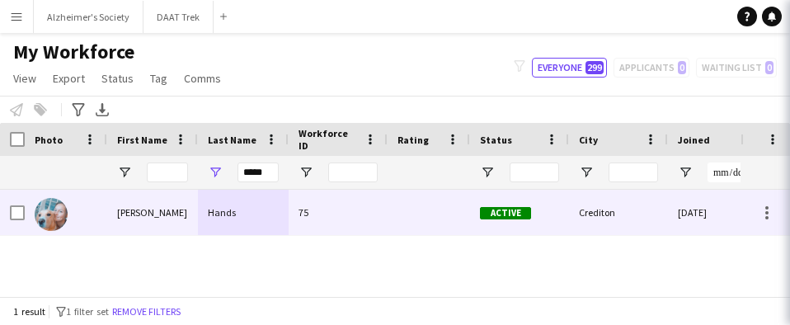
click at [143, 205] on div "[PERSON_NAME]" at bounding box center [152, 212] width 91 height 45
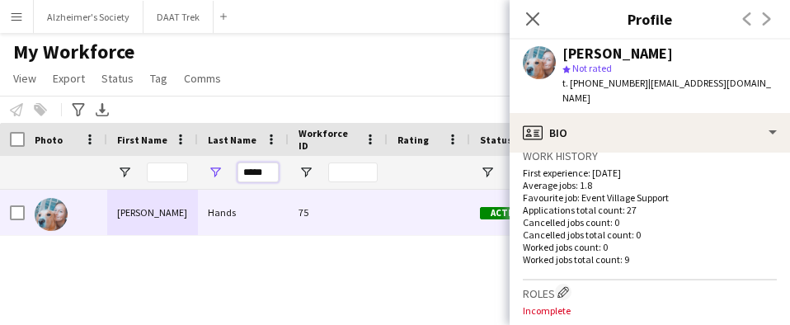
drag, startPoint x: 272, startPoint y: 173, endPoint x: 97, endPoint y: 133, distance: 179.5
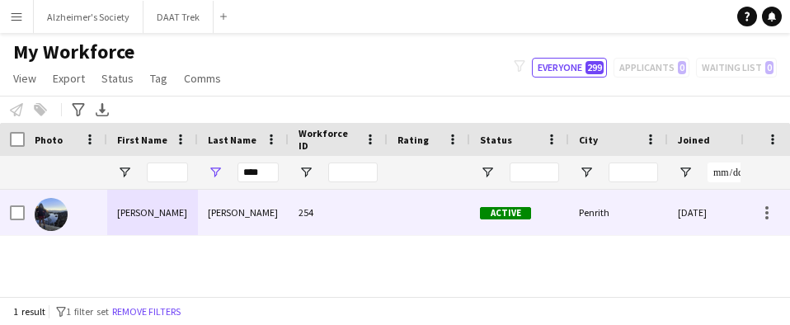
click at [201, 214] on div "[PERSON_NAME]" at bounding box center [243, 212] width 91 height 45
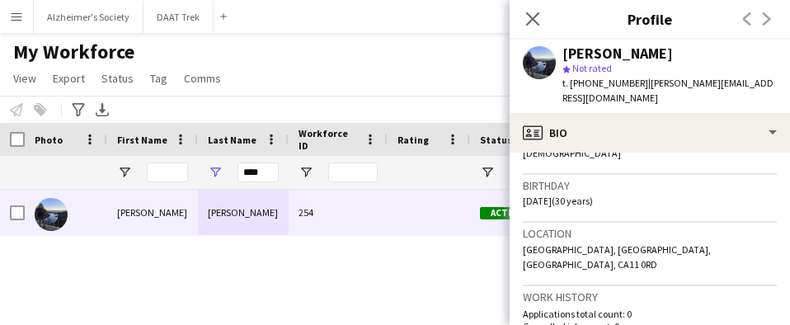
scroll to position [330, 0]
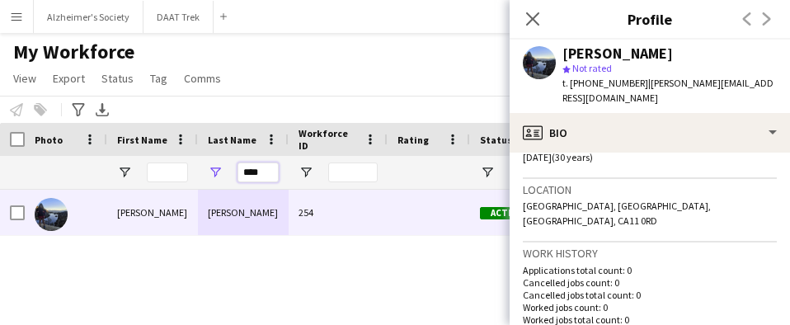
drag, startPoint x: 272, startPoint y: 171, endPoint x: 205, endPoint y: 177, distance: 67.1
click at [206, 179] on div "****" at bounding box center [243, 172] width 91 height 33
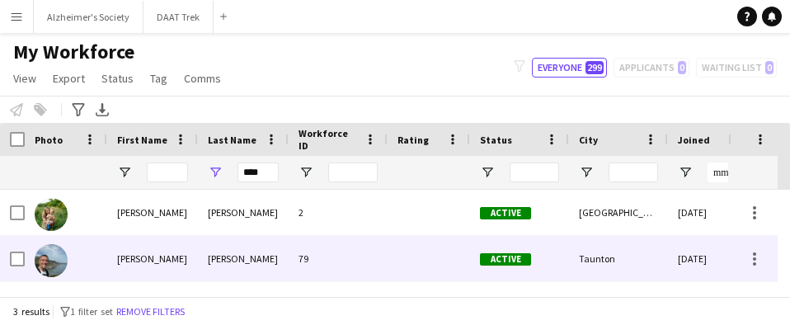
click at [219, 249] on div "[PERSON_NAME]" at bounding box center [243, 258] width 91 height 45
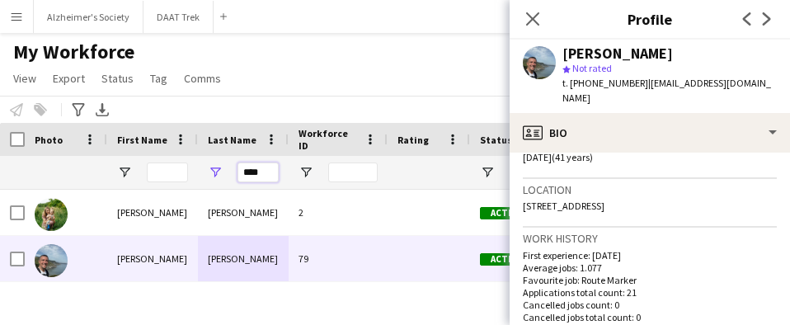
drag, startPoint x: 270, startPoint y: 170, endPoint x: 177, endPoint y: 179, distance: 92.8
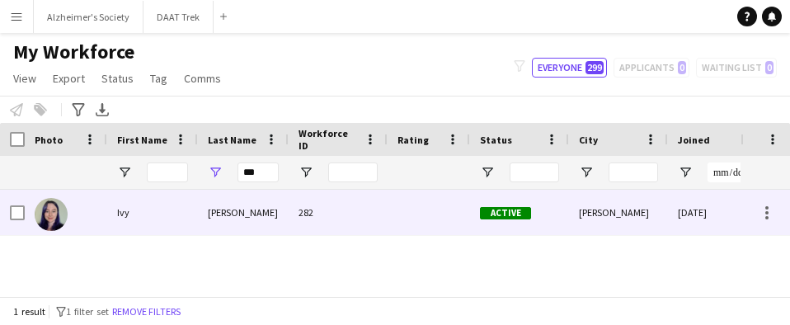
click at [212, 219] on div "[PERSON_NAME]" at bounding box center [243, 212] width 91 height 45
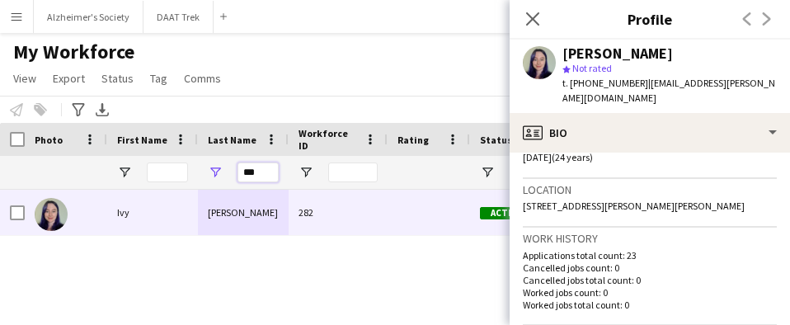
drag, startPoint x: 250, startPoint y: 172, endPoint x: 84, endPoint y: 151, distance: 167.2
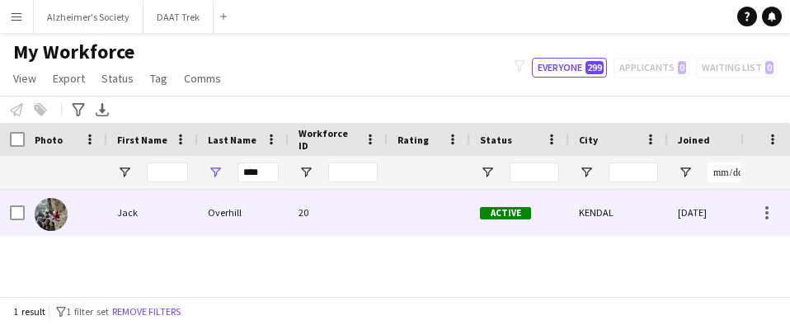
click at [178, 215] on div "Jack" at bounding box center [152, 212] width 91 height 45
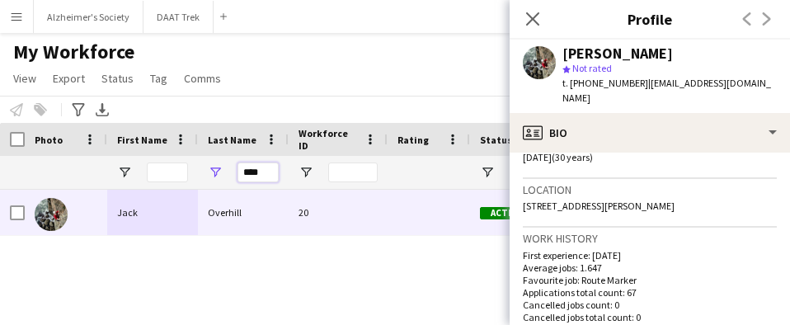
drag, startPoint x: 266, startPoint y: 170, endPoint x: 171, endPoint y: 171, distance: 94.9
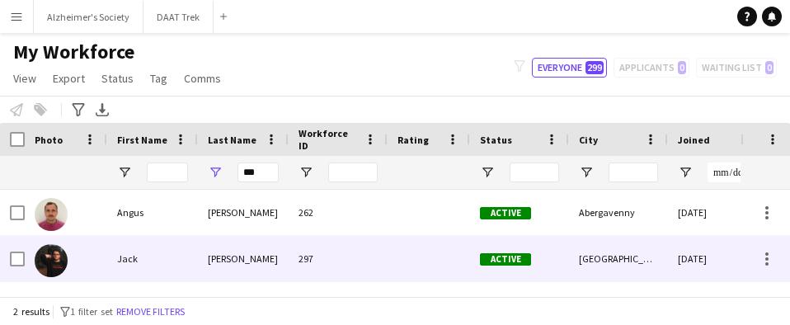
click at [243, 268] on div "[PERSON_NAME]" at bounding box center [243, 258] width 91 height 45
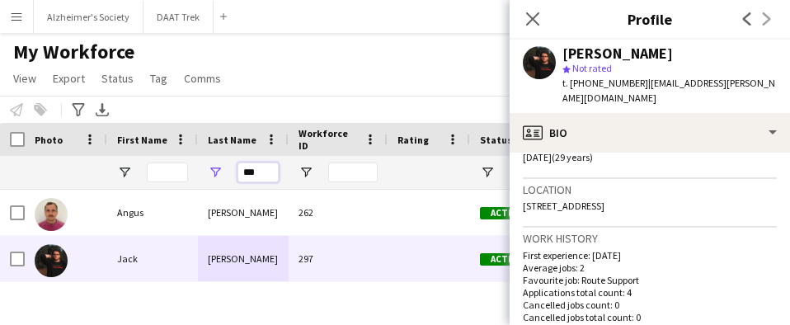
drag, startPoint x: 261, startPoint y: 172, endPoint x: 180, endPoint y: 176, distance: 81.7
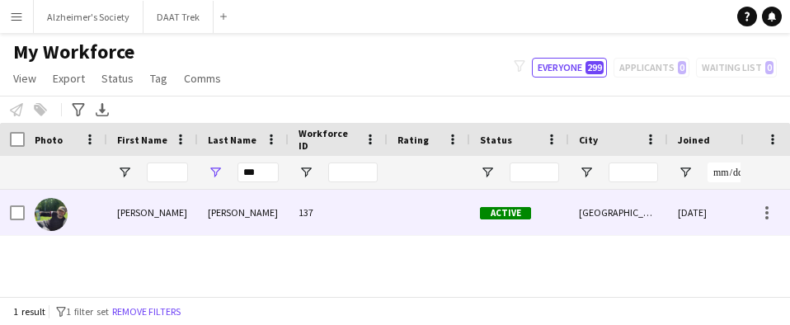
click at [233, 203] on div "[PERSON_NAME]" at bounding box center [243, 212] width 91 height 45
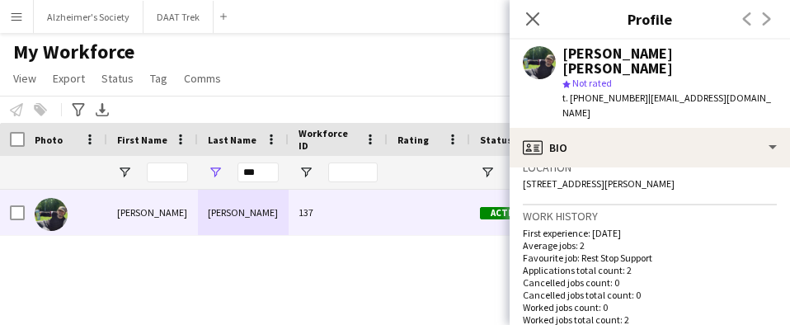
scroll to position [412, 0]
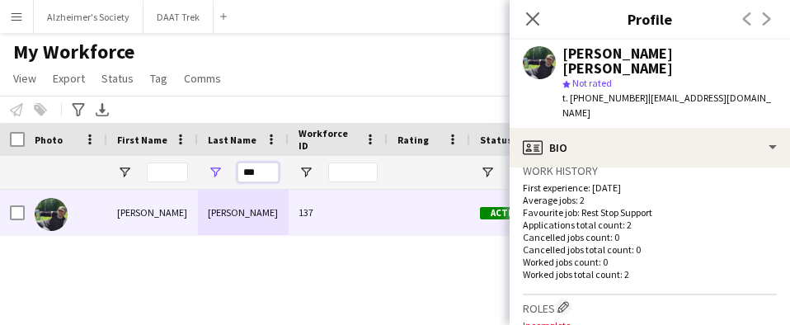
drag, startPoint x: 260, startPoint y: 172, endPoint x: 59, endPoint y: 118, distance: 208.5
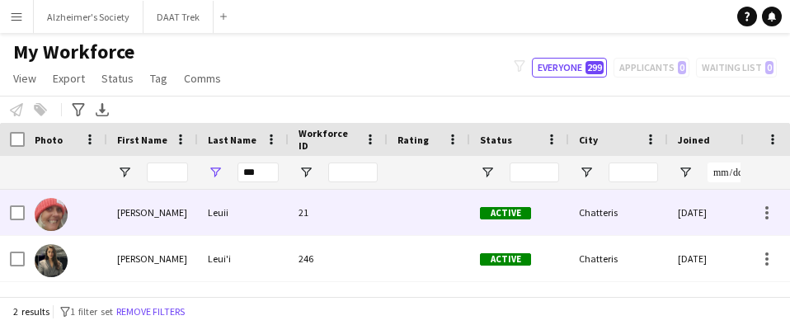
click at [258, 210] on div "Leuii" at bounding box center [243, 212] width 91 height 45
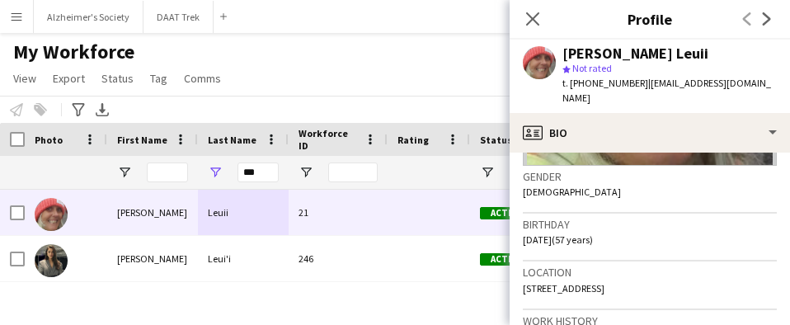
scroll to position [330, 0]
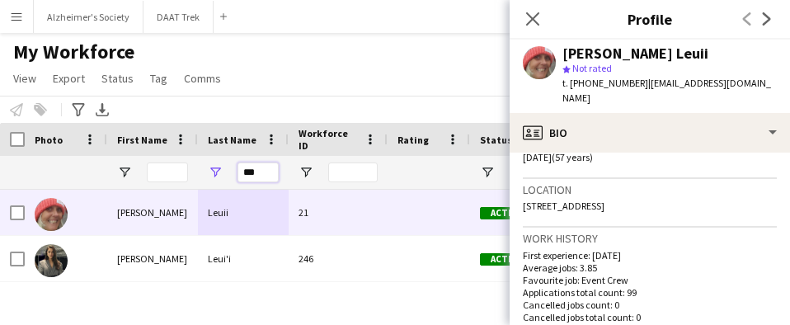
drag, startPoint x: 262, startPoint y: 173, endPoint x: 142, endPoint y: 189, distance: 121.4
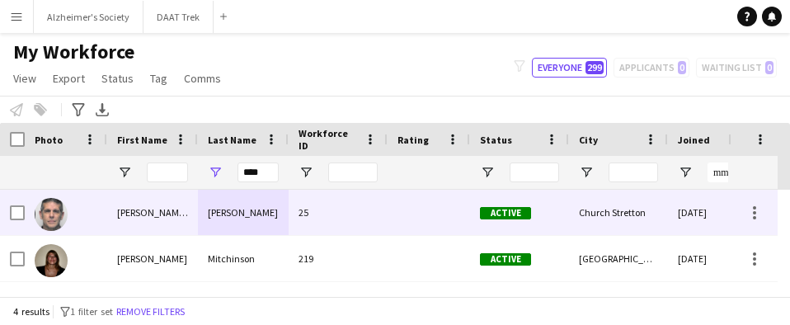
click at [228, 219] on div "[PERSON_NAME]" at bounding box center [243, 212] width 91 height 45
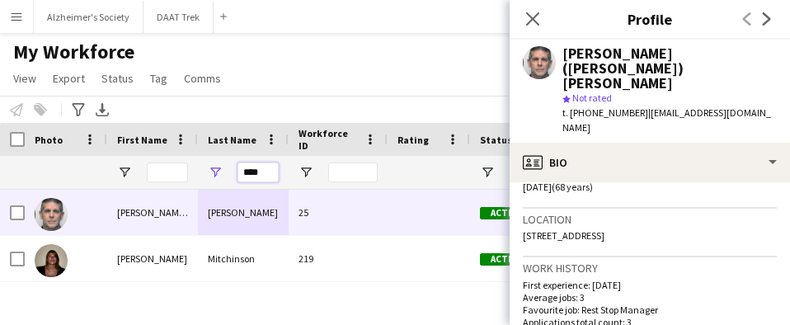
drag, startPoint x: 261, startPoint y: 177, endPoint x: 219, endPoint y: 177, distance: 42.1
click at [219, 177] on div "****" at bounding box center [243, 172] width 91 height 33
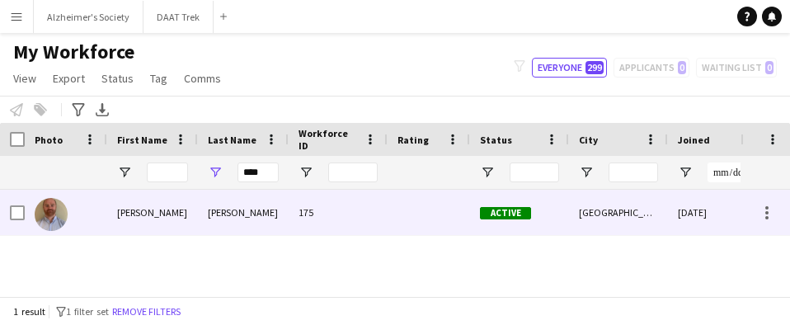
click at [218, 212] on div "[PERSON_NAME]" at bounding box center [243, 212] width 91 height 45
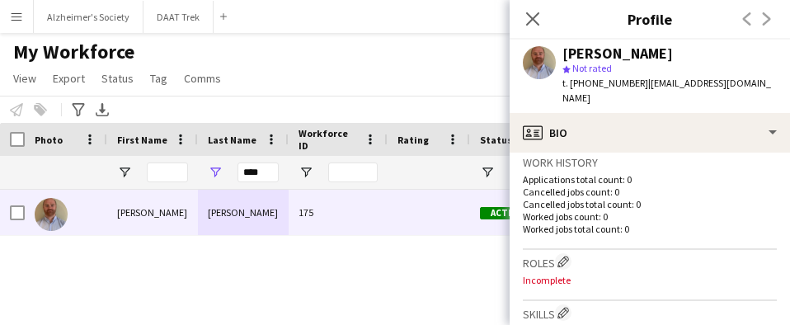
scroll to position [412, 0]
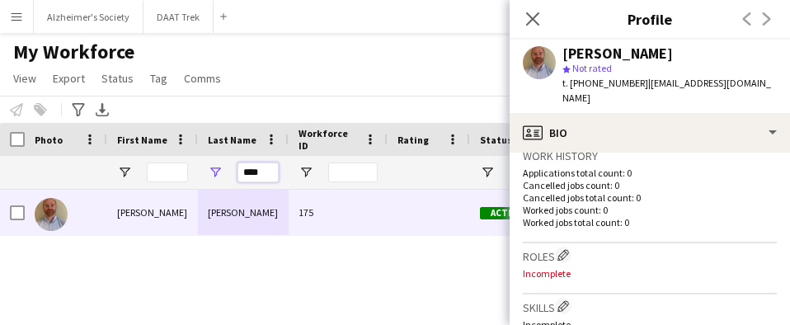
drag, startPoint x: 267, startPoint y: 173, endPoint x: 174, endPoint y: 172, distance: 93.2
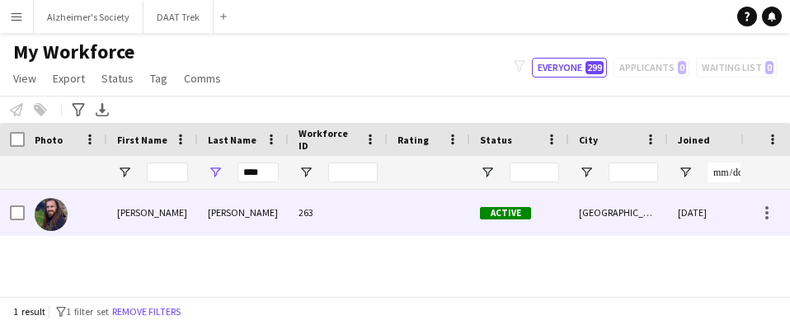
click at [205, 220] on div "[PERSON_NAME]" at bounding box center [243, 212] width 91 height 45
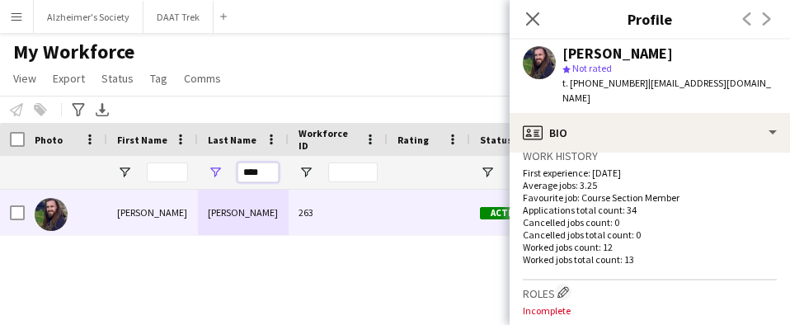
drag, startPoint x: 265, startPoint y: 172, endPoint x: 106, endPoint y: 172, distance: 158.4
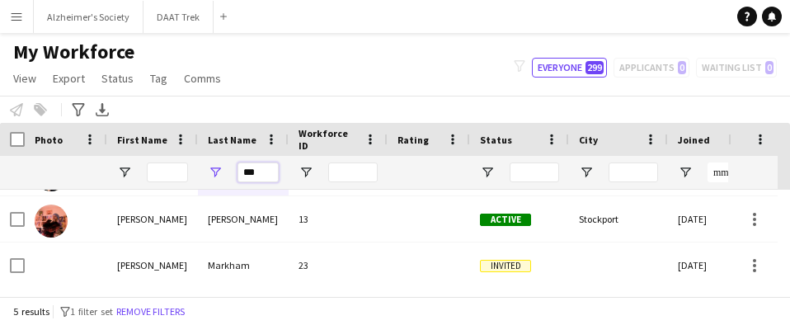
scroll to position [82, 0]
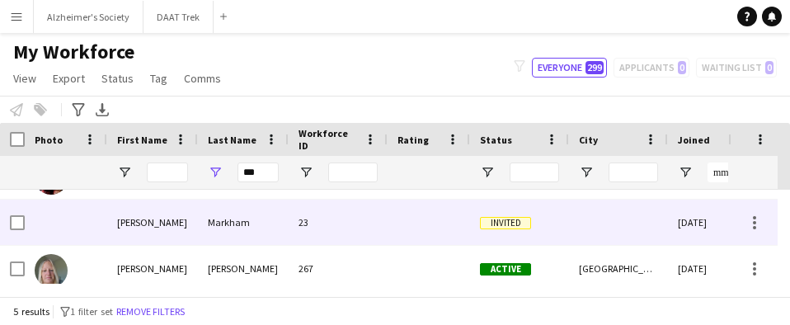
click at [243, 223] on div "Markham" at bounding box center [243, 222] width 91 height 45
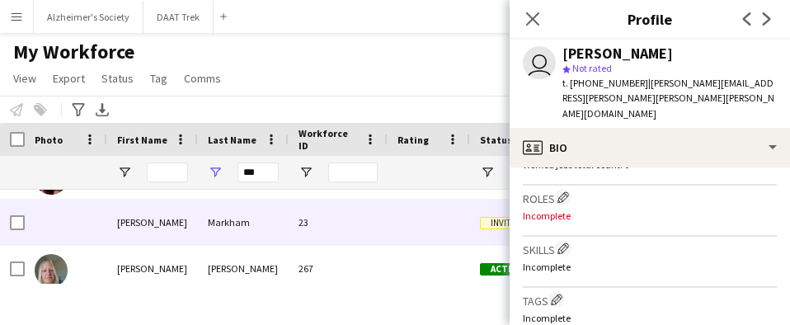
scroll to position [495, 0]
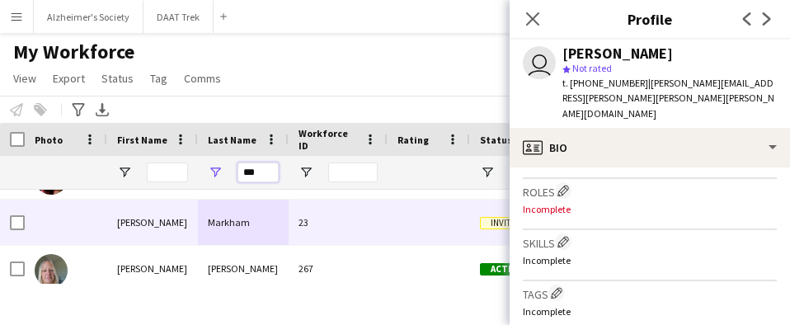
drag, startPoint x: 261, startPoint y: 173, endPoint x: 147, endPoint y: 176, distance: 114.7
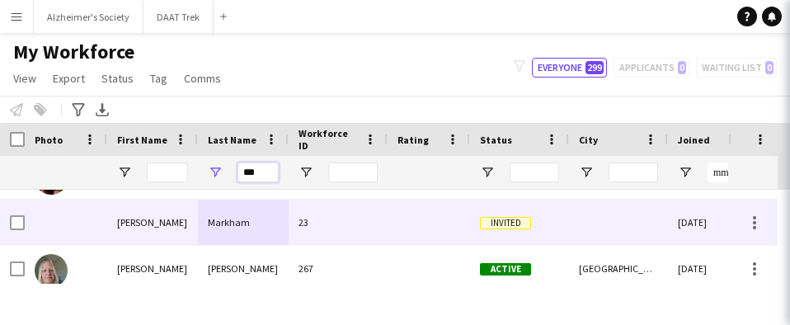
scroll to position [0, 0]
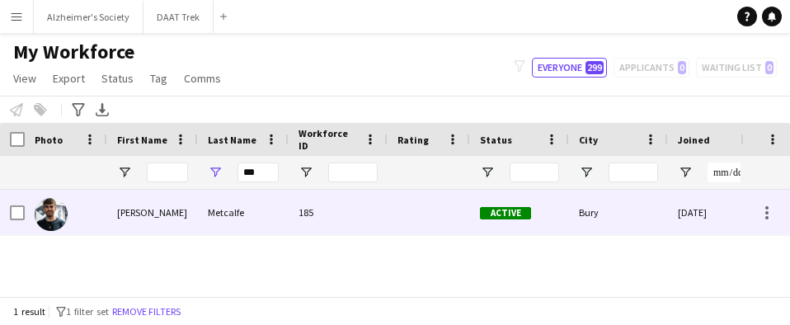
click at [266, 210] on div "Metcalfe" at bounding box center [243, 212] width 91 height 45
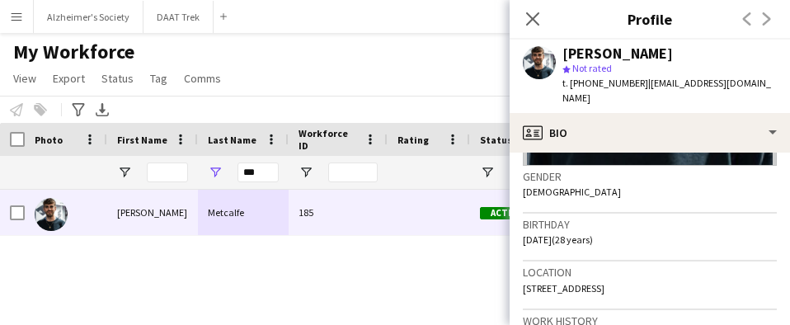
scroll to position [330, 0]
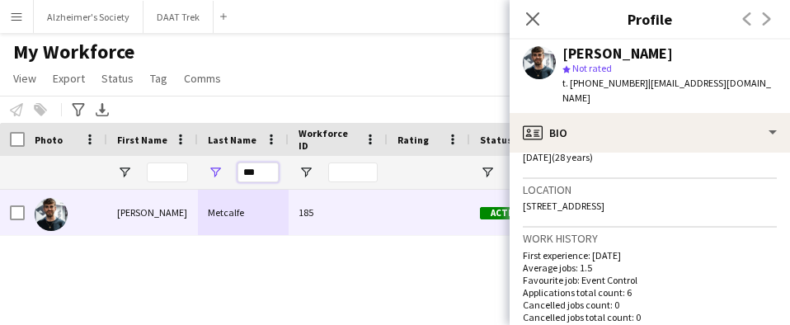
drag, startPoint x: 269, startPoint y: 171, endPoint x: 149, endPoint y: 151, distance: 121.2
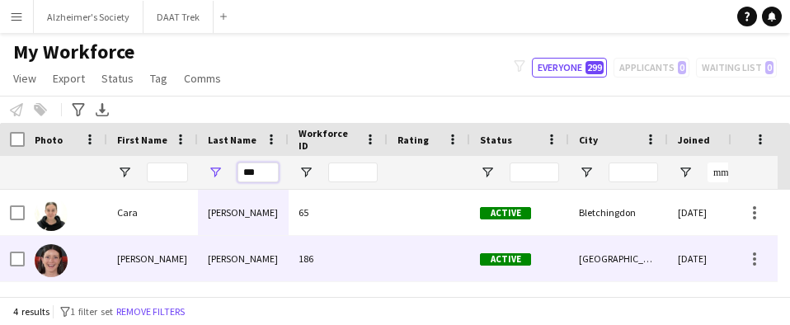
scroll to position [82, 0]
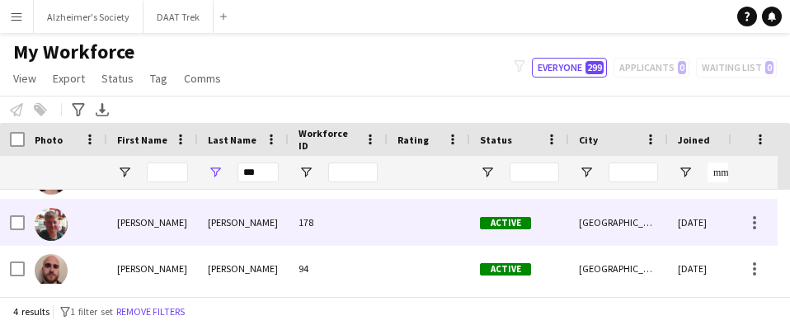
click at [228, 231] on div "[PERSON_NAME]" at bounding box center [243, 222] width 91 height 45
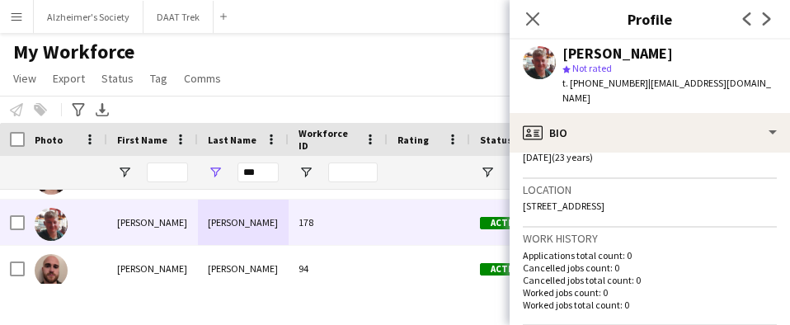
scroll to position [412, 0]
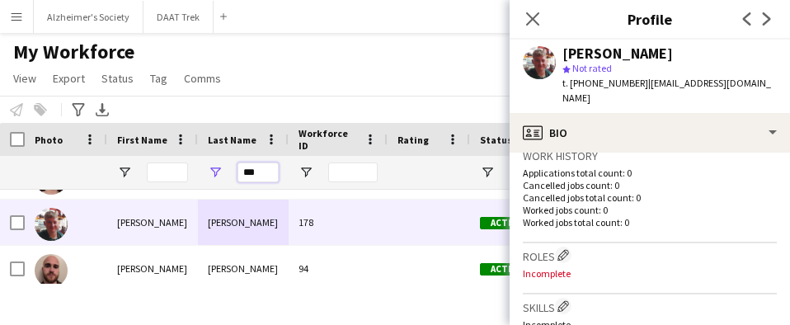
drag, startPoint x: 261, startPoint y: 174, endPoint x: 205, endPoint y: 181, distance: 57.4
click at [205, 181] on div "***" at bounding box center [243, 172] width 91 height 33
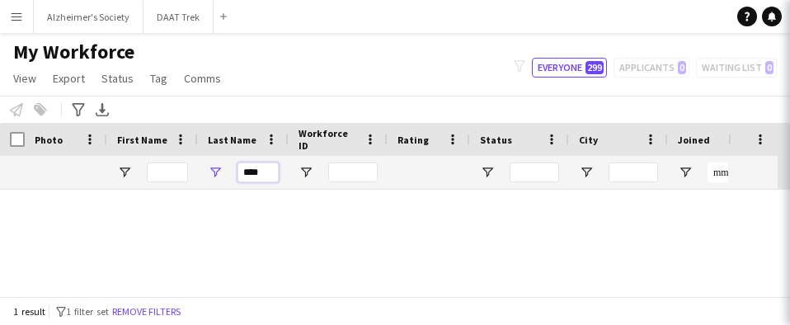
scroll to position [0, 0]
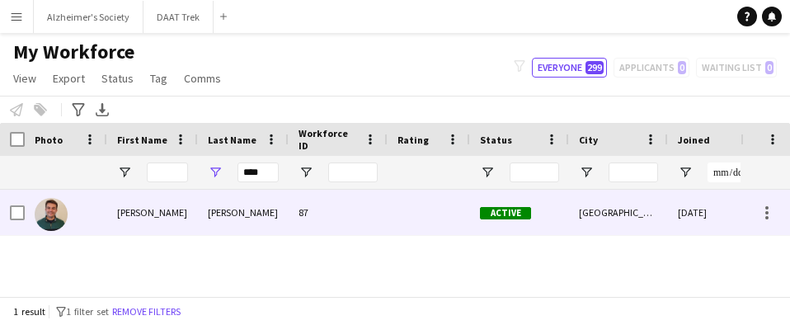
click at [220, 218] on div "[PERSON_NAME]" at bounding box center [243, 212] width 91 height 45
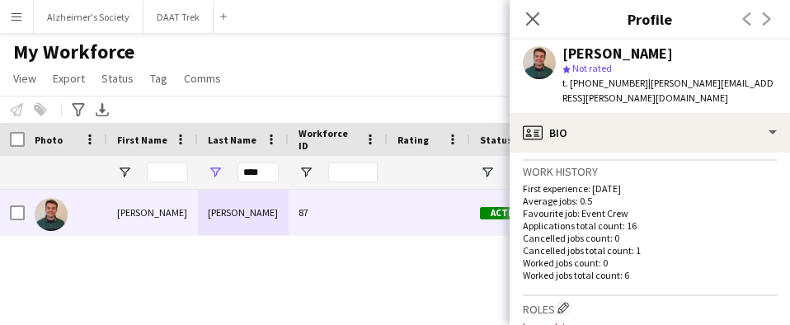
scroll to position [412, 0]
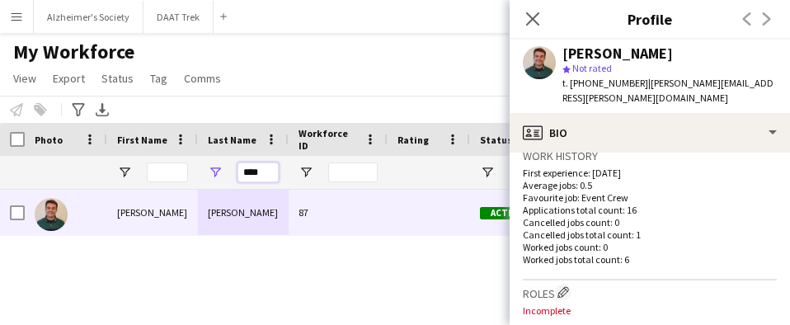
drag, startPoint x: 270, startPoint y: 172, endPoint x: 229, endPoint y: 170, distance: 40.5
click at [232, 171] on div "****" at bounding box center [243, 172] width 91 height 33
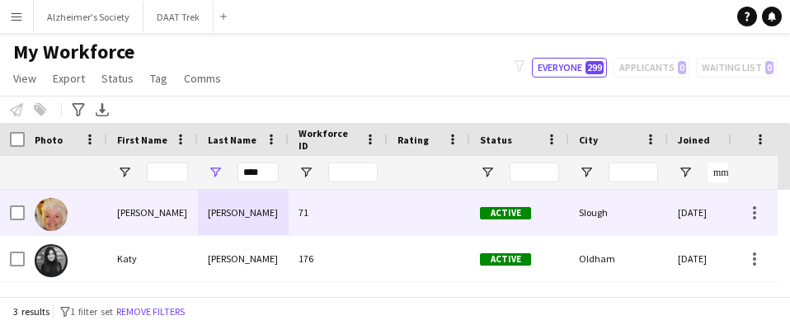
click at [228, 205] on div "[PERSON_NAME]" at bounding box center [243, 212] width 91 height 45
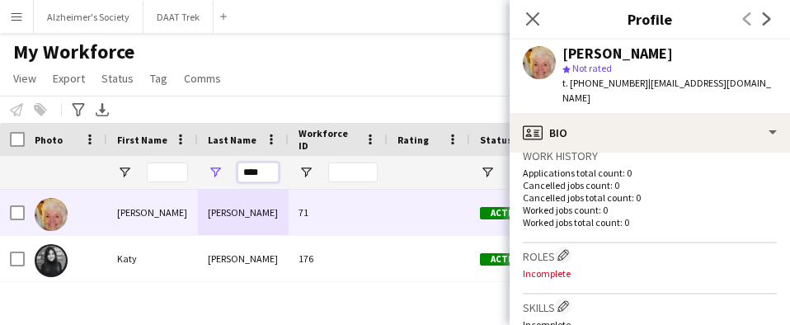
drag, startPoint x: 266, startPoint y: 169, endPoint x: 45, endPoint y: 188, distance: 221.9
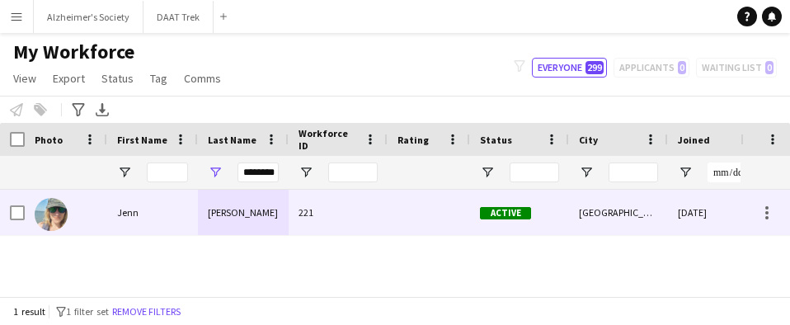
click at [247, 210] on div "[PERSON_NAME]" at bounding box center [243, 212] width 91 height 45
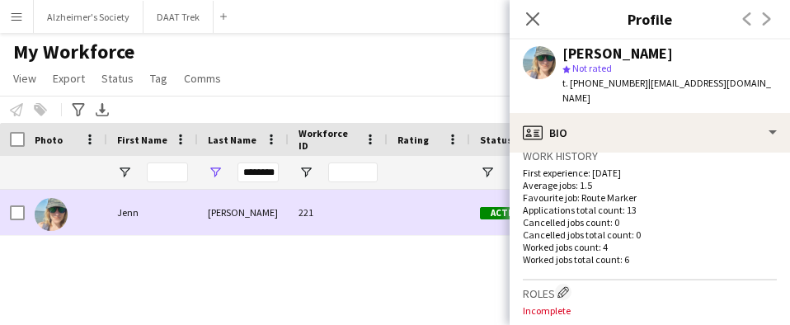
click at [78, 226] on div at bounding box center [66, 212] width 82 height 45
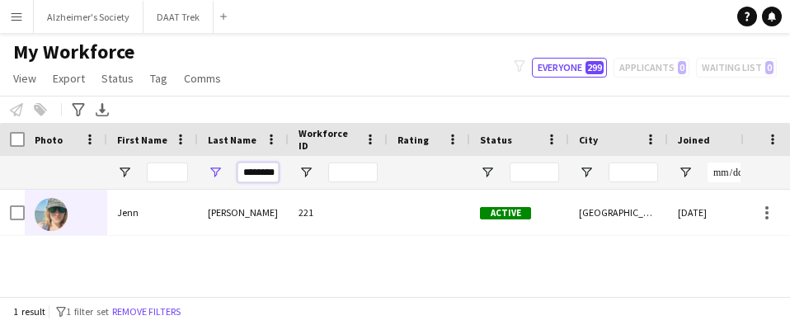
click at [266, 177] on input "********" at bounding box center [258, 172] width 41 height 20
click at [261, 179] on input "********" at bounding box center [258, 172] width 41 height 20
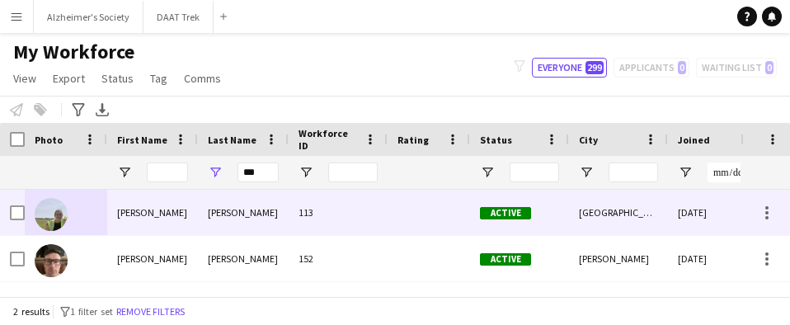
click at [264, 202] on div "[PERSON_NAME]" at bounding box center [243, 212] width 91 height 45
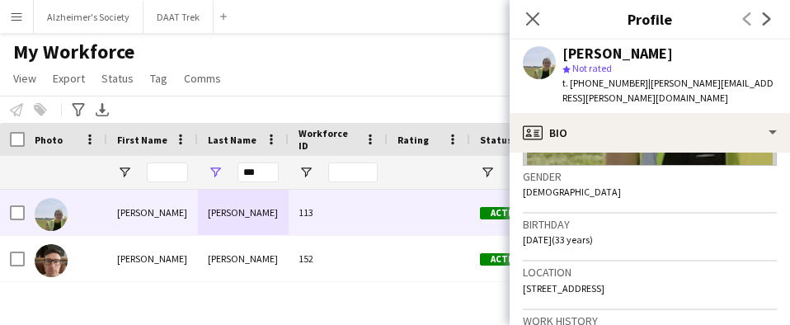
scroll to position [330, 0]
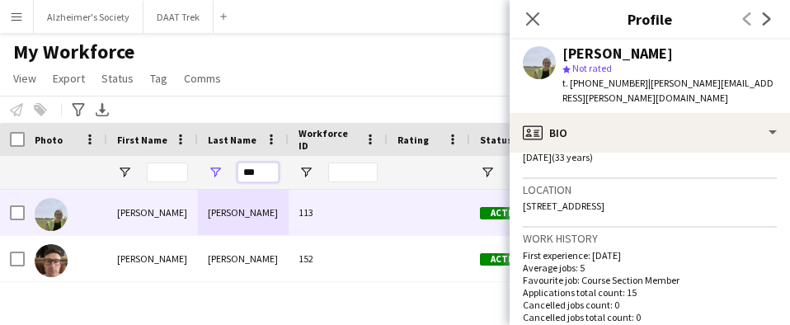
drag, startPoint x: 261, startPoint y: 177, endPoint x: 154, endPoint y: 172, distance: 106.5
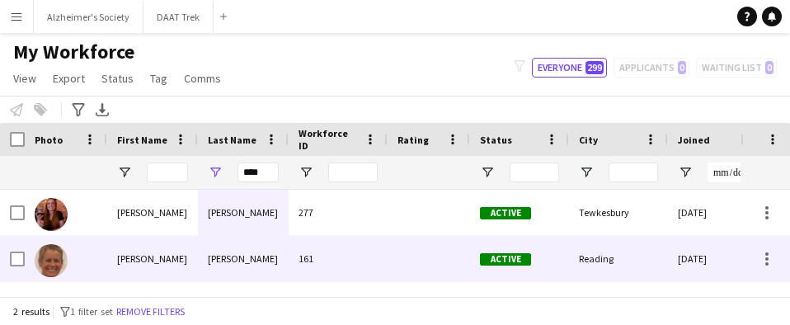
click at [220, 265] on div "[PERSON_NAME]" at bounding box center [243, 258] width 91 height 45
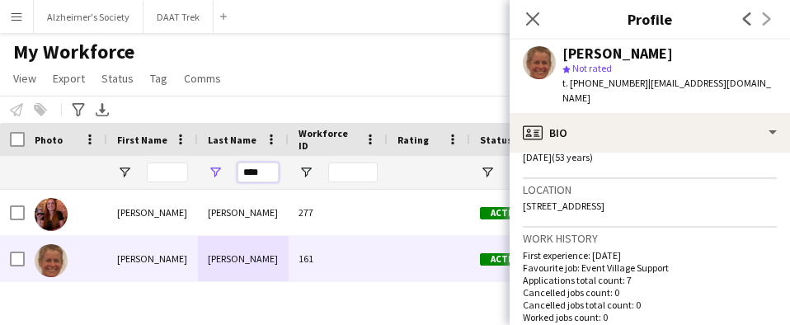
drag, startPoint x: 268, startPoint y: 173, endPoint x: 158, endPoint y: 173, distance: 109.7
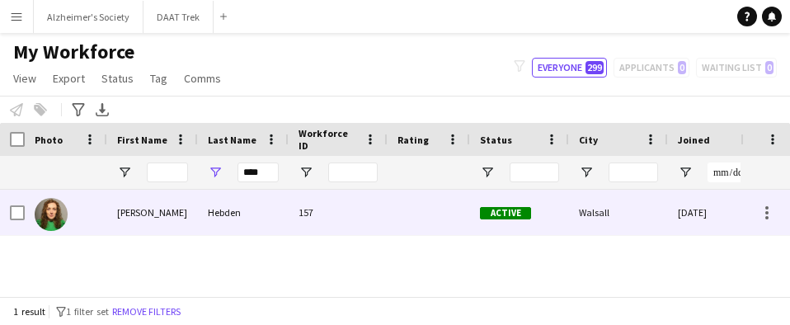
click at [212, 218] on div "Hebden" at bounding box center [243, 212] width 91 height 45
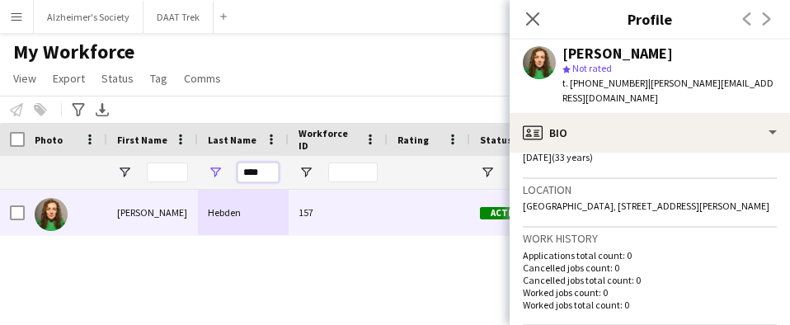
drag, startPoint x: 263, startPoint y: 173, endPoint x: 162, endPoint y: 162, distance: 102.0
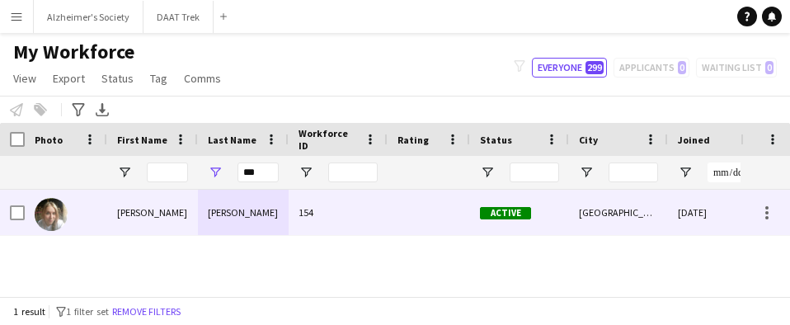
click at [235, 219] on div "[PERSON_NAME]" at bounding box center [243, 212] width 91 height 45
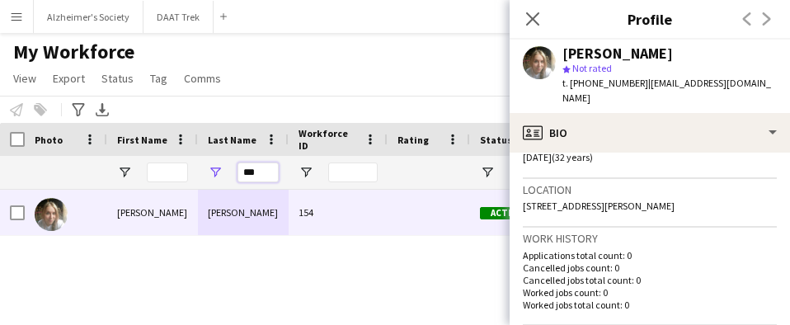
drag, startPoint x: 256, startPoint y: 176, endPoint x: 176, endPoint y: 174, distance: 80.0
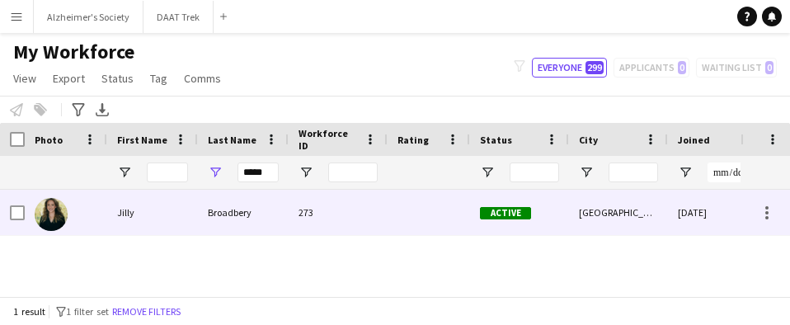
click at [233, 215] on div "Broadbery" at bounding box center [243, 212] width 91 height 45
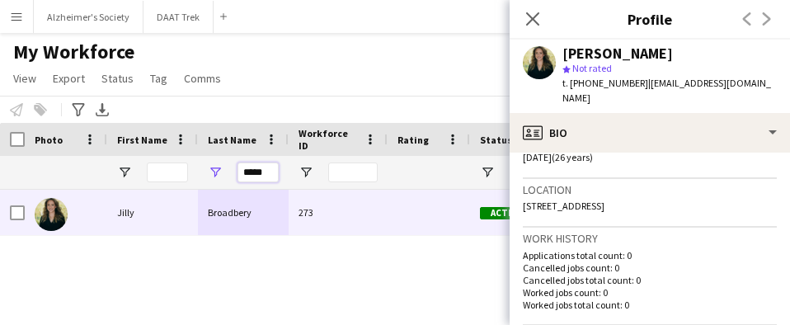
drag, startPoint x: 269, startPoint y: 173, endPoint x: 147, endPoint y: 172, distance: 122.1
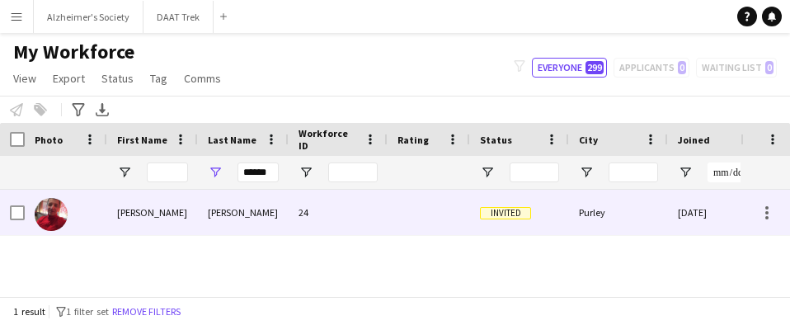
click at [223, 214] on div "[PERSON_NAME]" at bounding box center [243, 212] width 91 height 45
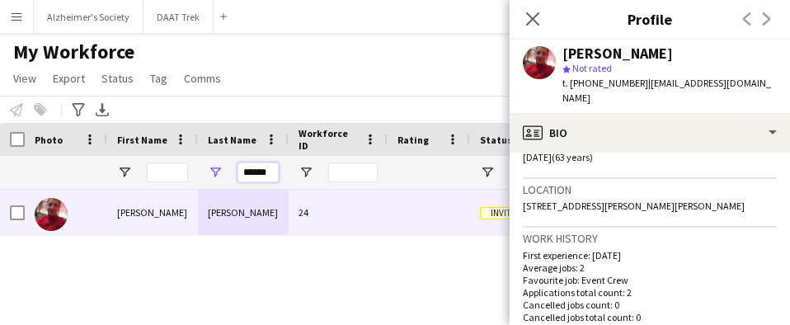
click at [259, 167] on input "******" at bounding box center [258, 172] width 41 height 20
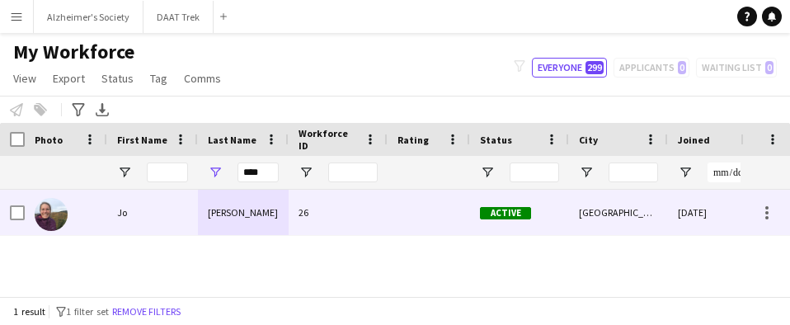
click at [258, 205] on div "[PERSON_NAME]" at bounding box center [243, 212] width 91 height 45
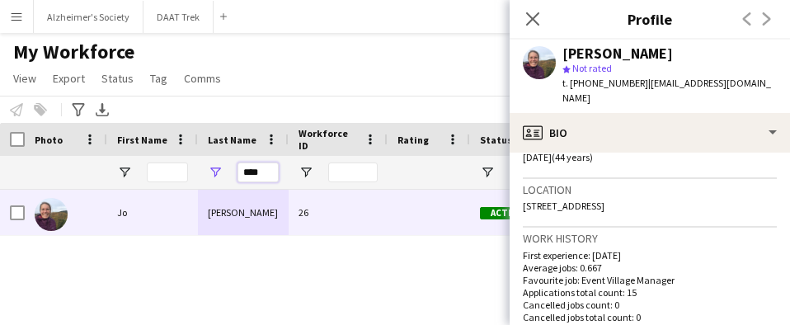
drag, startPoint x: 266, startPoint y: 171, endPoint x: 120, endPoint y: 158, distance: 147.4
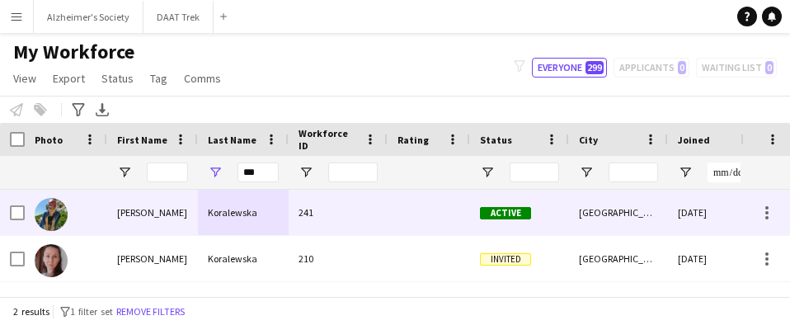
click at [228, 218] on div "Koralewska" at bounding box center [243, 212] width 91 height 45
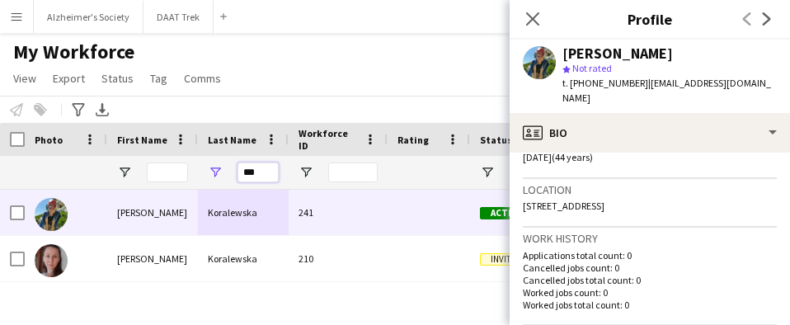
drag, startPoint x: 257, startPoint y: 172, endPoint x: 154, endPoint y: 177, distance: 103.3
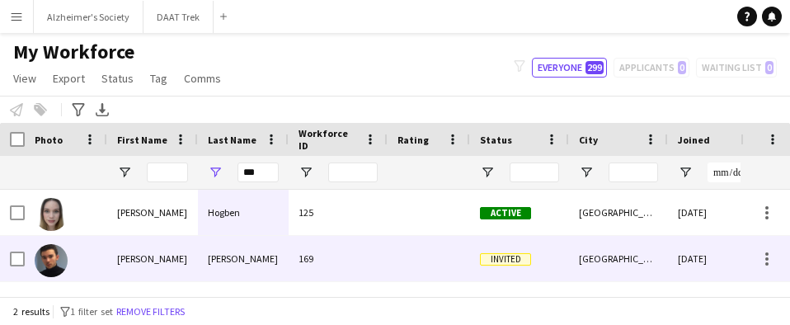
click at [248, 251] on div "[PERSON_NAME]" at bounding box center [243, 258] width 91 height 45
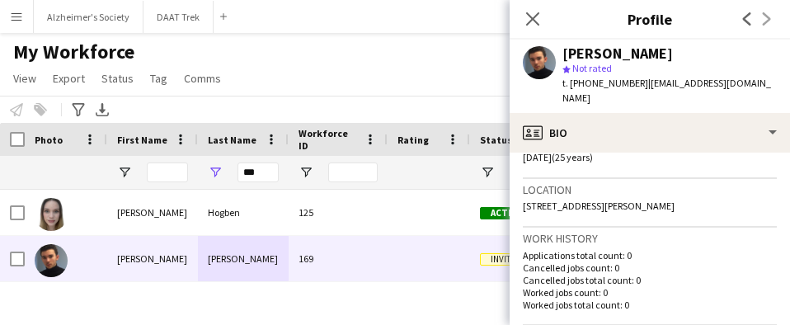
scroll to position [412, 0]
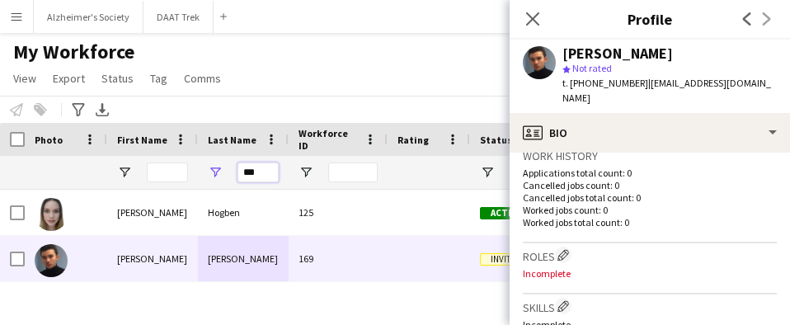
drag, startPoint x: 266, startPoint y: 175, endPoint x: 164, endPoint y: 173, distance: 102.3
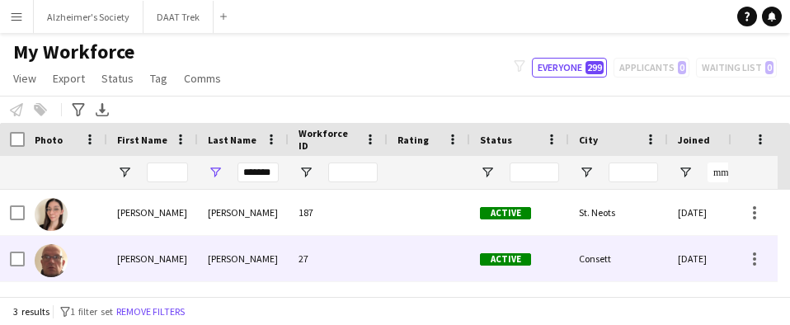
click at [280, 257] on div "[PERSON_NAME]" at bounding box center [243, 258] width 91 height 45
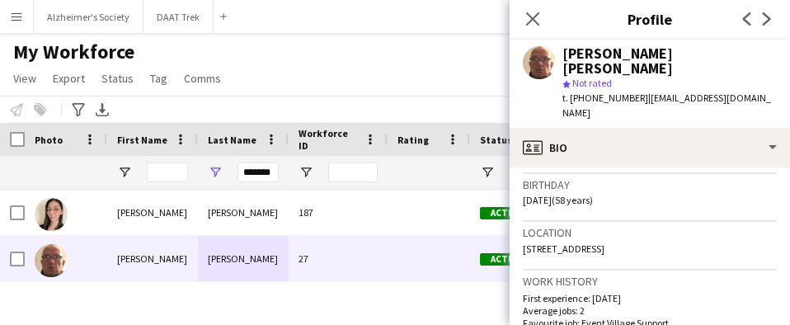
scroll to position [330, 0]
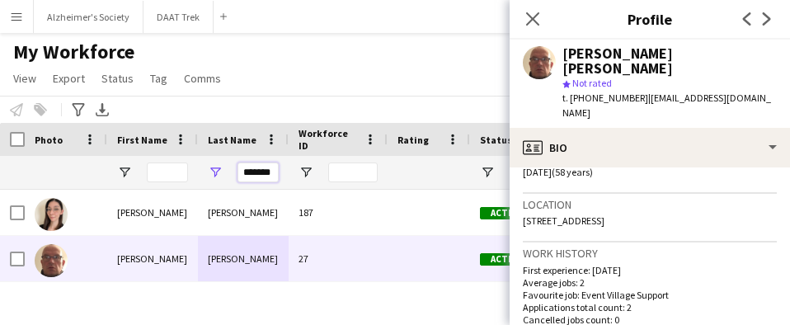
click at [266, 175] on input "*******" at bounding box center [258, 172] width 41 height 20
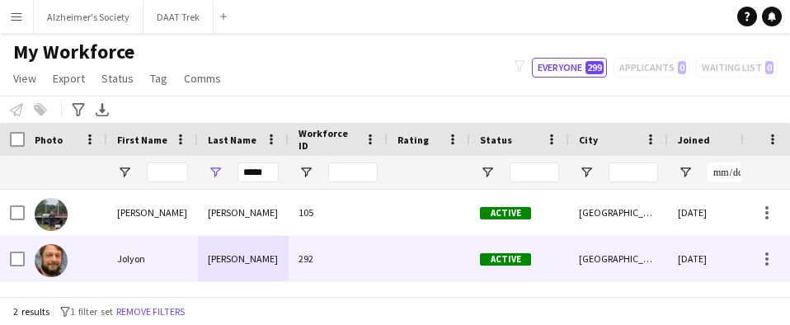
click at [243, 256] on div "[PERSON_NAME]" at bounding box center [243, 258] width 91 height 45
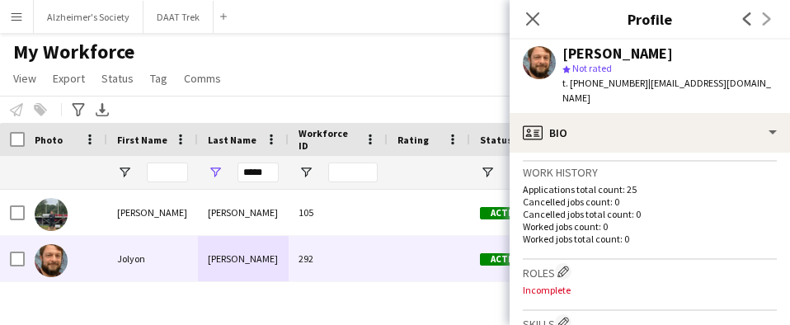
scroll to position [412, 0]
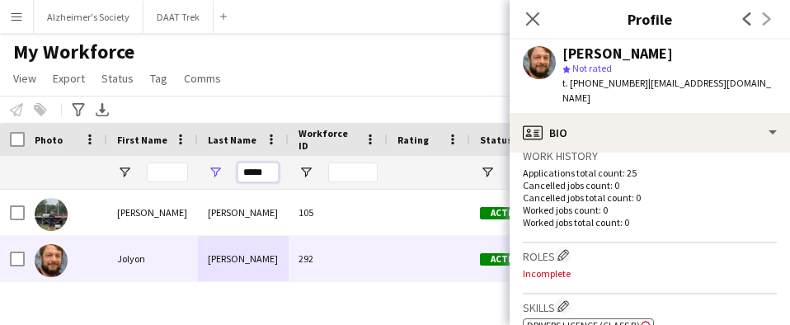
drag, startPoint x: 272, startPoint y: 172, endPoint x: 148, endPoint y: 172, distance: 123.7
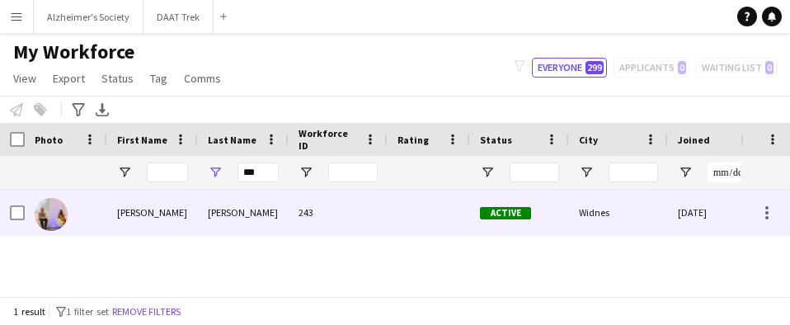
click at [221, 208] on div "[PERSON_NAME]" at bounding box center [243, 212] width 91 height 45
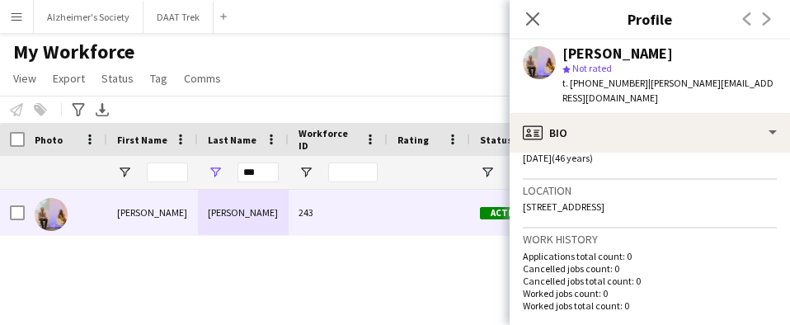
scroll to position [330, 0]
drag, startPoint x: 263, startPoint y: 168, endPoint x: 128, endPoint y: 175, distance: 135.4
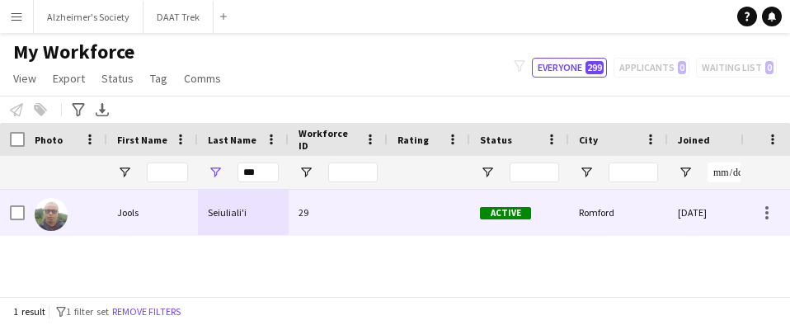
click at [248, 210] on div "Seiuliali'i" at bounding box center [243, 212] width 91 height 45
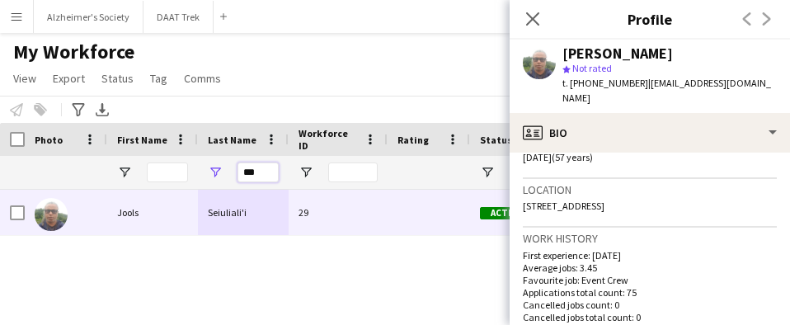
drag, startPoint x: 263, startPoint y: 172, endPoint x: 162, endPoint y: 174, distance: 101.5
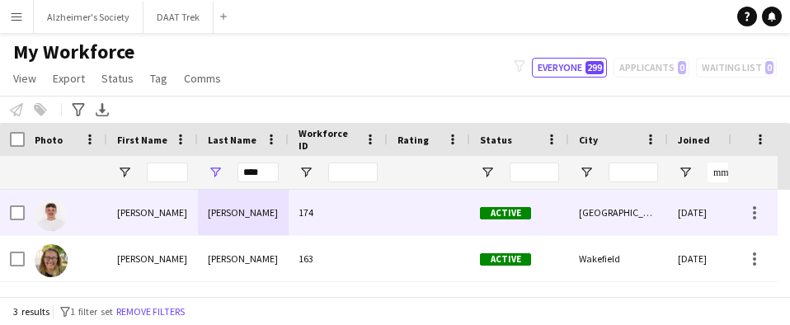
click at [266, 219] on div "[PERSON_NAME]" at bounding box center [243, 212] width 91 height 45
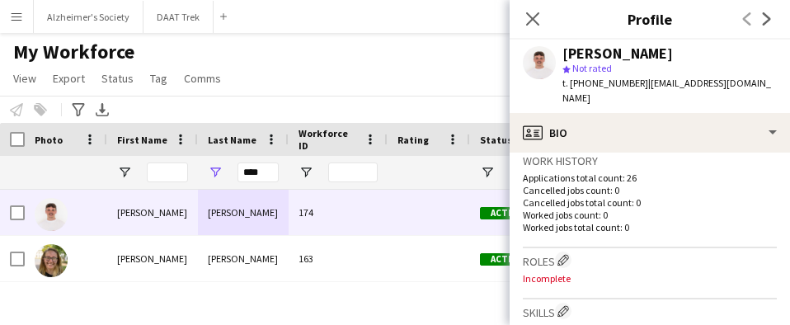
scroll to position [412, 0]
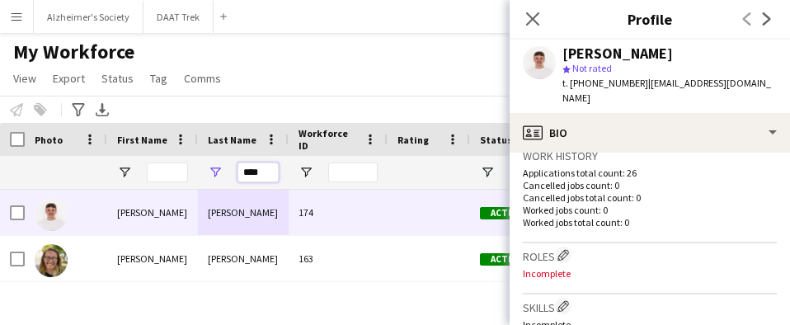
drag, startPoint x: 268, startPoint y: 175, endPoint x: 146, endPoint y: 155, distance: 123.7
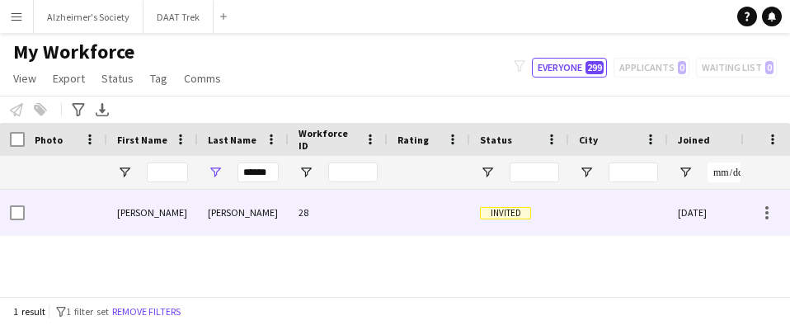
click at [225, 204] on div "[PERSON_NAME]" at bounding box center [243, 212] width 91 height 45
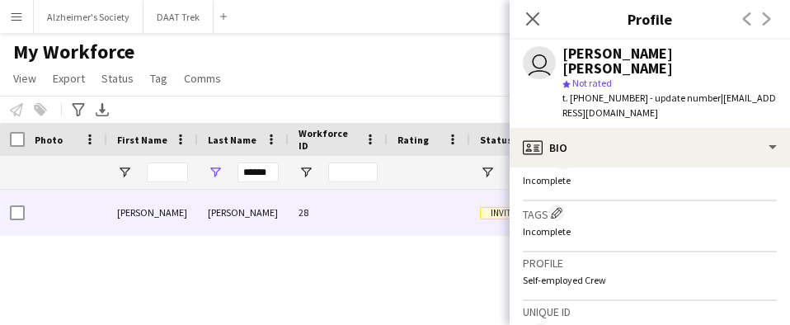
scroll to position [577, 0]
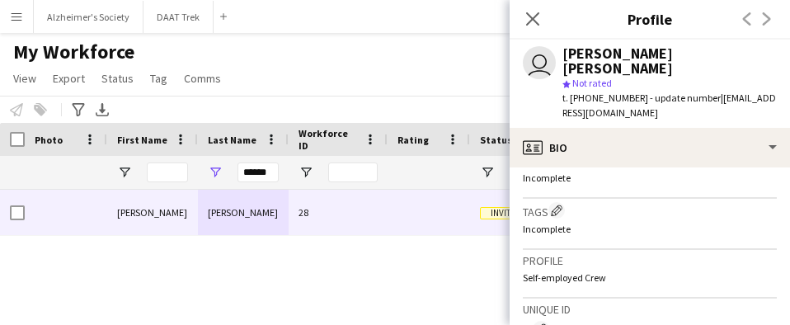
click at [280, 171] on div "******" at bounding box center [243, 172] width 91 height 33
drag, startPoint x: 271, startPoint y: 172, endPoint x: 153, endPoint y: 165, distance: 119.0
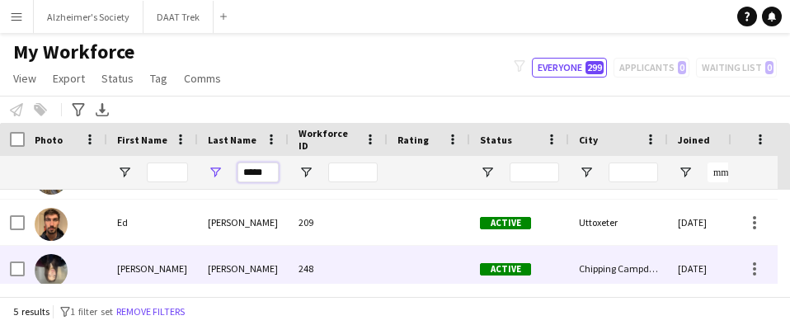
scroll to position [137, 0]
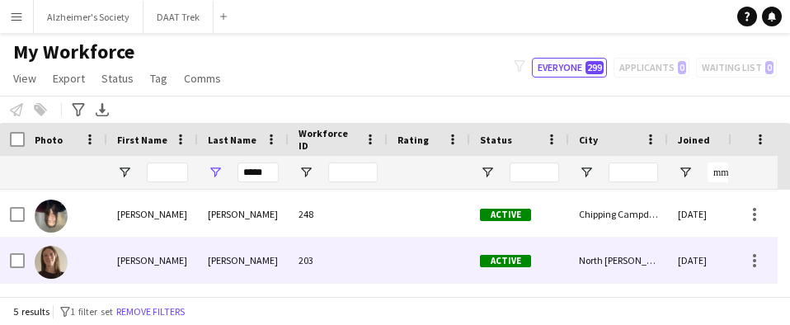
click at [244, 247] on div "[PERSON_NAME]" at bounding box center [243, 260] width 91 height 45
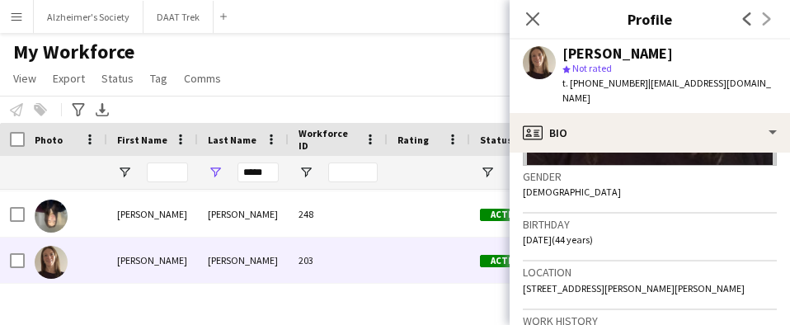
scroll to position [330, 0]
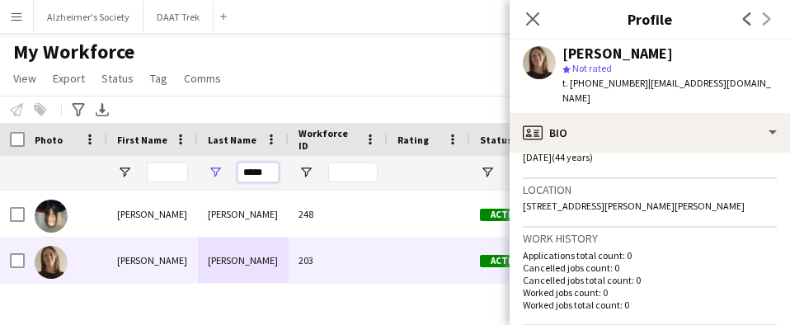
click at [256, 169] on input "*****" at bounding box center [258, 172] width 41 height 20
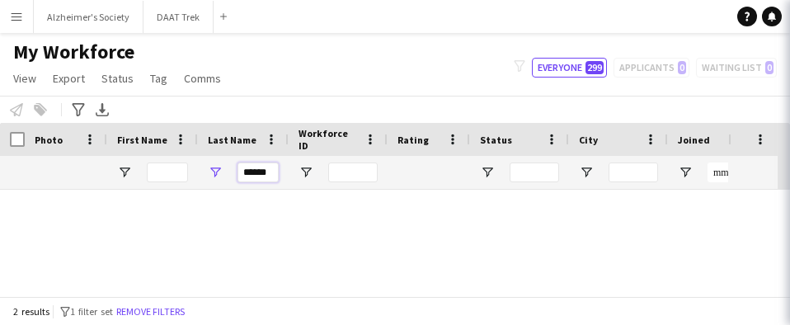
scroll to position [0, 0]
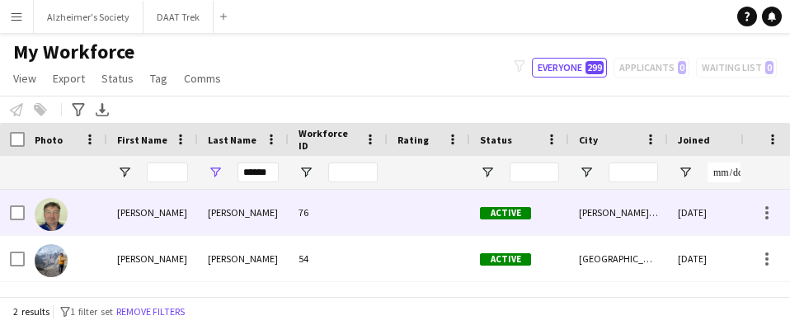
click at [254, 210] on div "[PERSON_NAME]" at bounding box center [243, 212] width 91 height 45
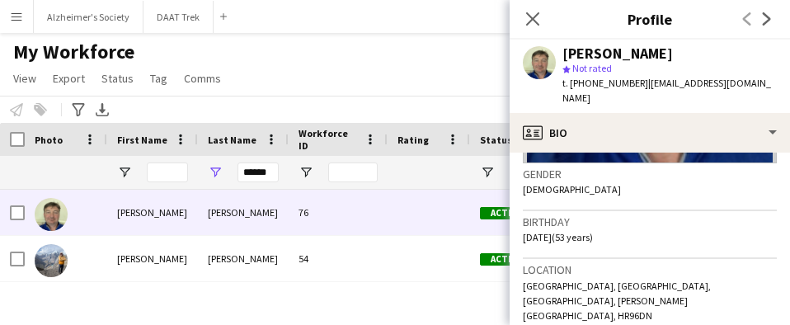
scroll to position [330, 0]
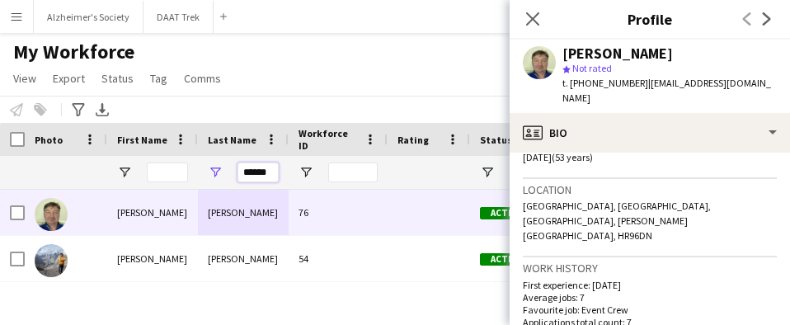
click at [263, 175] on input "******" at bounding box center [258, 172] width 41 height 20
click at [261, 177] on input "******" at bounding box center [258, 172] width 41 height 20
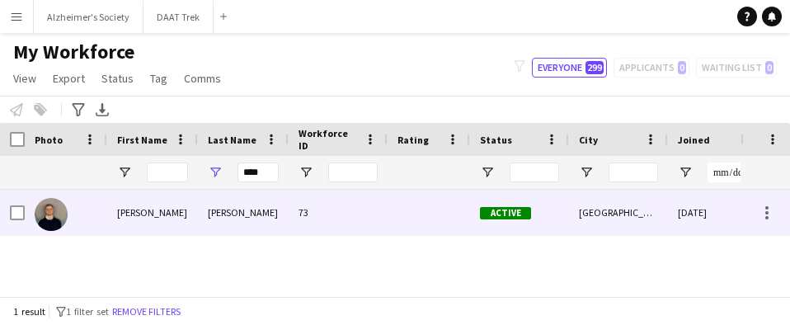
click at [242, 205] on div "[PERSON_NAME]" at bounding box center [243, 212] width 91 height 45
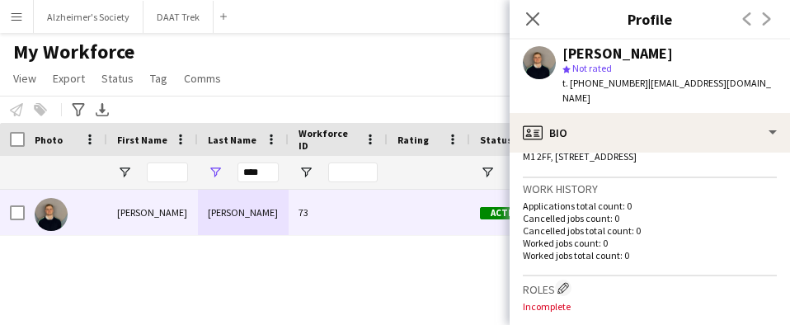
scroll to position [412, 0]
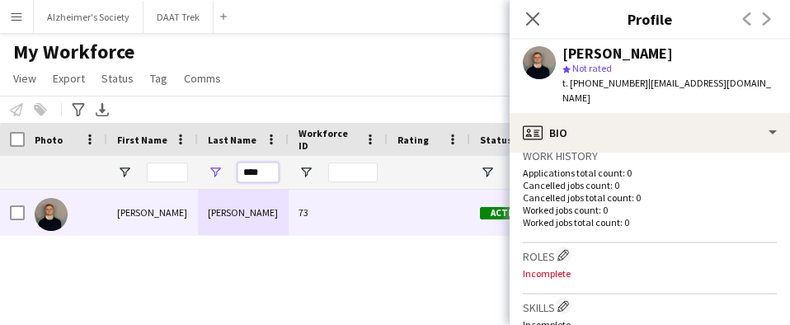
drag, startPoint x: 263, startPoint y: 169, endPoint x: 156, endPoint y: 176, distance: 107.4
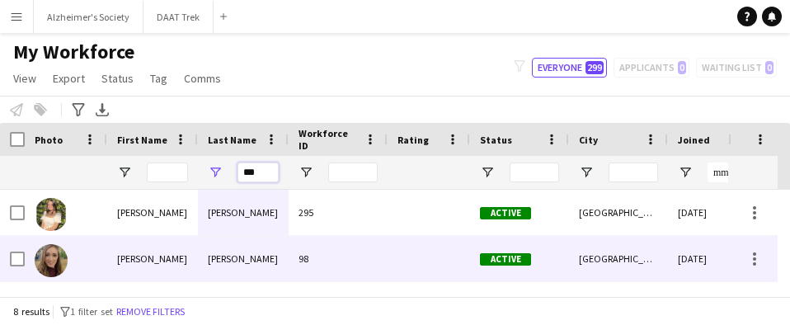
scroll to position [82, 0]
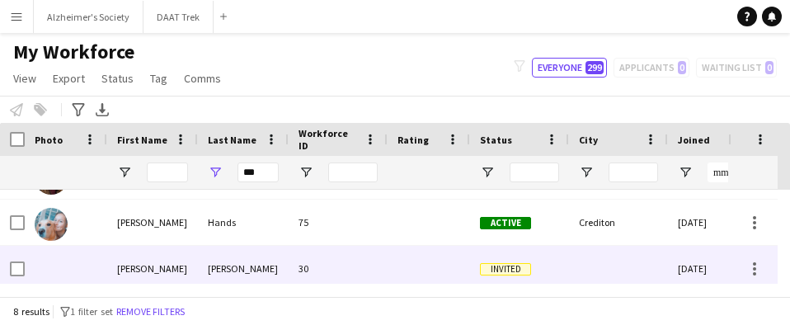
click at [250, 255] on div "[PERSON_NAME]" at bounding box center [243, 268] width 91 height 45
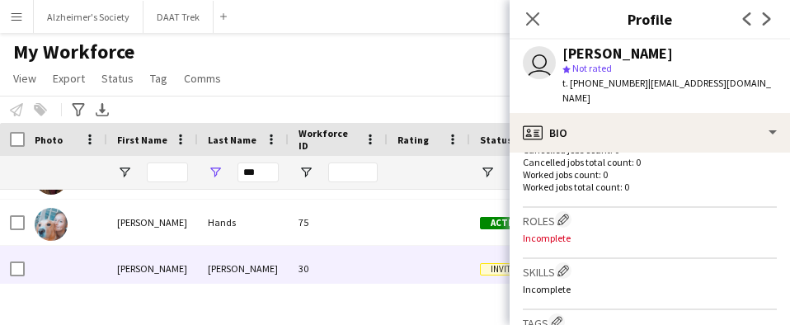
scroll to position [495, 0]
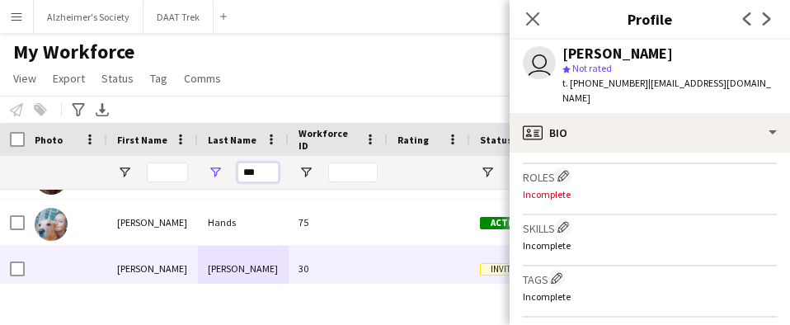
drag, startPoint x: 270, startPoint y: 175, endPoint x: 138, endPoint y: 181, distance: 132.1
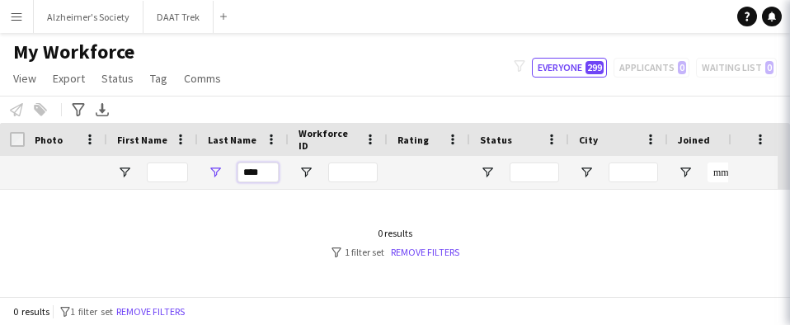
scroll to position [0, 0]
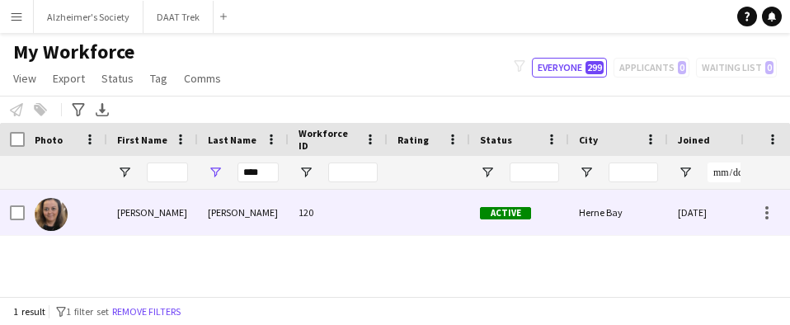
click at [162, 212] on div "[PERSON_NAME]" at bounding box center [152, 212] width 91 height 45
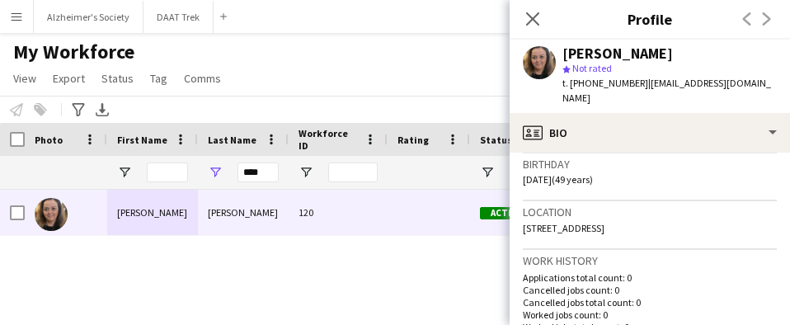
scroll to position [330, 0]
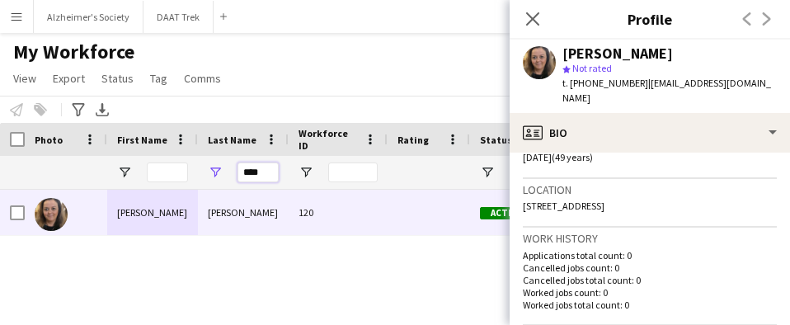
drag, startPoint x: 264, startPoint y: 175, endPoint x: 188, endPoint y: 173, distance: 75.9
click at [198, 175] on div "****" at bounding box center [243, 172] width 91 height 33
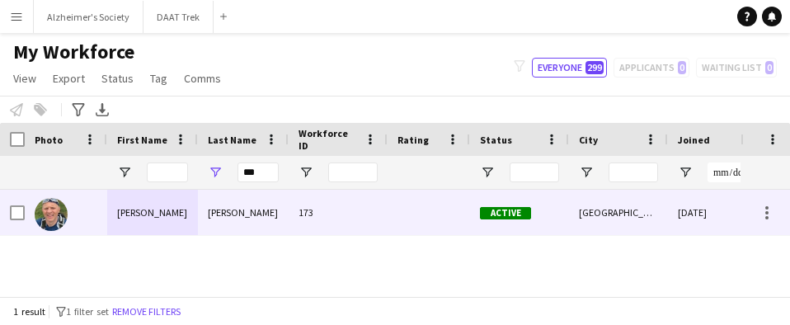
click at [225, 217] on div "[PERSON_NAME]" at bounding box center [243, 212] width 91 height 45
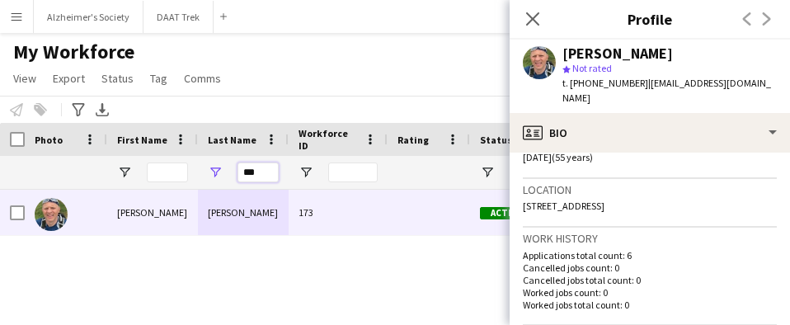
drag, startPoint x: 261, startPoint y: 177, endPoint x: 165, endPoint y: 176, distance: 95.7
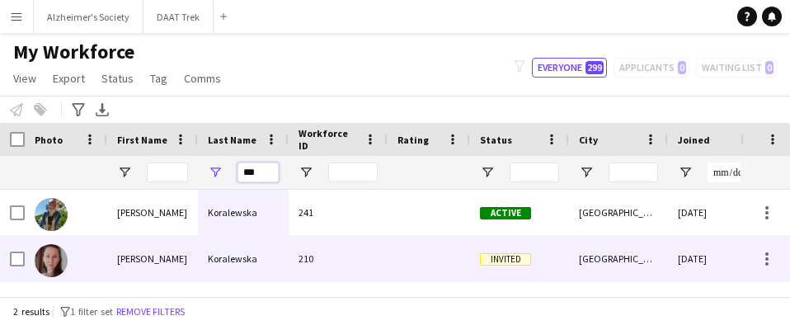
type input "***"
click at [272, 257] on div "Koralewska" at bounding box center [243, 258] width 91 height 45
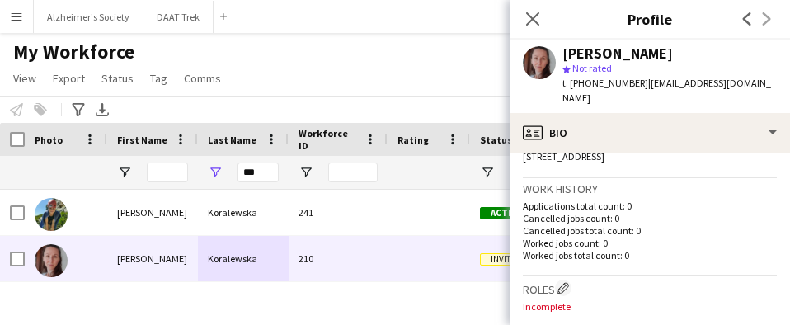
scroll to position [412, 0]
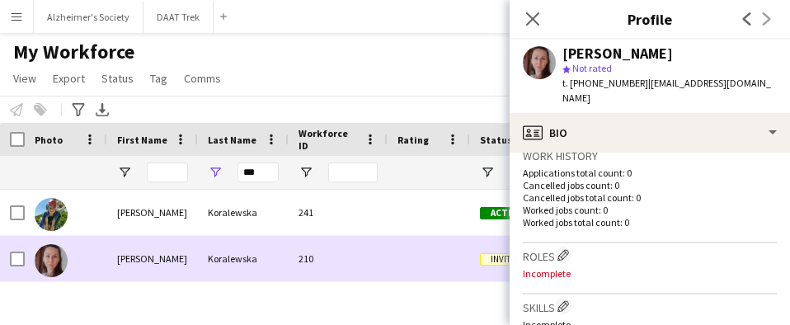
click at [148, 247] on div "[PERSON_NAME]" at bounding box center [152, 258] width 91 height 45
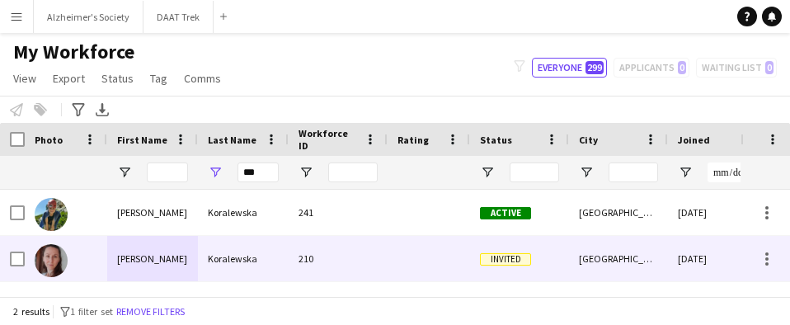
drag, startPoint x: 248, startPoint y: 259, endPoint x: 259, endPoint y: 254, distance: 11.8
click at [259, 254] on div "Koralewska" at bounding box center [243, 258] width 91 height 45
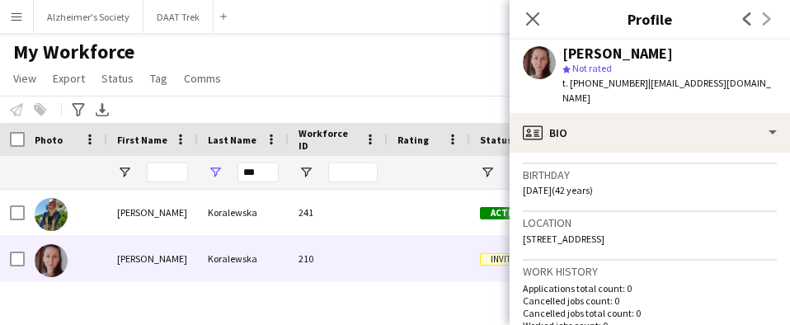
scroll to position [330, 0]
